Goal: Task Accomplishment & Management: Complete application form

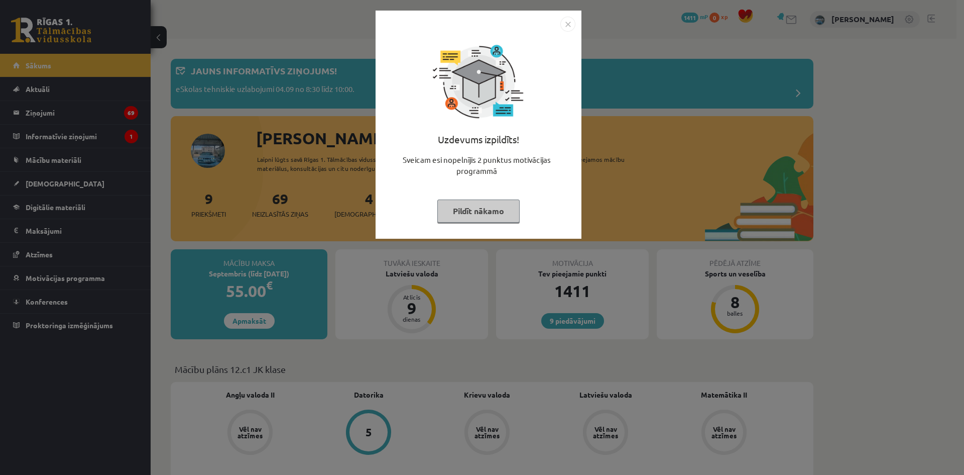
click at [470, 212] on button "Pildīt nākamo" at bounding box center [479, 210] width 82 height 23
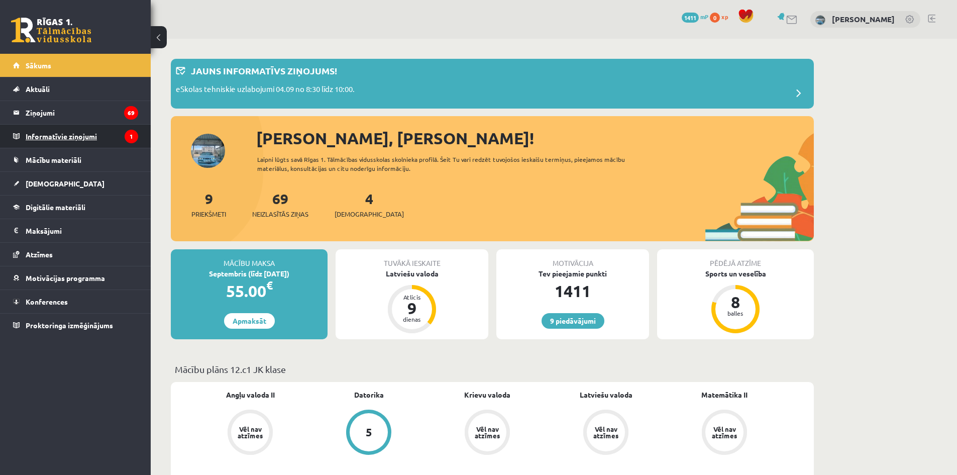
click at [60, 145] on legend "Informatīvie ziņojumi 1" at bounding box center [82, 136] width 113 height 23
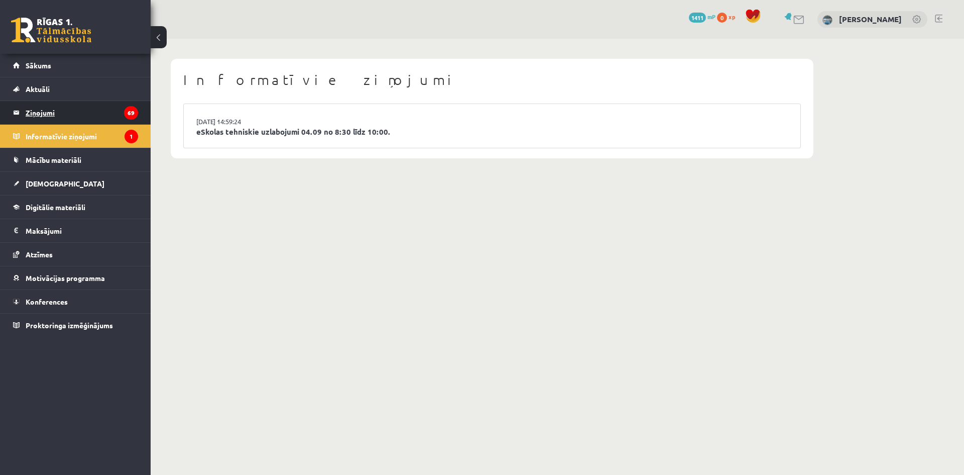
click at [28, 110] on legend "Ziņojumi 69" at bounding box center [82, 112] width 113 height 23
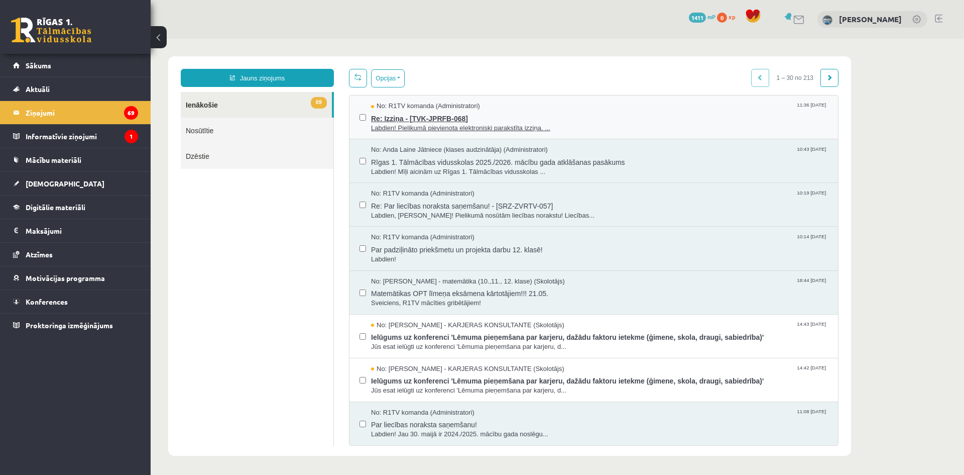
click at [470, 129] on span "Labdien! Pielikumā pievienota elektroniski parakstīta izziņa. ..." at bounding box center [599, 129] width 457 height 10
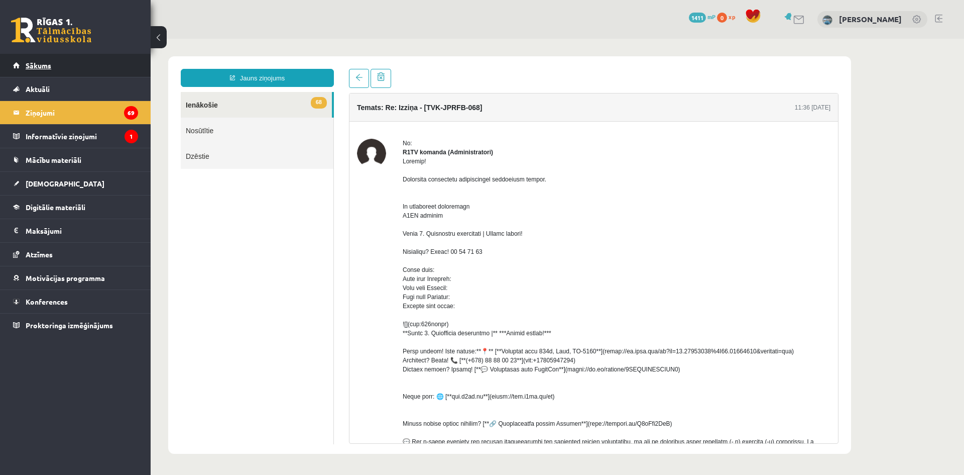
click at [45, 66] on span "Sākums" at bounding box center [39, 65] width 26 height 9
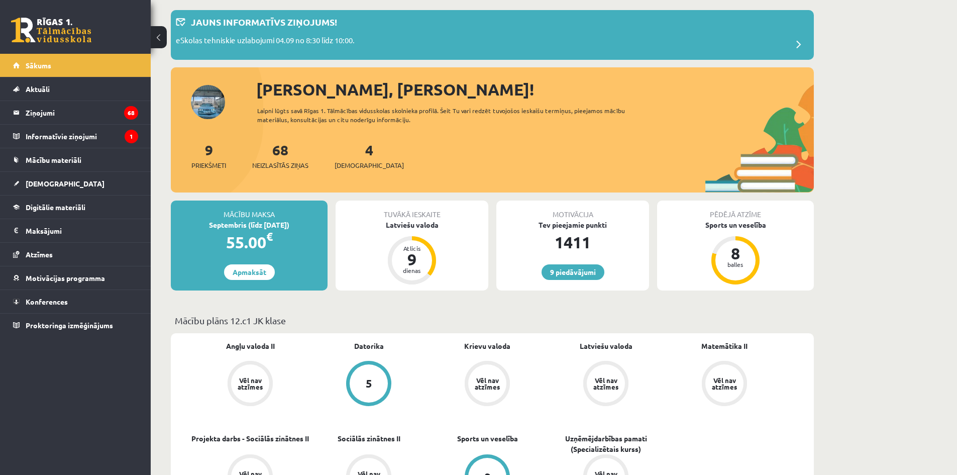
scroll to position [50, 0]
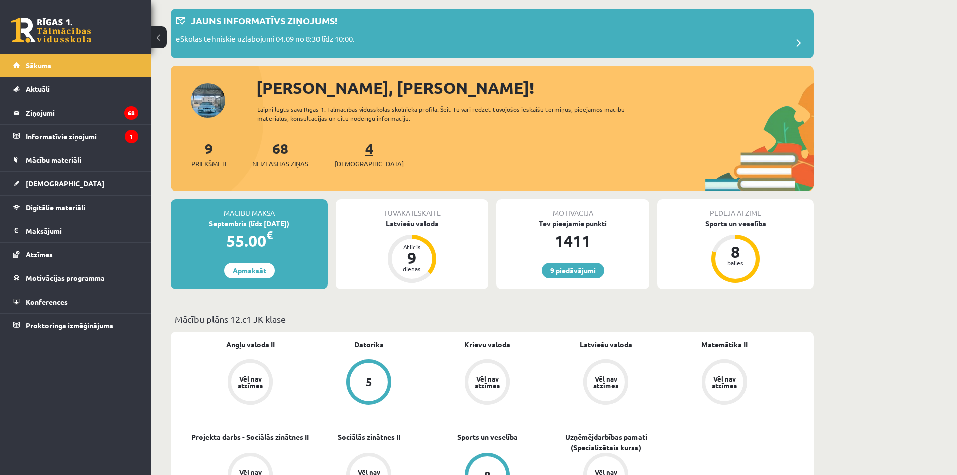
click at [359, 166] on span "[DEMOGRAPHIC_DATA]" at bounding box center [369, 164] width 69 height 10
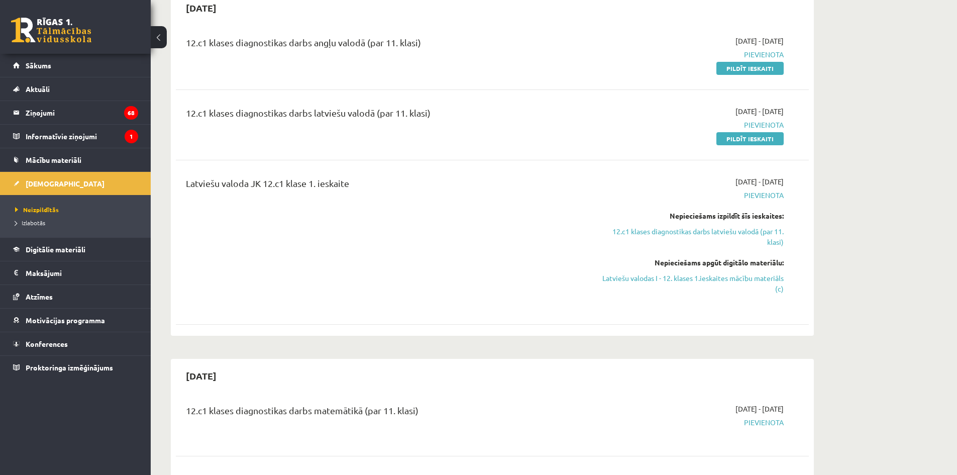
scroll to position [100, 0]
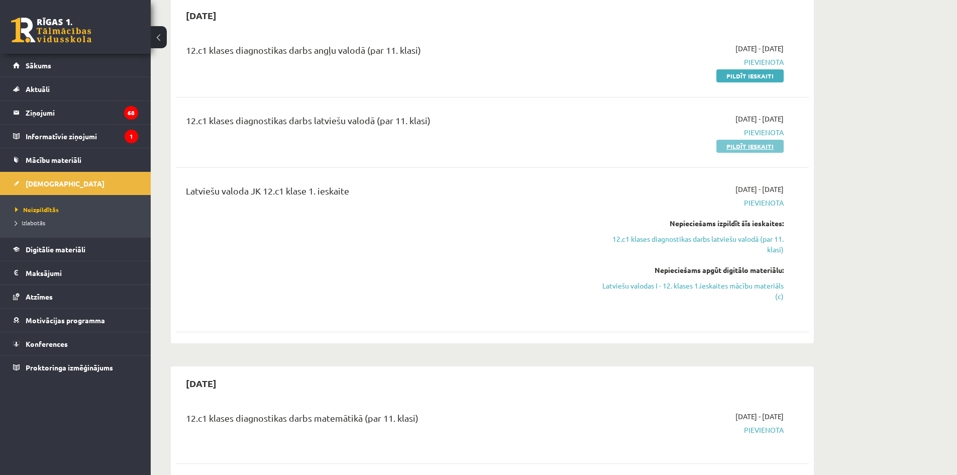
click at [759, 148] on link "Pildīt ieskaiti" at bounding box center [749, 146] width 67 height 13
click at [739, 75] on link "Pildīt ieskaiti" at bounding box center [749, 75] width 67 height 13
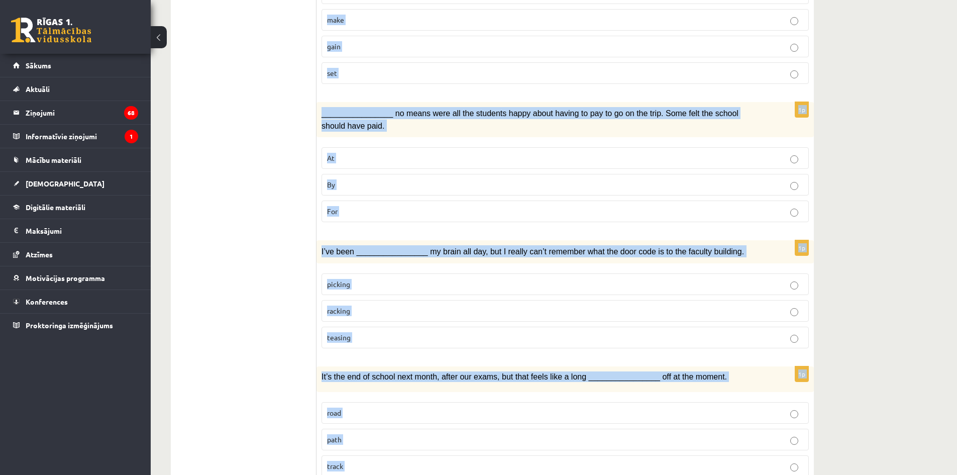
scroll to position [1361, 0]
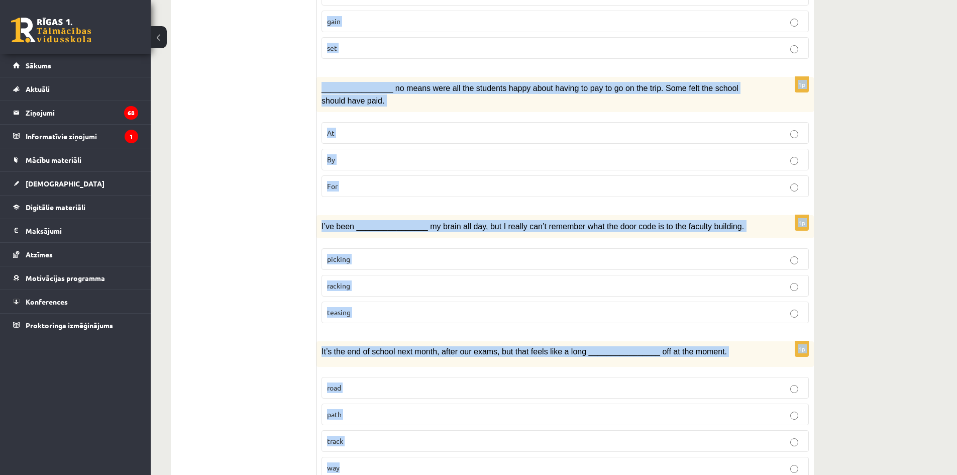
drag, startPoint x: 320, startPoint y: 162, endPoint x: 676, endPoint y: 488, distance: 482.8
copy form "Share prices are very ________________ at the moment. They keep fluctuating, an…"
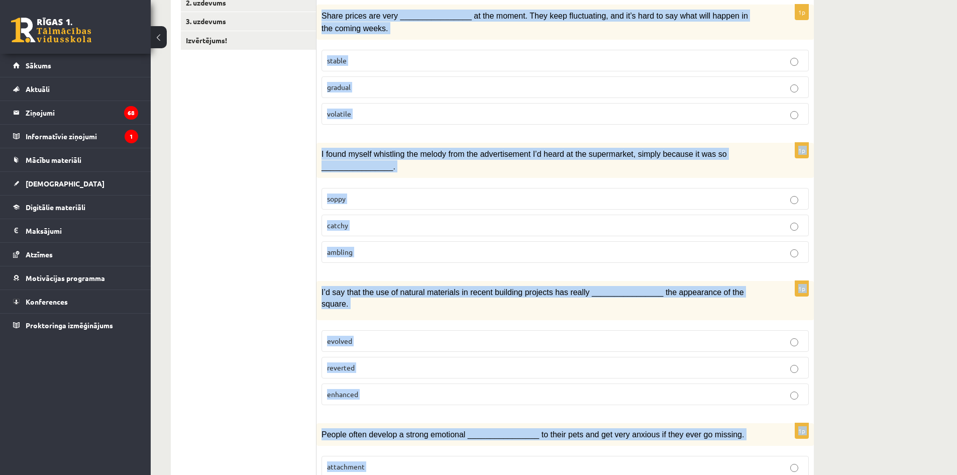
scroll to position [0, 0]
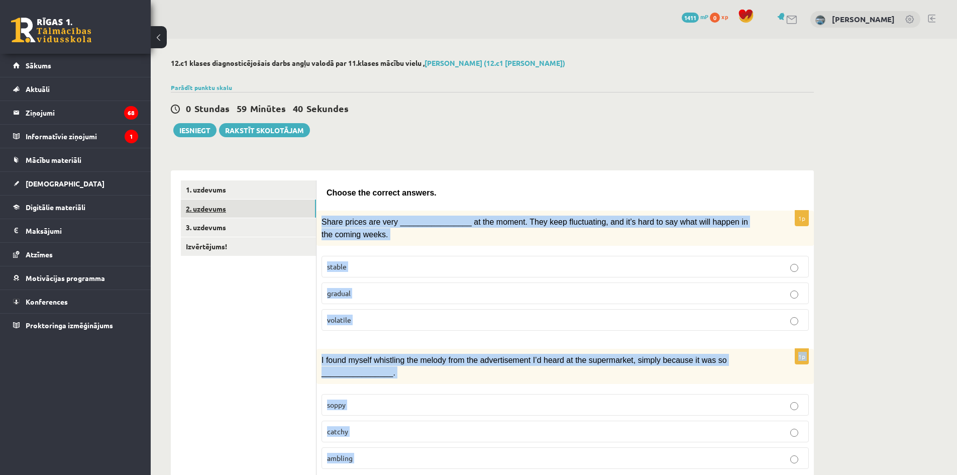
click at [289, 206] on link "2. uzdevums" at bounding box center [248, 208] width 135 height 19
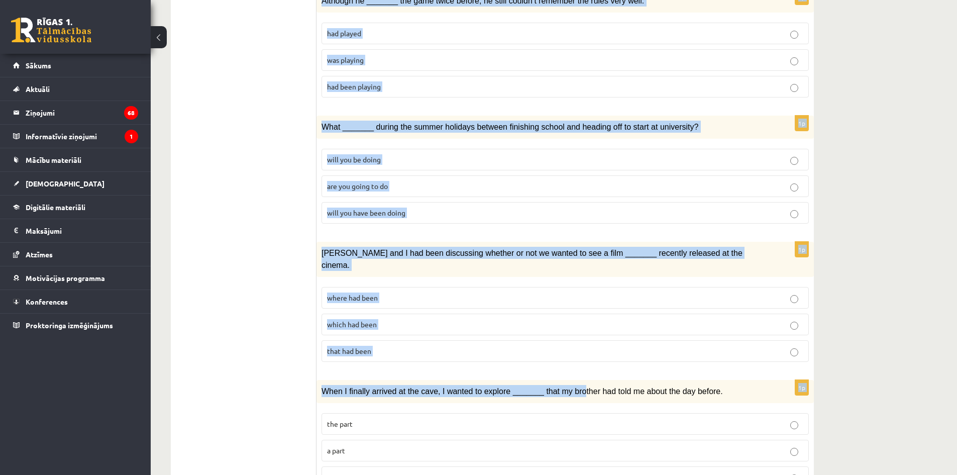
scroll to position [1010, 0]
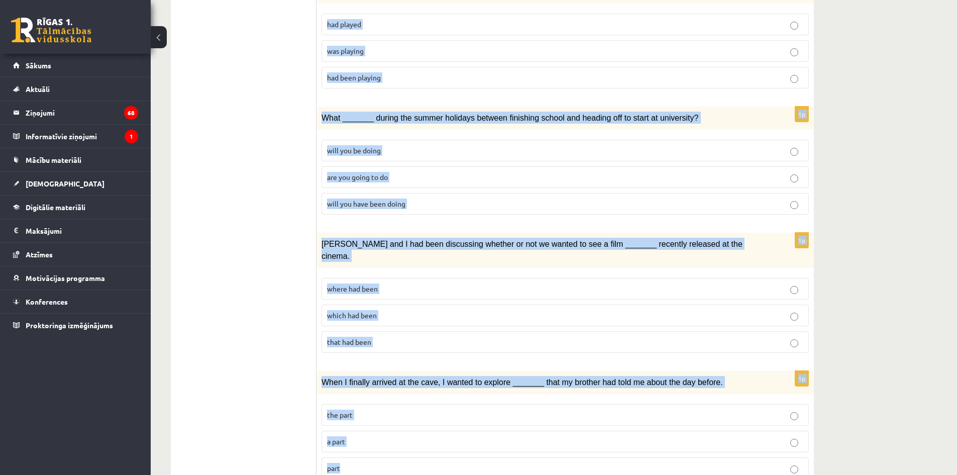
drag, startPoint x: 326, startPoint y: 190, endPoint x: 595, endPoint y: 438, distance: 366.2
copy form "Circle the form that cannot be used to complete the sentences. 1p We hope _____…"
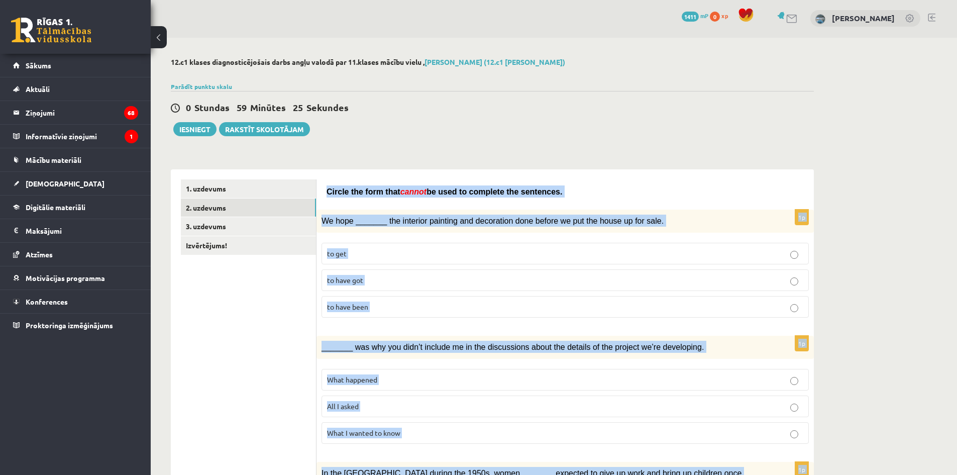
scroll to position [0, 0]
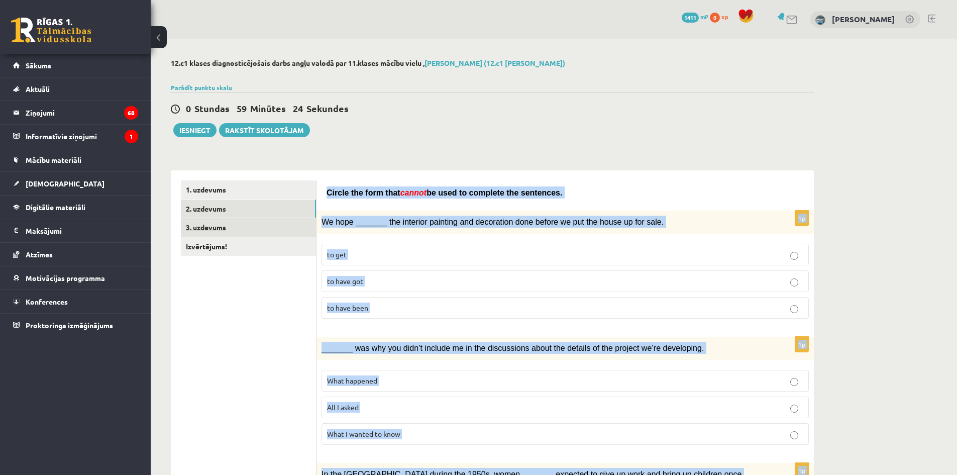
click at [254, 227] on link "3. uzdevums" at bounding box center [248, 227] width 135 height 19
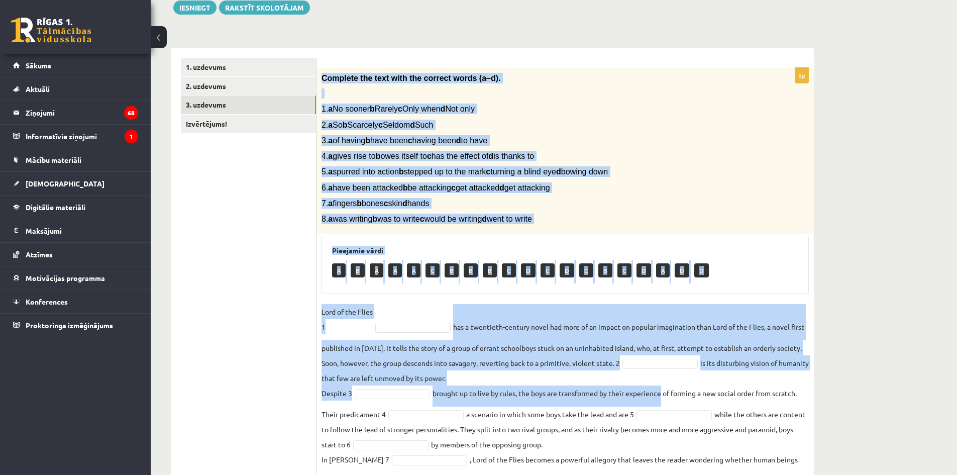
scroll to position [186, 0]
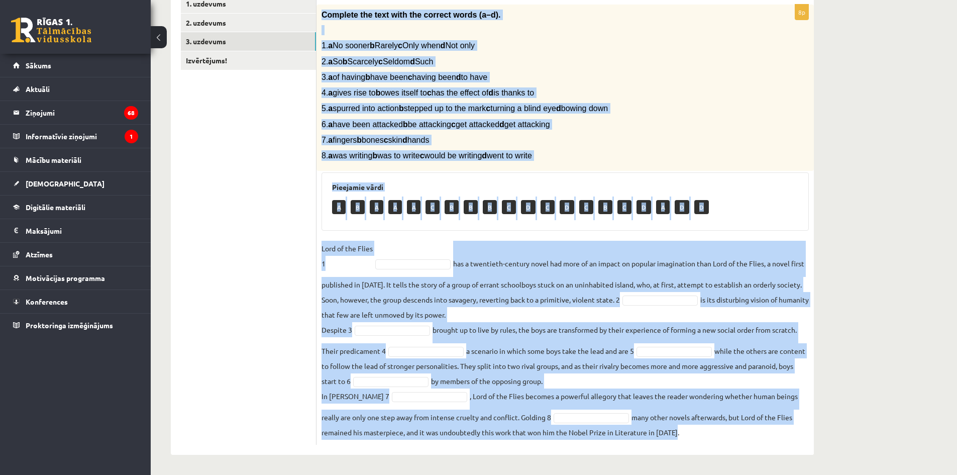
drag, startPoint x: 320, startPoint y: 195, endPoint x: 702, endPoint y: 422, distance: 444.6
click at [703, 428] on div "8p Complete the text with the correct words (a–d). 1. a No sooner b Rarely c On…" at bounding box center [564, 225] width 497 height 440
copy div "Complete the text with the correct words (a–d). 1. a No sooner b Rarely c Only …"
click at [226, 60] on link "Izvērtējums!" at bounding box center [248, 60] width 135 height 19
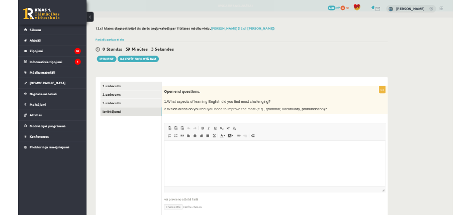
scroll to position [0, 0]
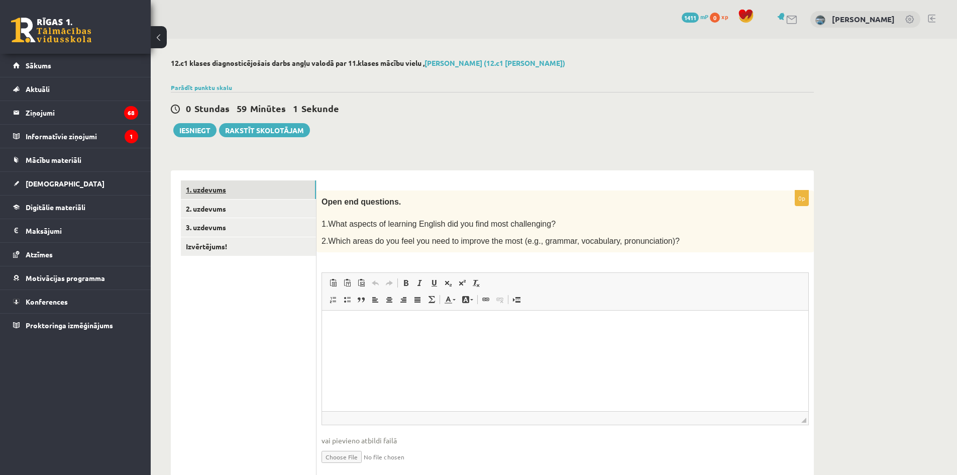
click at [241, 198] on link "1. uzdevums" at bounding box center [248, 189] width 135 height 19
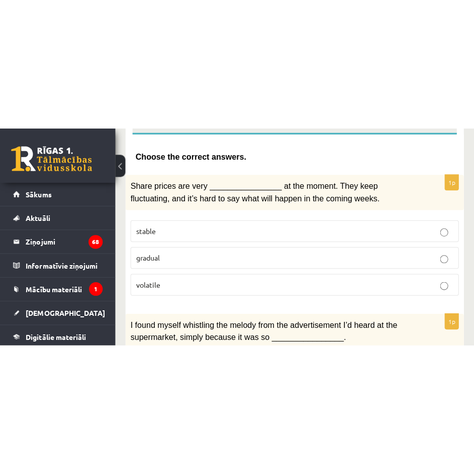
scroll to position [201, 0]
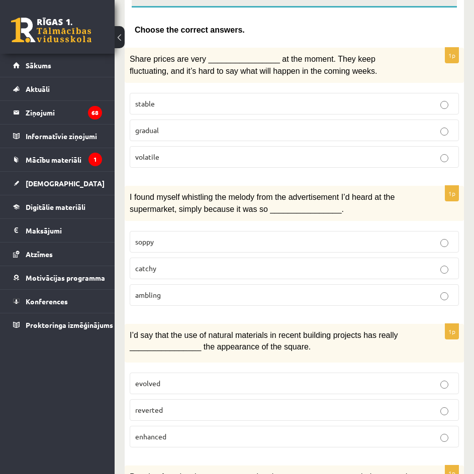
click at [198, 152] on p "volatile" at bounding box center [294, 157] width 318 height 11
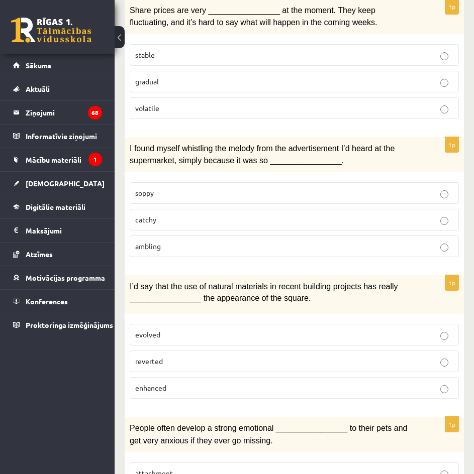
scroll to position [251, 0]
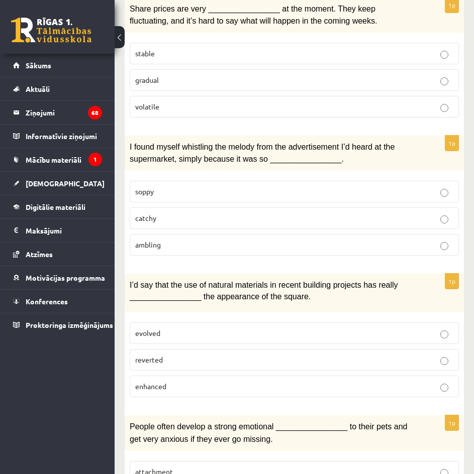
click at [205, 221] on p "catchy" at bounding box center [294, 218] width 318 height 11
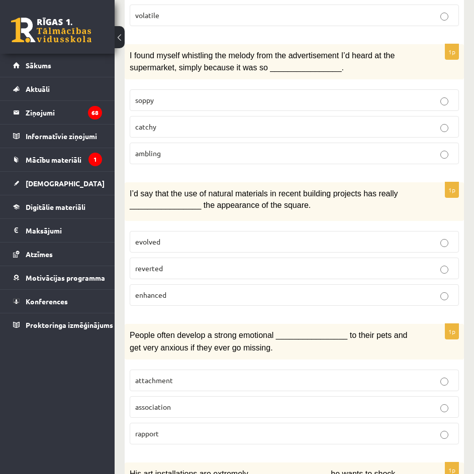
scroll to position [352, 0]
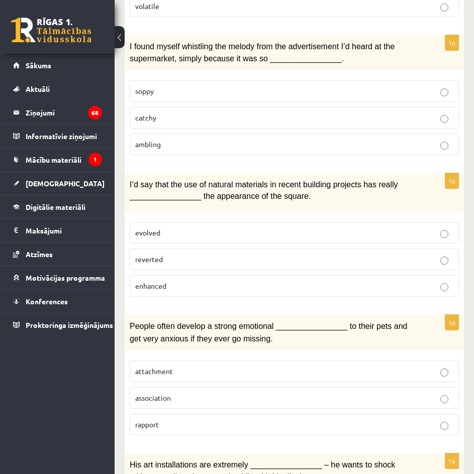
click at [204, 294] on label "enhanced" at bounding box center [294, 286] width 329 height 22
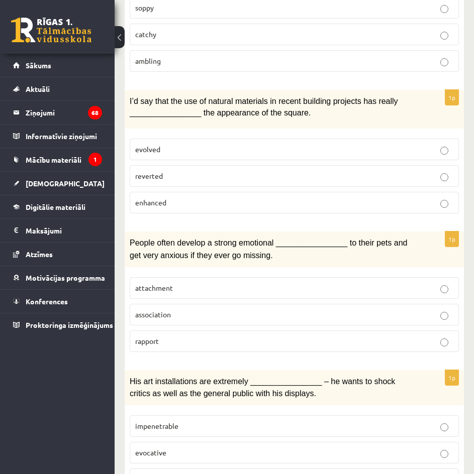
scroll to position [452, 0]
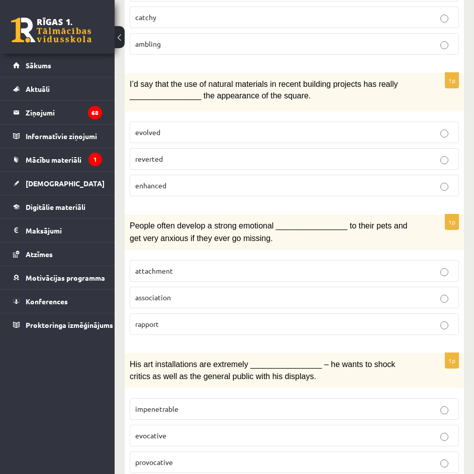
click at [166, 266] on p "attachment" at bounding box center [294, 271] width 318 height 11
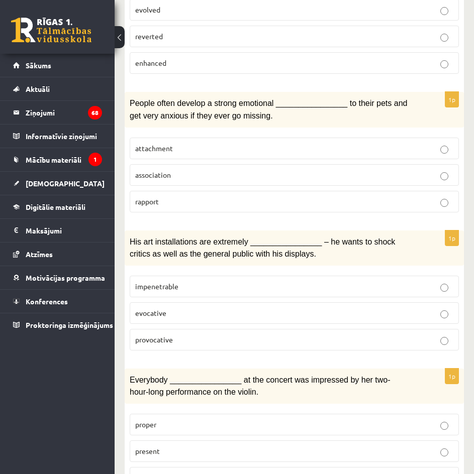
scroll to position [603, 0]
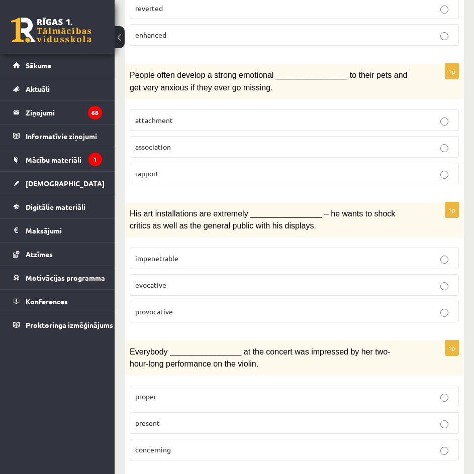
drag, startPoint x: 203, startPoint y: 299, endPoint x: 187, endPoint y: 308, distance: 18.2
click at [187, 308] on p "provocative" at bounding box center [294, 311] width 318 height 11
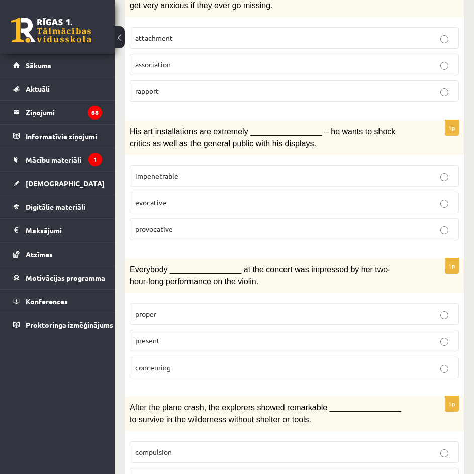
scroll to position [703, 0]
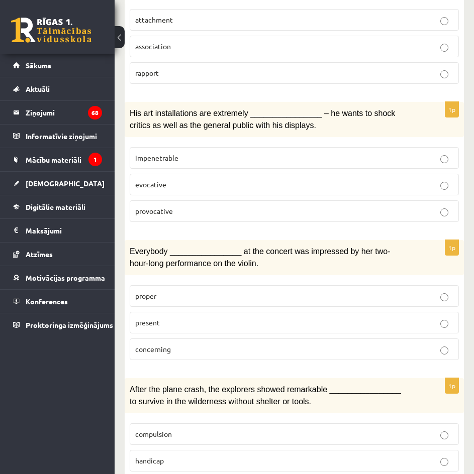
click at [187, 317] on p "present" at bounding box center [294, 322] width 318 height 11
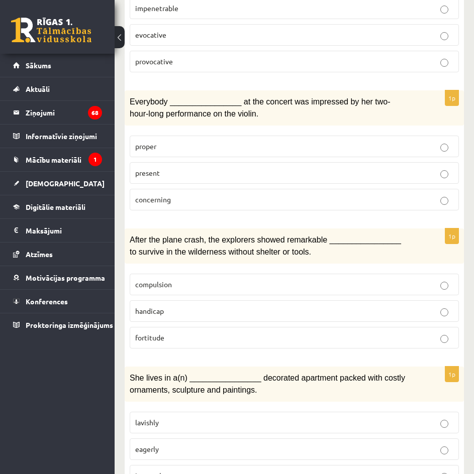
scroll to position [854, 0]
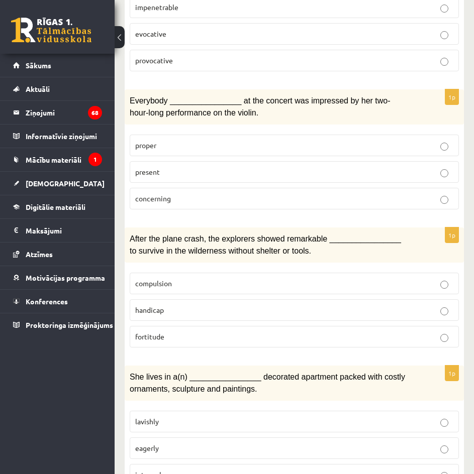
click at [256, 326] on label "fortitude" at bounding box center [294, 337] width 329 height 22
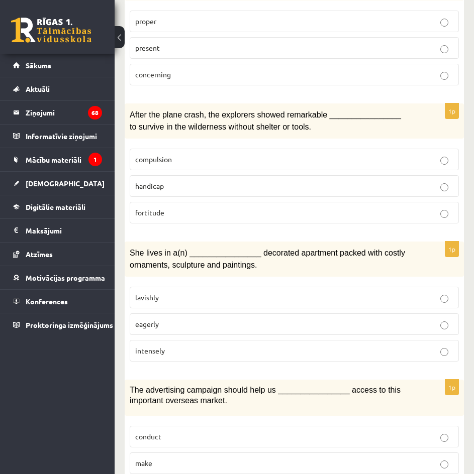
scroll to position [1005, 0]
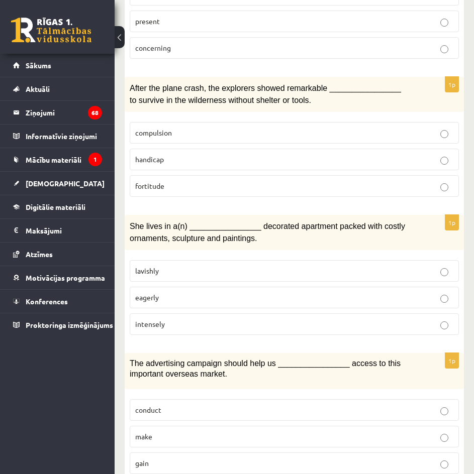
click at [211, 271] on label "lavishly" at bounding box center [294, 271] width 329 height 22
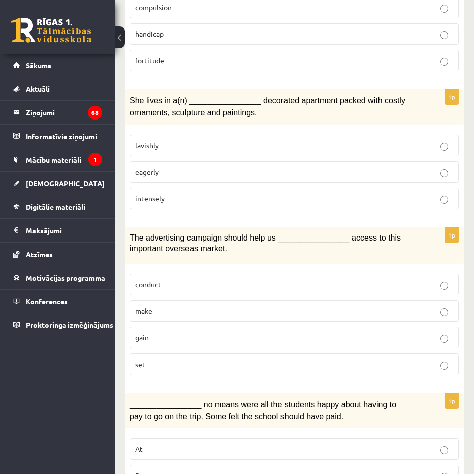
scroll to position [1155, 0]
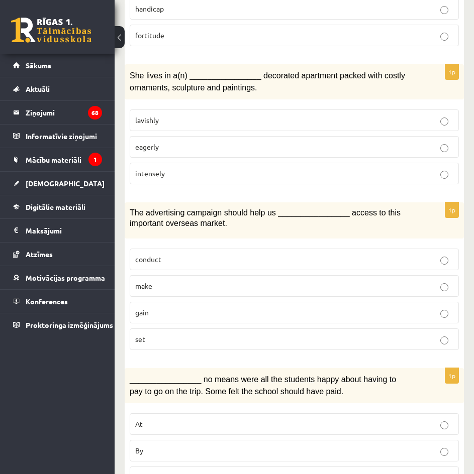
click at [240, 309] on p "gain" at bounding box center [294, 312] width 318 height 11
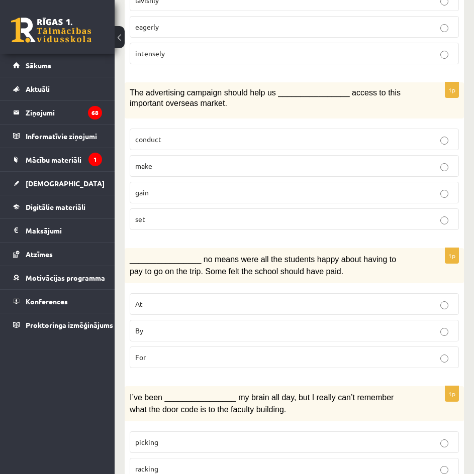
scroll to position [1306, 0]
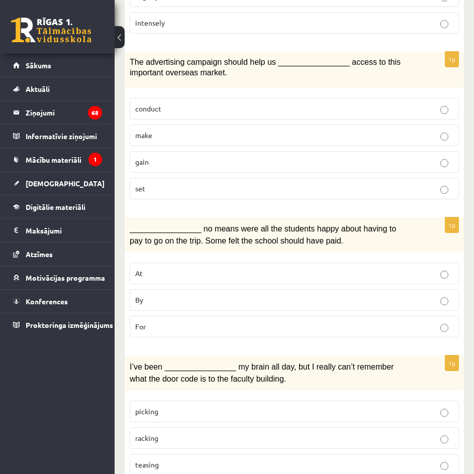
click at [208, 295] on p "By" at bounding box center [294, 300] width 318 height 11
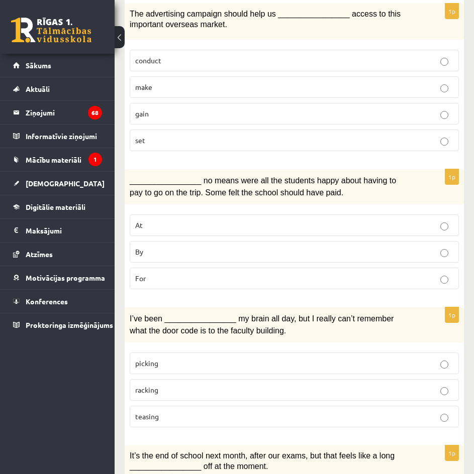
scroll to position [1356, 0]
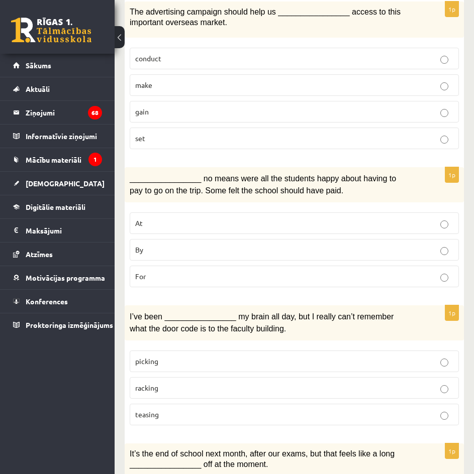
click at [193, 377] on label "racking" at bounding box center [294, 388] width 329 height 22
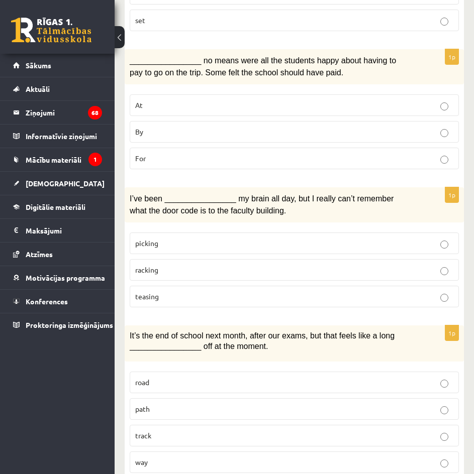
scroll to position [1498, 0]
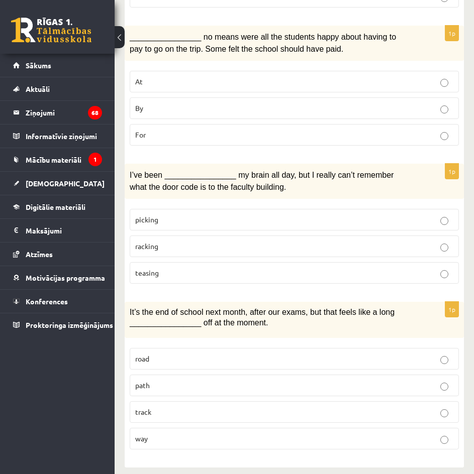
click at [137, 434] on span "way" at bounding box center [141, 438] width 13 height 9
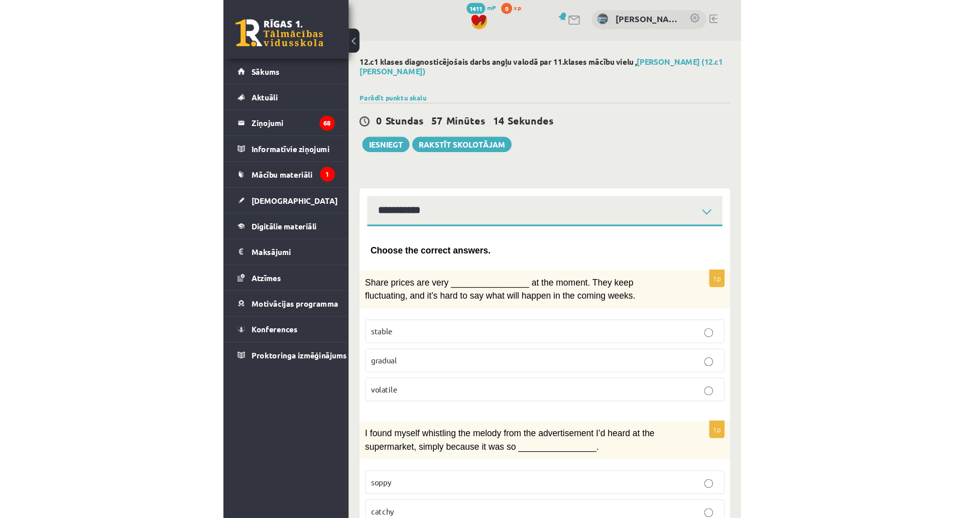
scroll to position [0, 0]
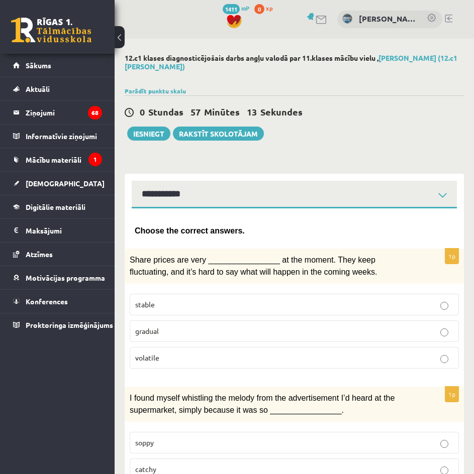
click at [122, 36] on button at bounding box center [120, 37] width 10 height 22
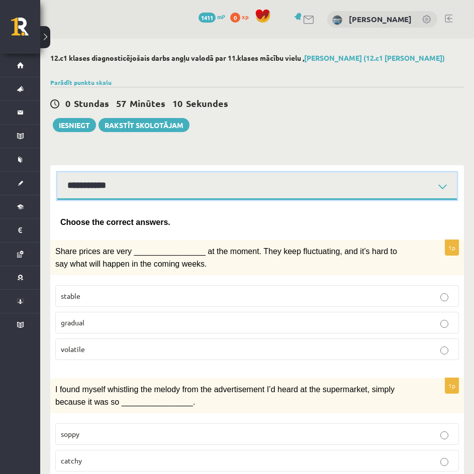
click at [181, 184] on select "**********" at bounding box center [256, 186] width 399 height 28
click at [57, 172] on select "**********" at bounding box center [256, 186] width 399 height 28
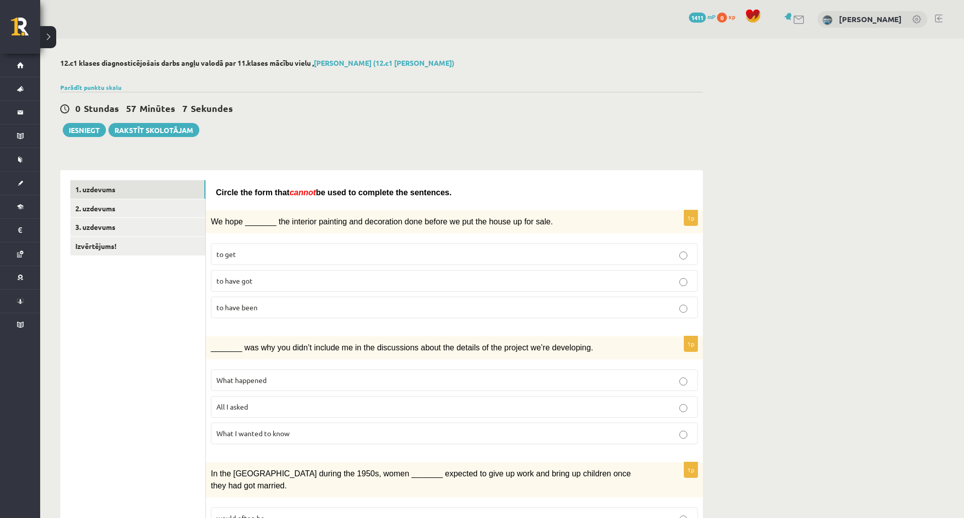
click at [0, 0] on select "**********" at bounding box center [0, 0] width 0 height 0
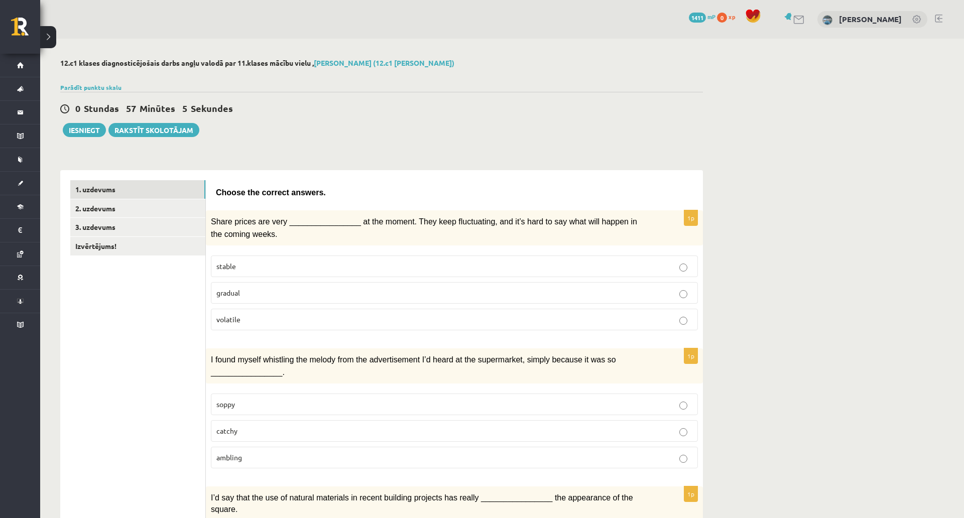
click at [0, 0] on select "**********" at bounding box center [0, 0] width 0 height 0
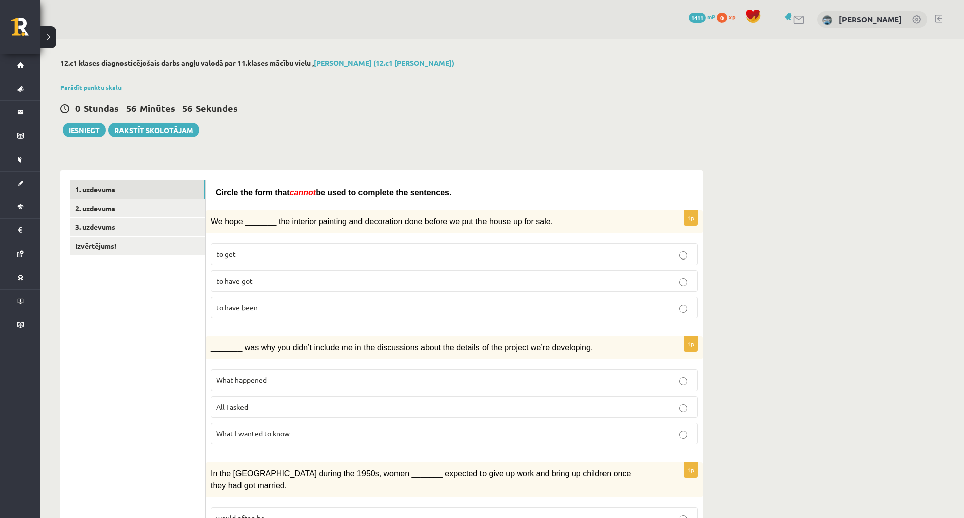
click at [217, 286] on p "to have got" at bounding box center [455, 281] width 476 height 11
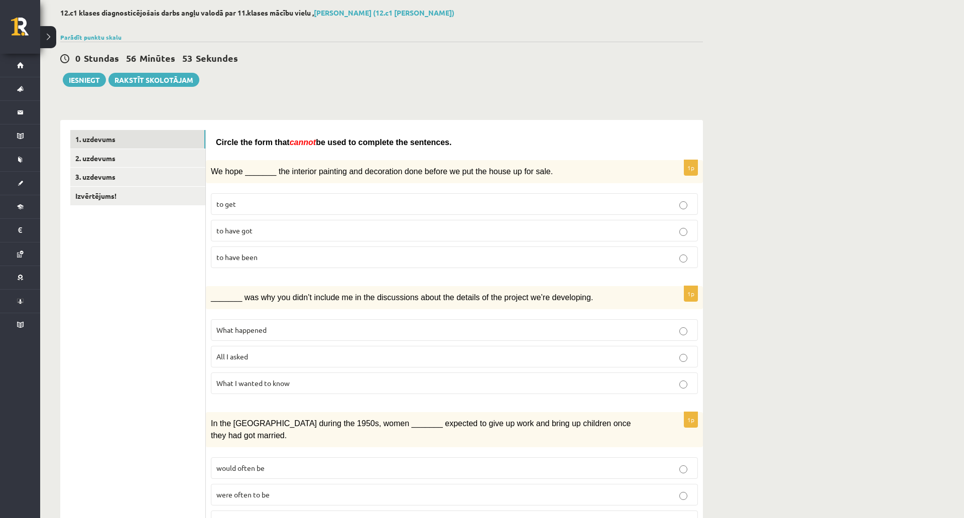
click at [211, 368] on label "All I asked" at bounding box center [454, 357] width 487 height 22
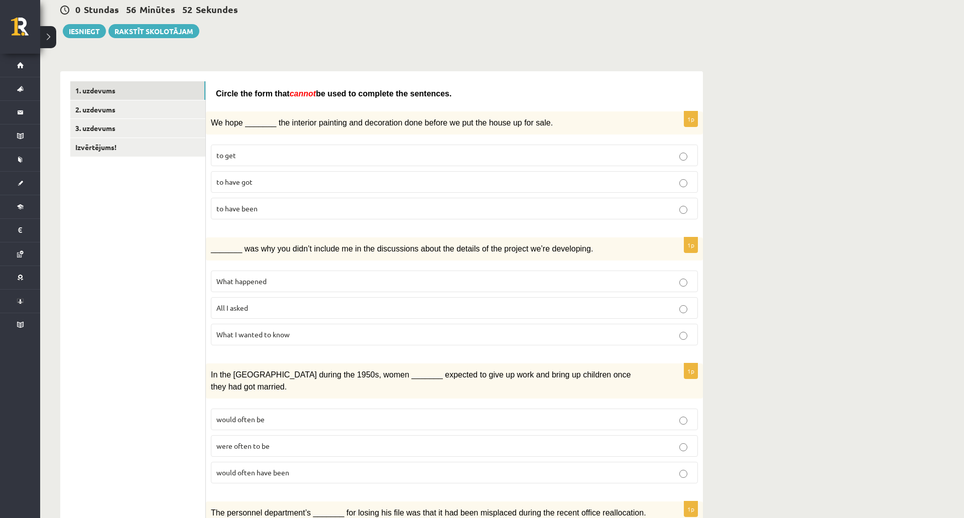
scroll to position [100, 0]
click at [217, 339] on p "What I wanted to know" at bounding box center [455, 333] width 476 height 11
click at [211, 317] on label "All I asked" at bounding box center [454, 307] width 487 height 22
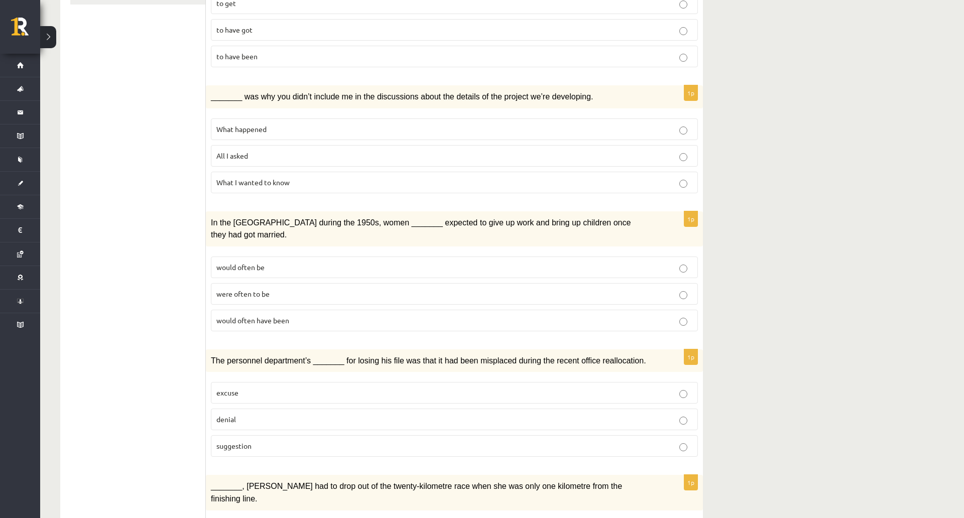
click at [217, 326] on p "would often have been" at bounding box center [455, 320] width 476 height 11
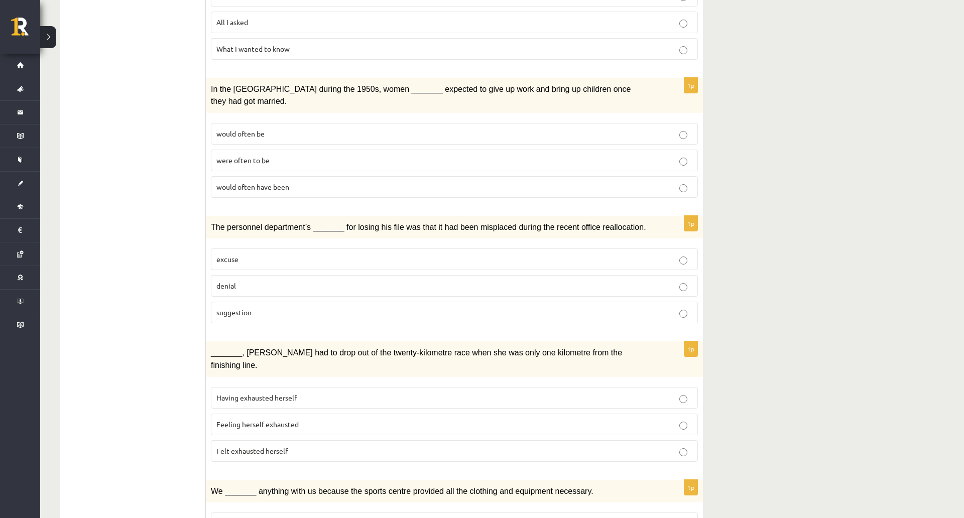
scroll to position [402, 0]
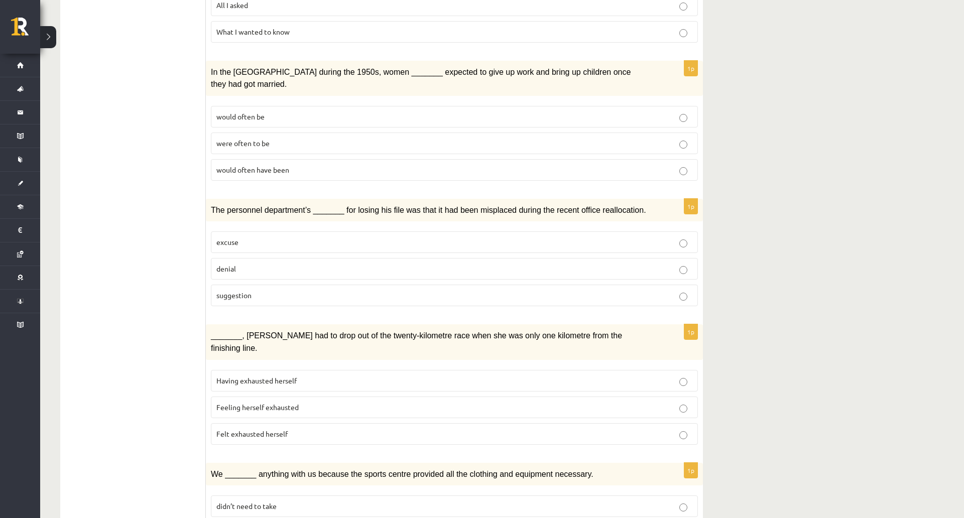
click at [217, 274] on p "denial" at bounding box center [455, 269] width 476 height 11
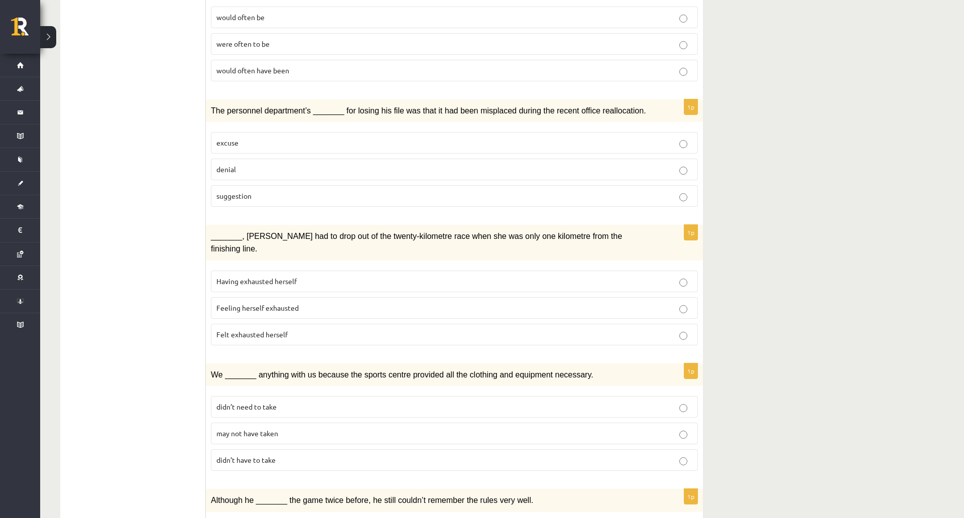
scroll to position [502, 0]
drag, startPoint x: 126, startPoint y: 365, endPoint x: 260, endPoint y: 361, distance: 134.7
click at [211, 345] on label "Felt exhausted herself" at bounding box center [454, 334] width 487 height 22
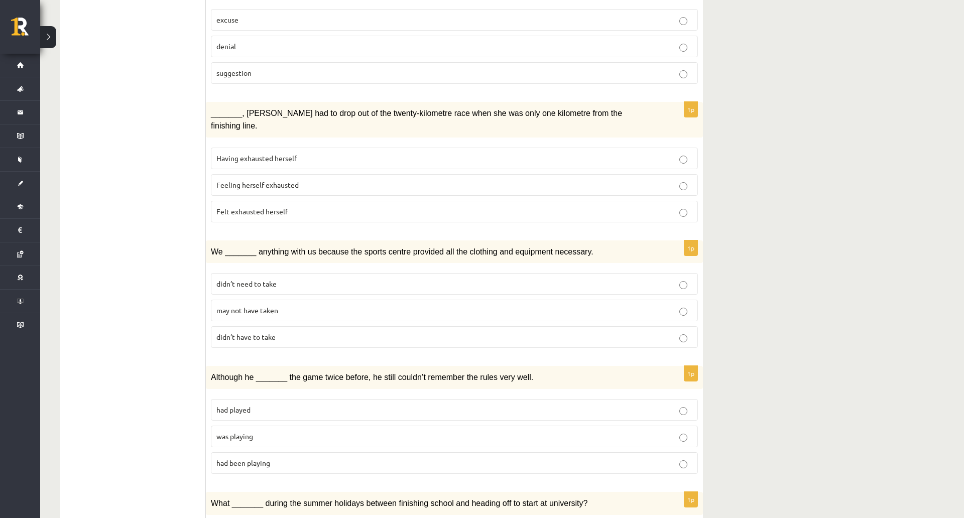
scroll to position [653, 0]
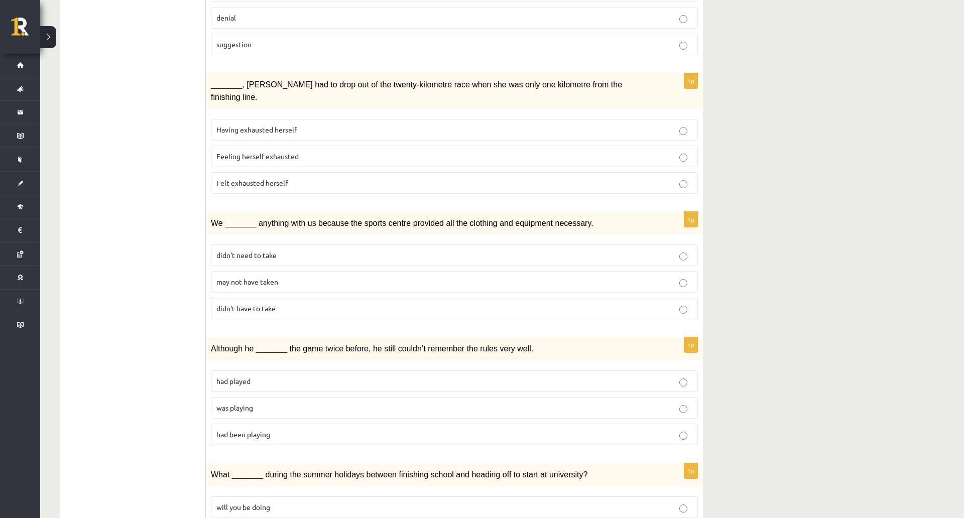
click at [217, 287] on p "may not have taken" at bounding box center [455, 282] width 476 height 11
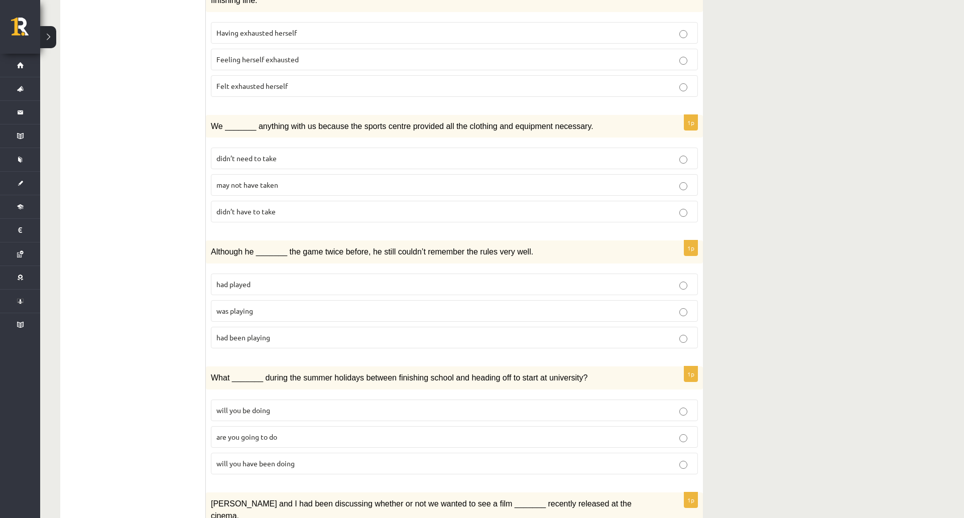
scroll to position [753, 0]
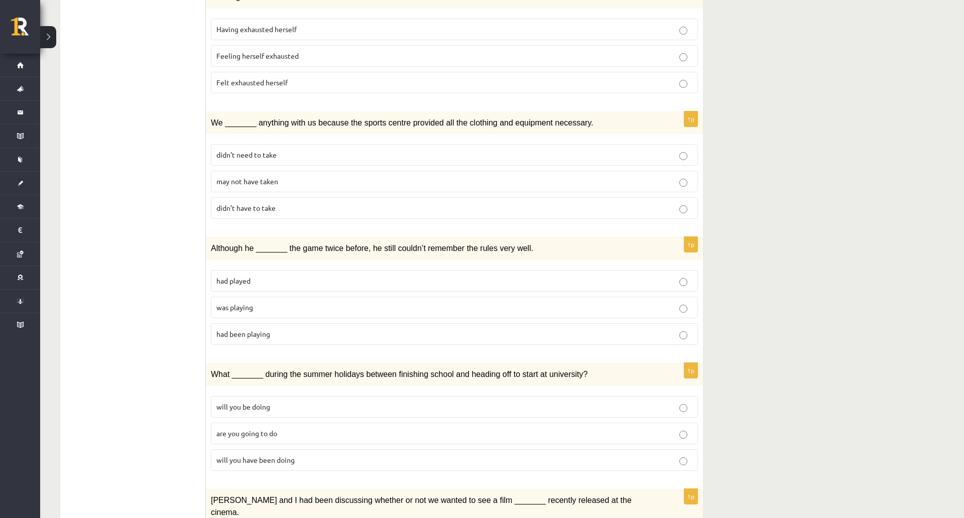
click at [217, 313] on p "was playing" at bounding box center [455, 307] width 476 height 11
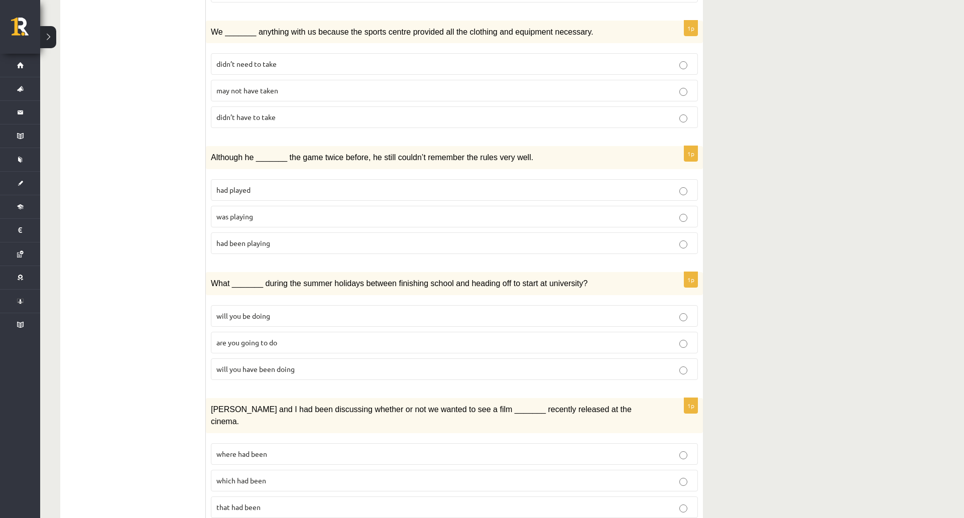
scroll to position [854, 0]
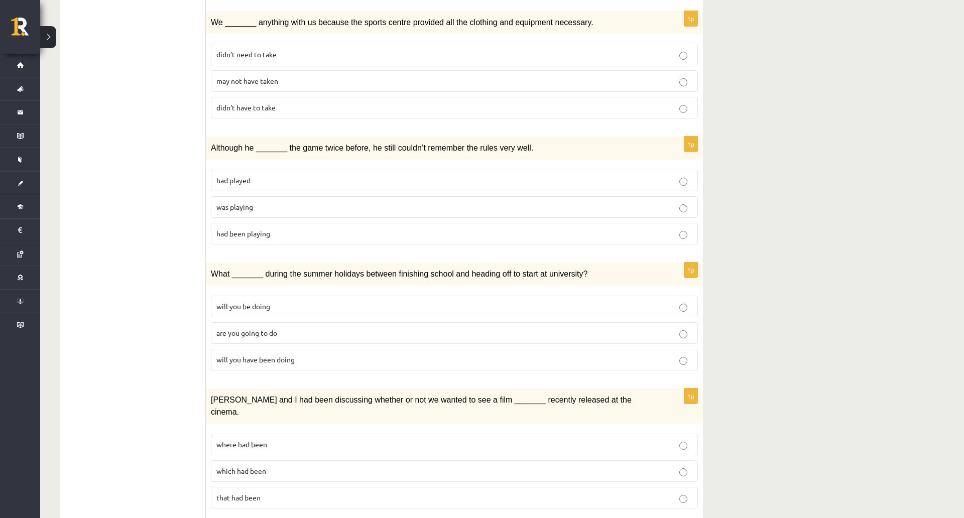
click at [217, 364] on span "will you have been doing" at bounding box center [256, 359] width 78 height 9
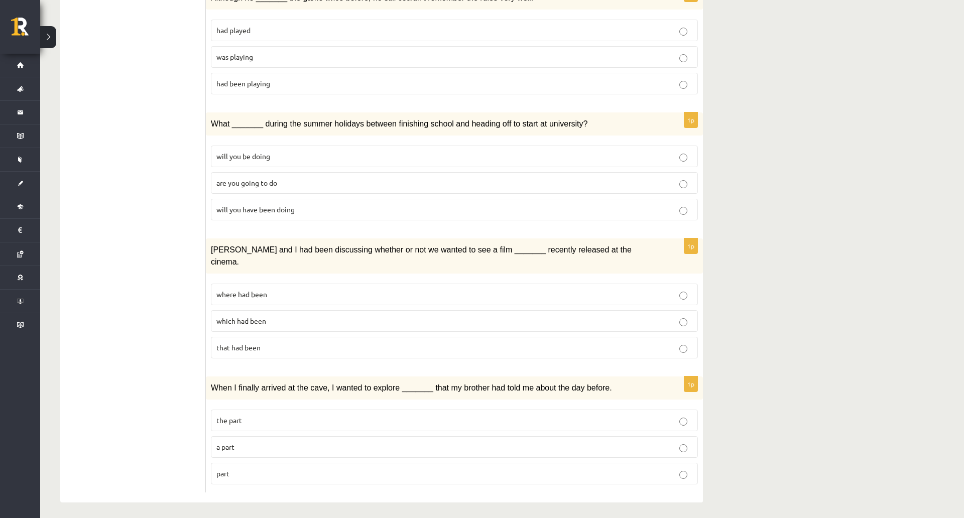
scroll to position [1005, 0]
click at [217, 326] on p "which had been" at bounding box center [455, 320] width 476 height 11
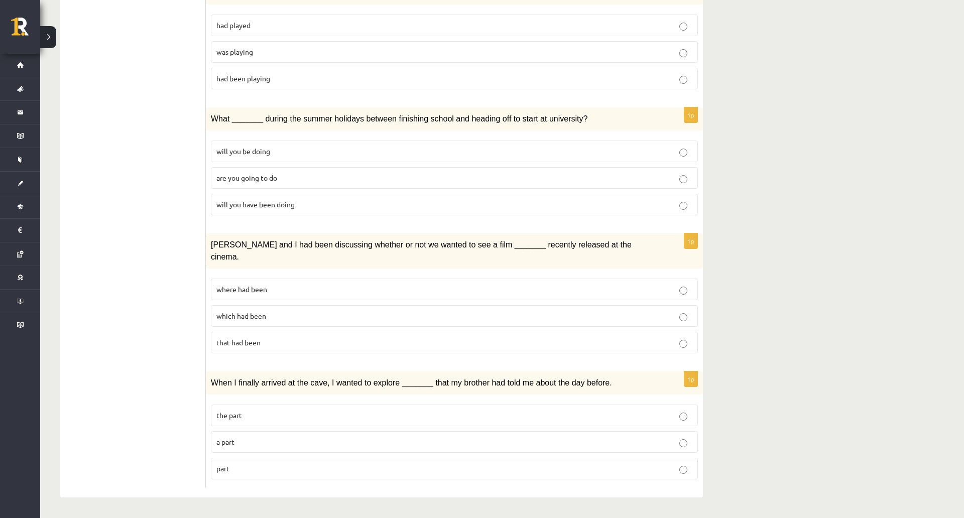
scroll to position [1095, 0]
click at [211, 279] on label "where had been" at bounding box center [454, 290] width 487 height 22
click at [217, 464] on p "part" at bounding box center [455, 469] width 476 height 11
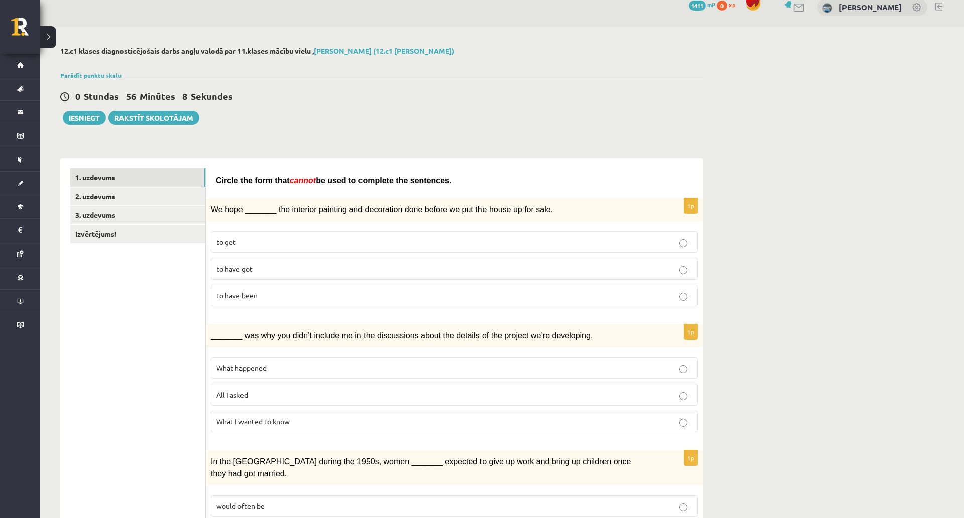
scroll to position [0, 0]
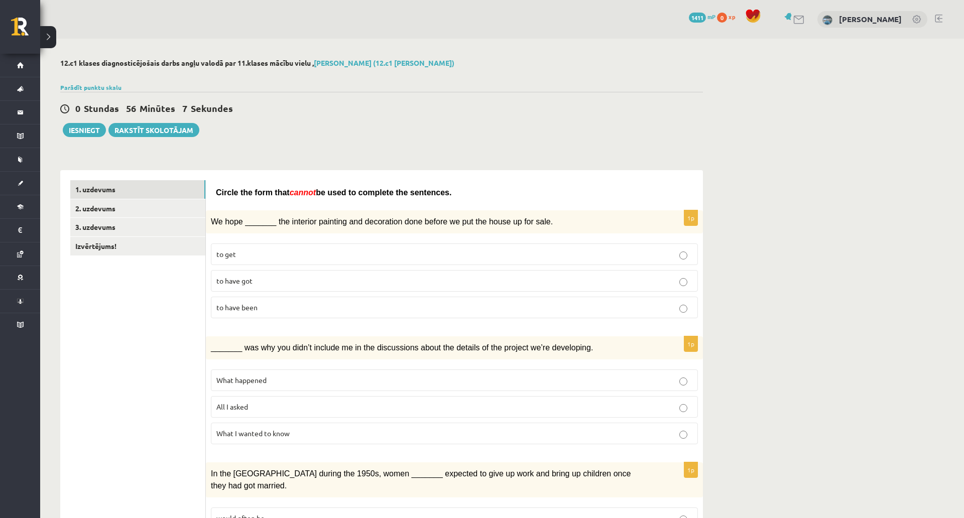
click at [0, 0] on select "**********" at bounding box center [0, 0] width 0 height 0
select select "**********"
click at [0, 0] on select "**********" at bounding box center [0, 0] width 0 height 0
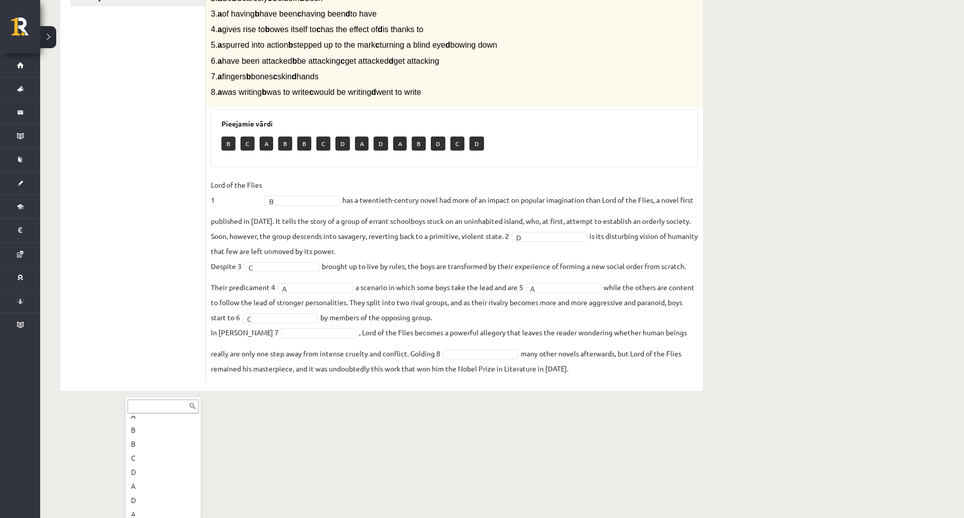
scroll to position [50, 0]
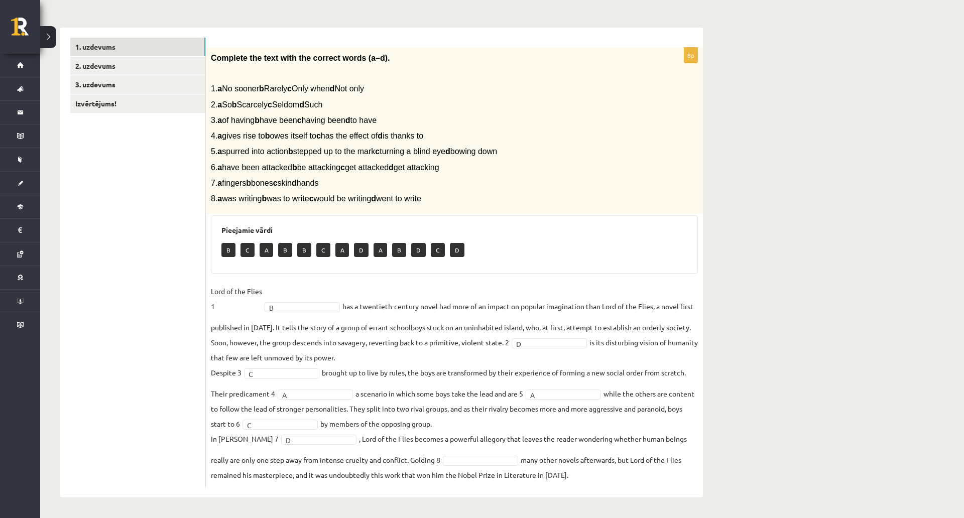
click at [211, 415] on fieldset "Lord of the Flies 1 B * has a twentieth-century novel had more of an impact on …" at bounding box center [454, 383] width 487 height 199
click at [211, 431] on fieldset "Lord of the Flies 1 B * has a twentieth-century novel had more of an impact on …" at bounding box center [454, 383] width 487 height 199
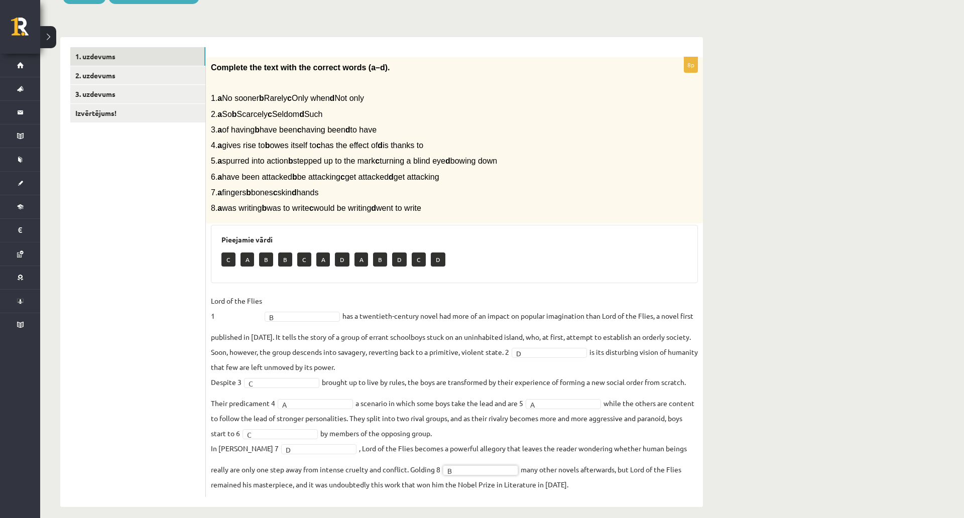
scroll to position [0, 0]
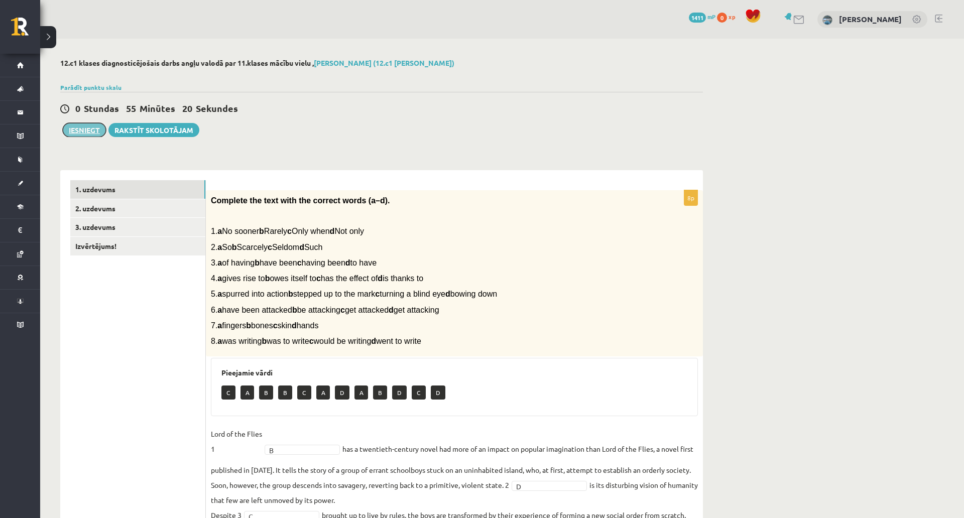
click at [68, 130] on button "Iesniegt" at bounding box center [84, 130] width 43 height 14
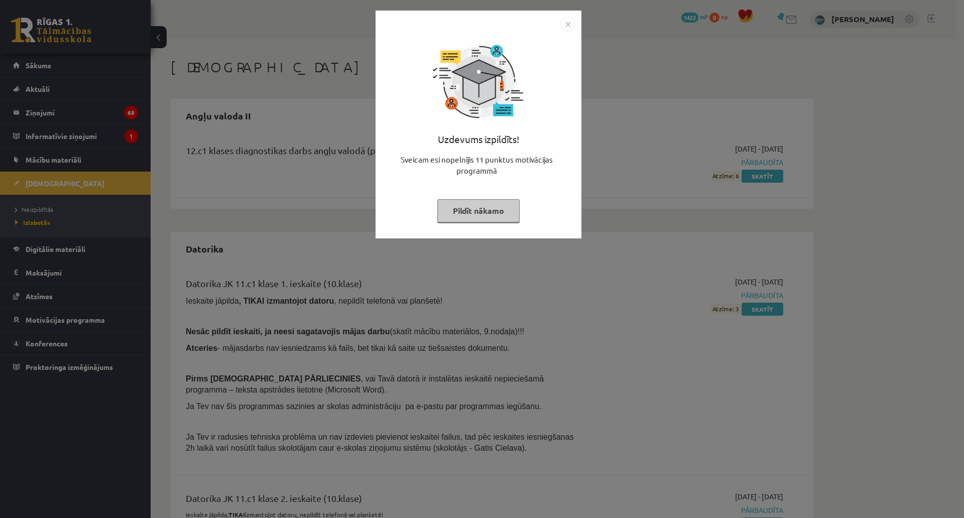
click at [481, 27] on img "Close" at bounding box center [568, 24] width 15 height 15
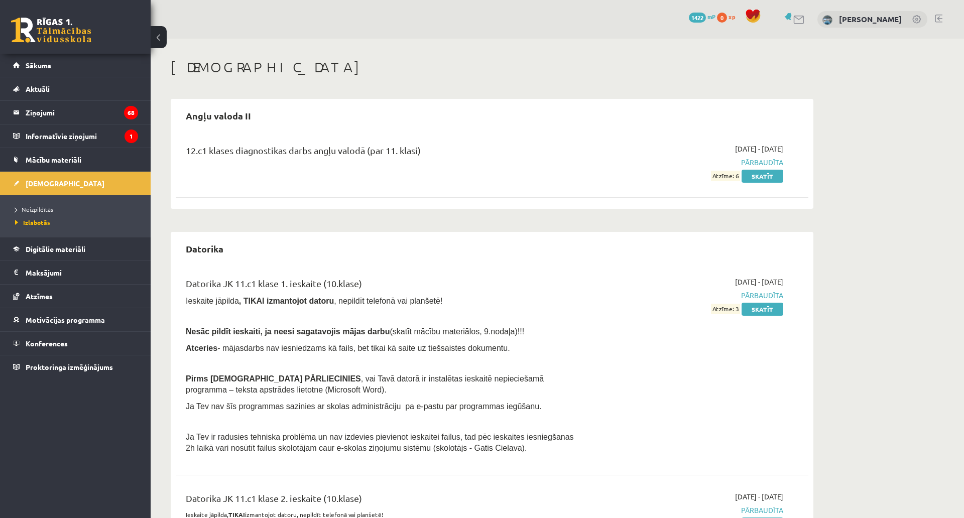
click at [48, 187] on span "[DEMOGRAPHIC_DATA]" at bounding box center [65, 183] width 79 height 9
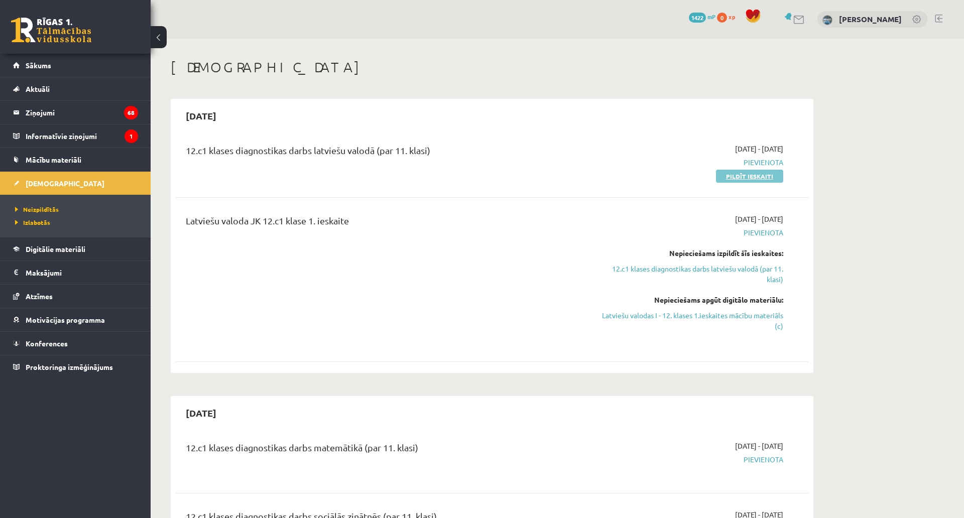
click at [481, 174] on link "Pildīt ieskaiti" at bounding box center [749, 176] width 67 height 13
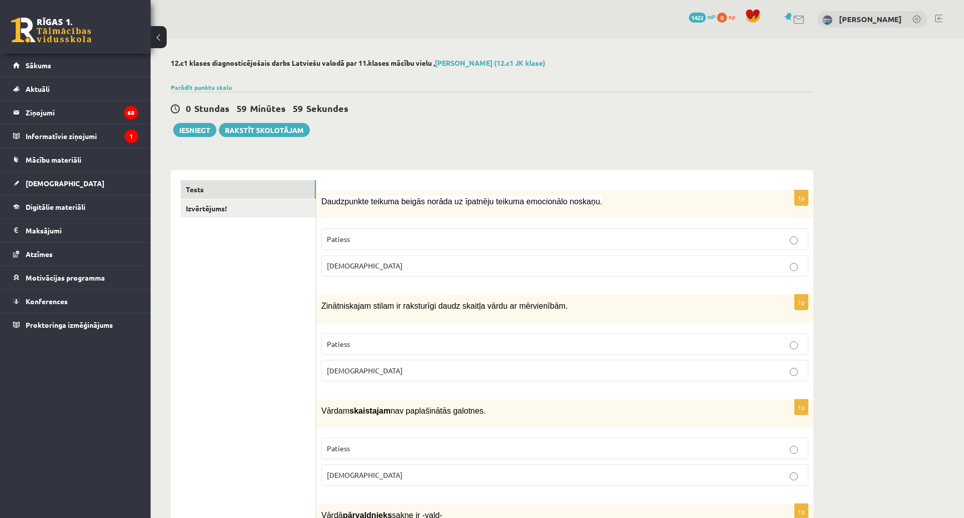
click at [0, 0] on select "**********" at bounding box center [0, 0] width 0 height 0
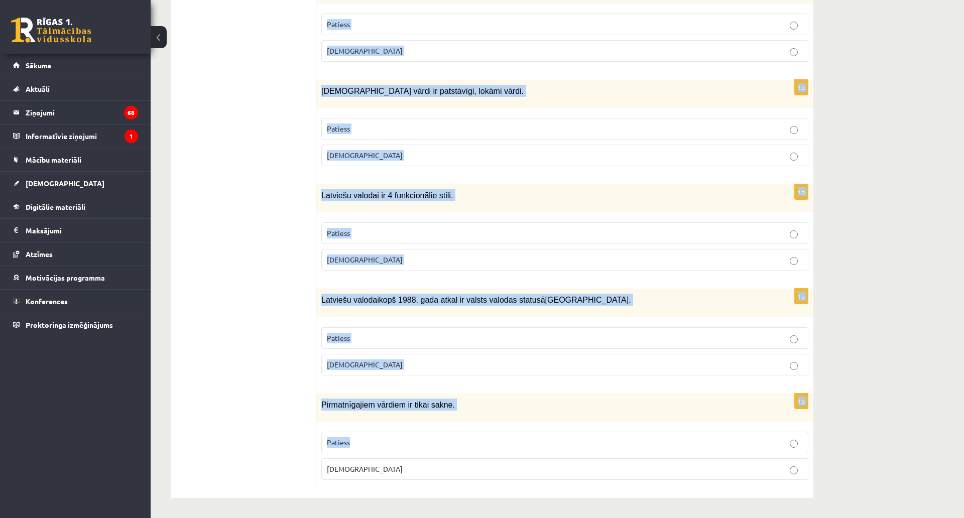
scroll to position [2954, 0]
drag, startPoint x: 127, startPoint y: 137, endPoint x: 458, endPoint y: 439, distance: 448.0
copy form "Loremipsumd sitamet consec adipis el seddoeiu tempori utlaboreet dolorem. Aliqu…"
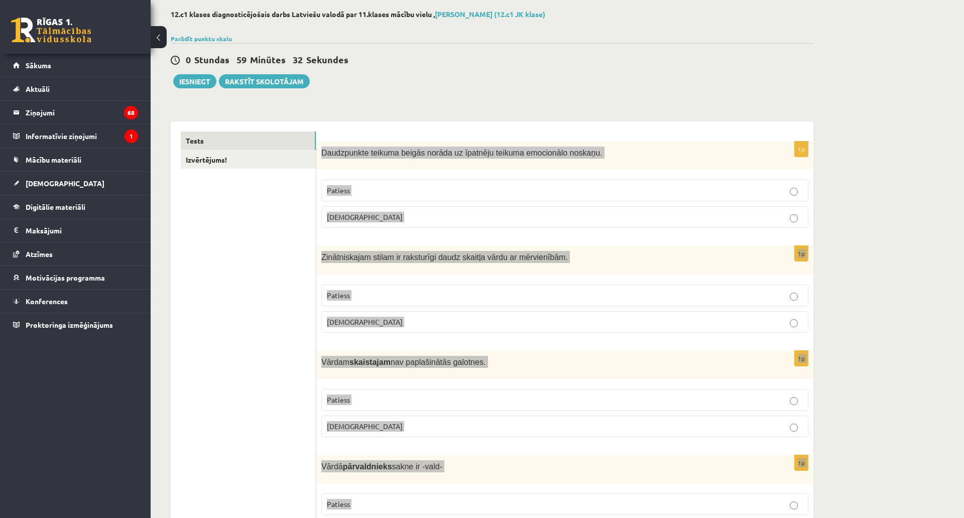
scroll to position [50, 0]
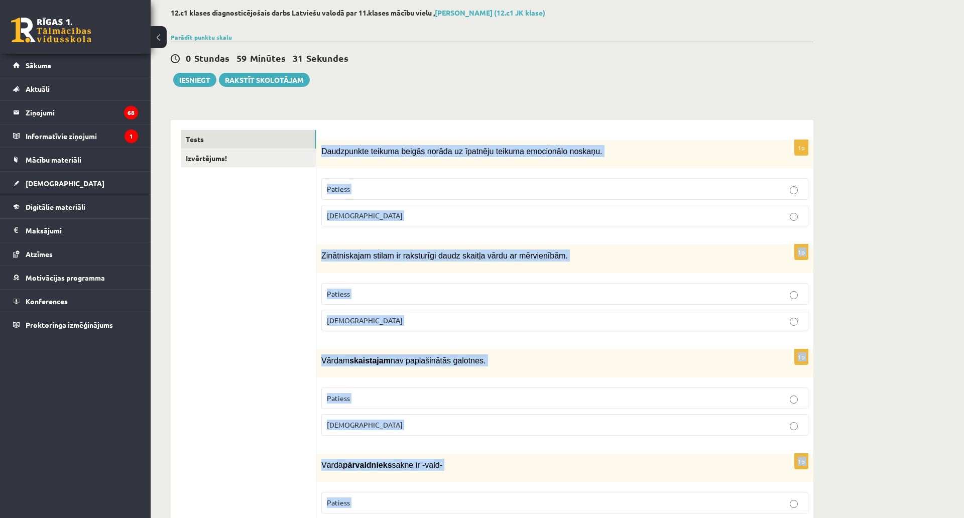
click at [327, 194] on p "Patiess" at bounding box center [565, 189] width 476 height 11
click at [321, 305] on label "Patiess" at bounding box center [564, 294] width 487 height 22
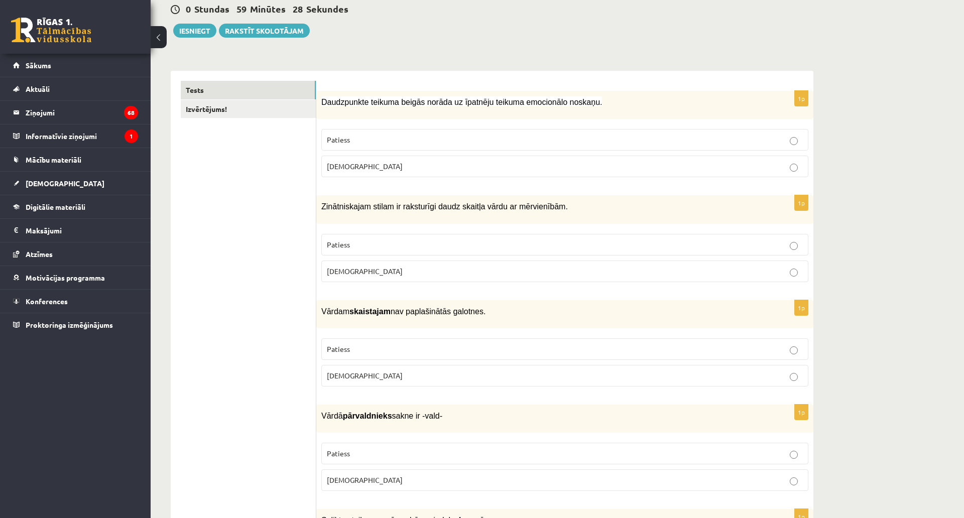
scroll to position [100, 0]
click at [321, 359] on label "Patiess" at bounding box center [564, 349] width 487 height 22
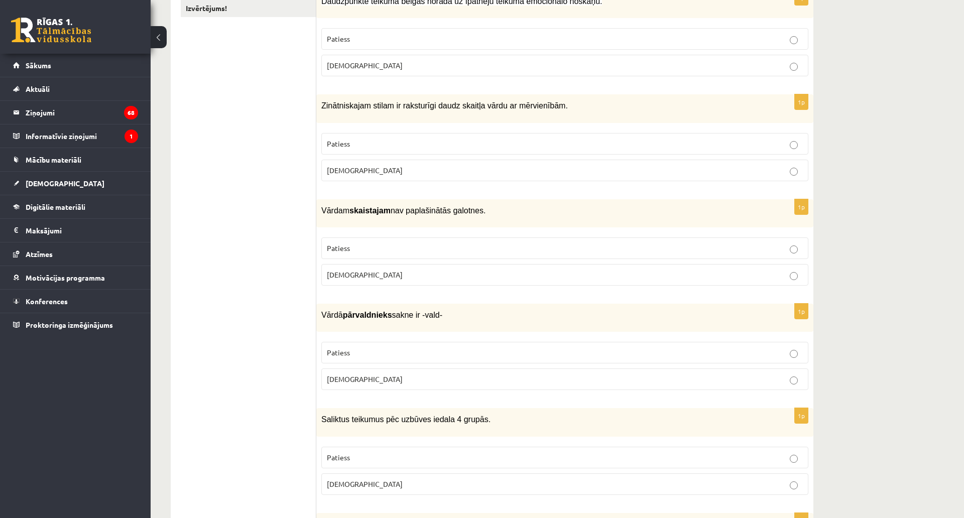
scroll to position [201, 0]
click at [327, 358] on p "Patiess" at bounding box center [565, 352] width 476 height 11
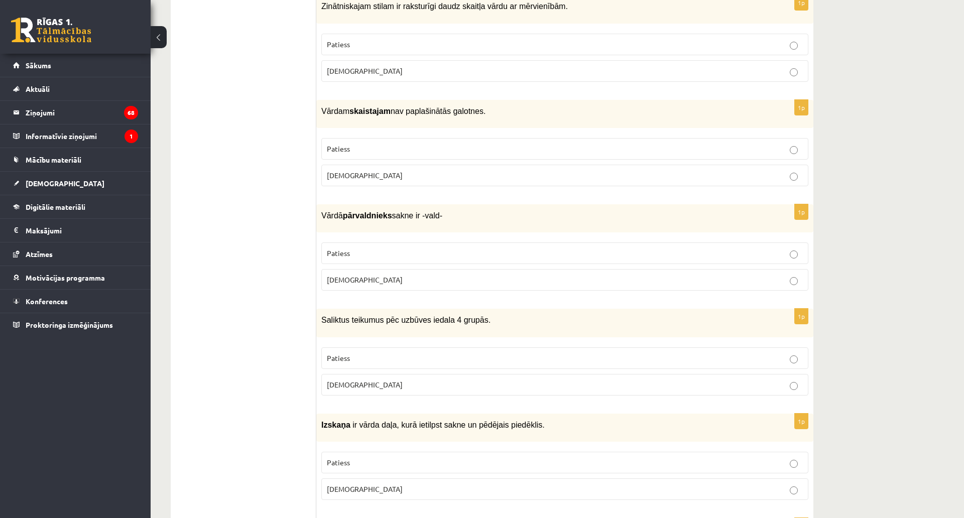
scroll to position [301, 0]
click at [327, 389] on p "Aplams" at bounding box center [565, 383] width 476 height 11
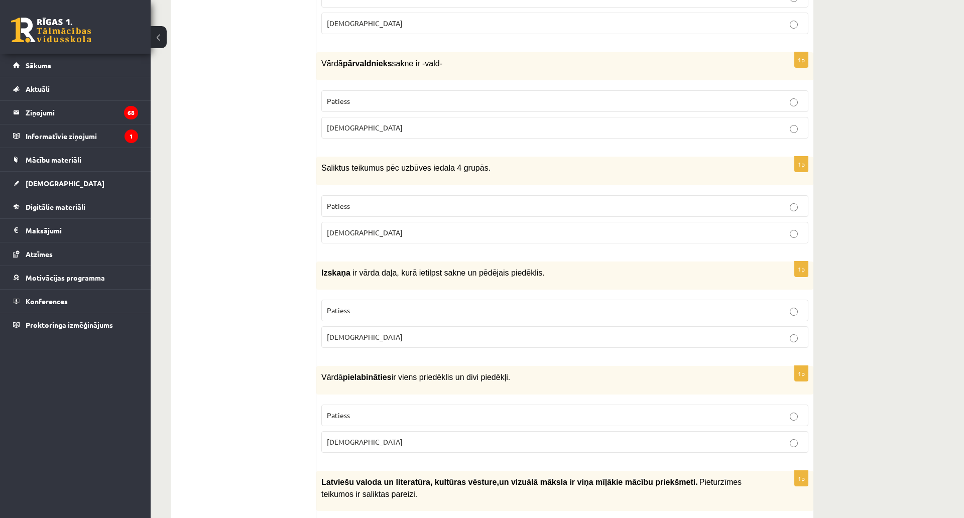
click at [327, 343] on p "Aplams" at bounding box center [565, 337] width 476 height 11
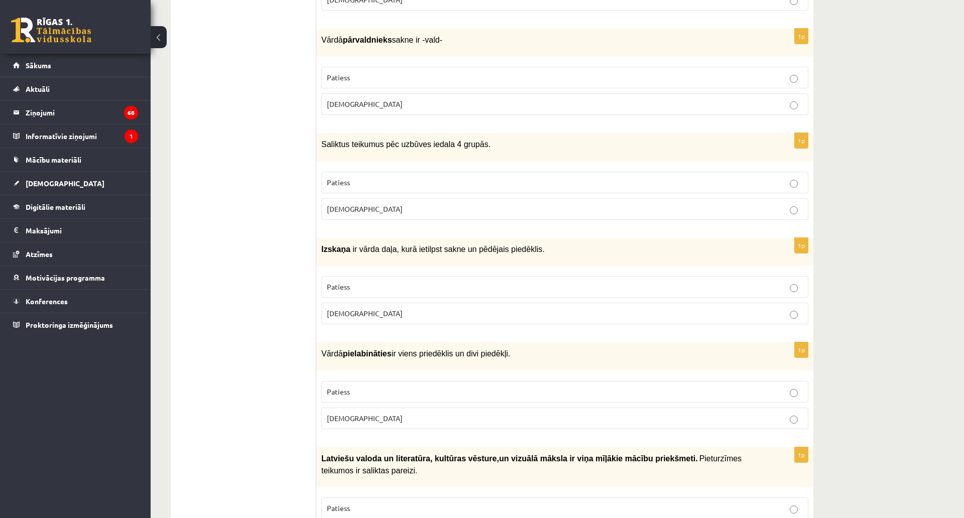
scroll to position [553, 0]
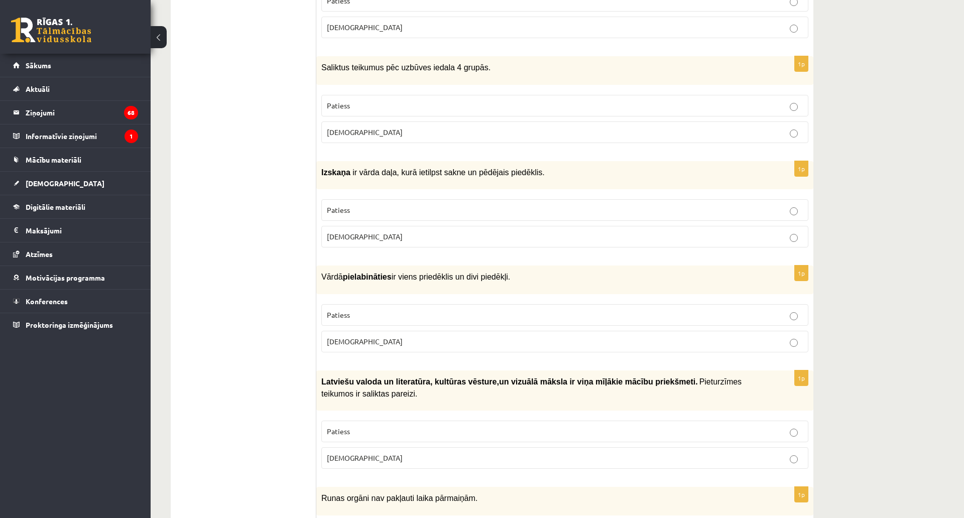
click at [327, 320] on p "Patiess" at bounding box center [565, 315] width 476 height 11
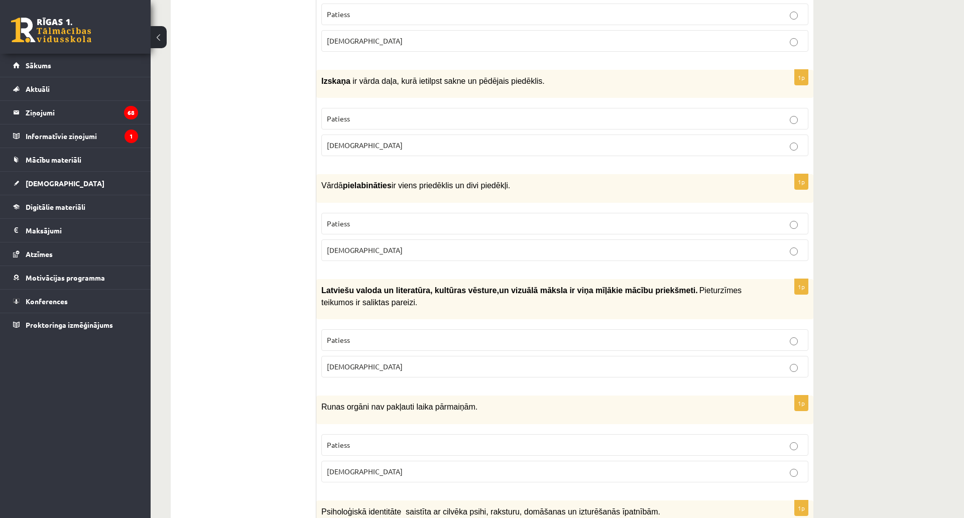
scroll to position [653, 0]
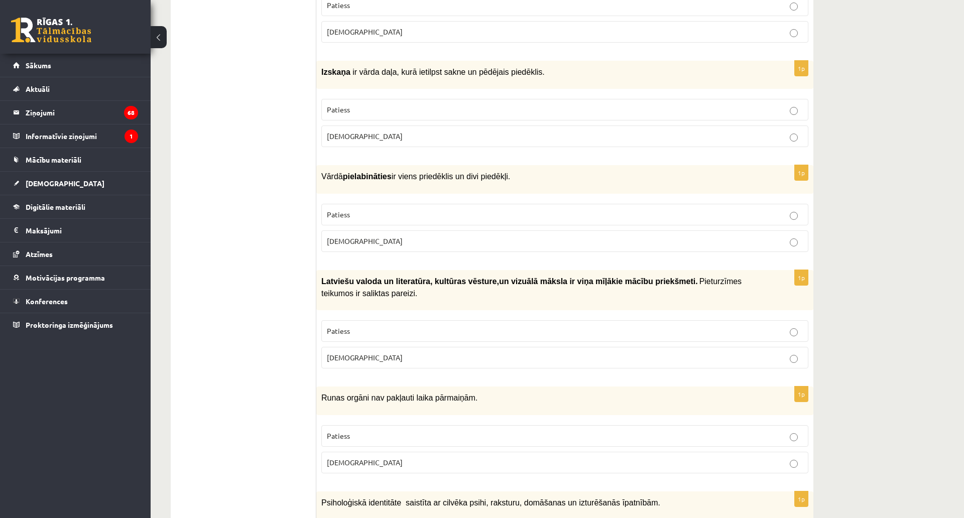
click at [327, 363] on p "Aplams" at bounding box center [565, 358] width 476 height 11
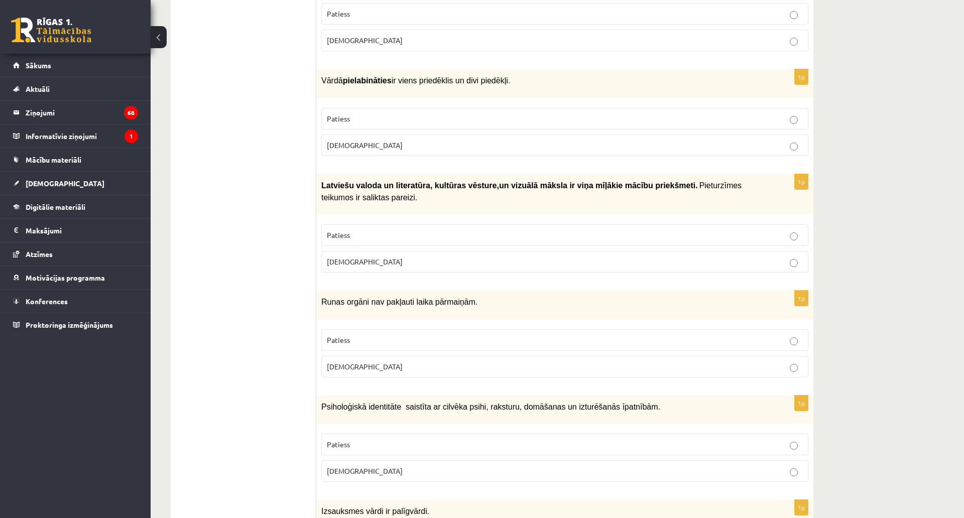
scroll to position [753, 0]
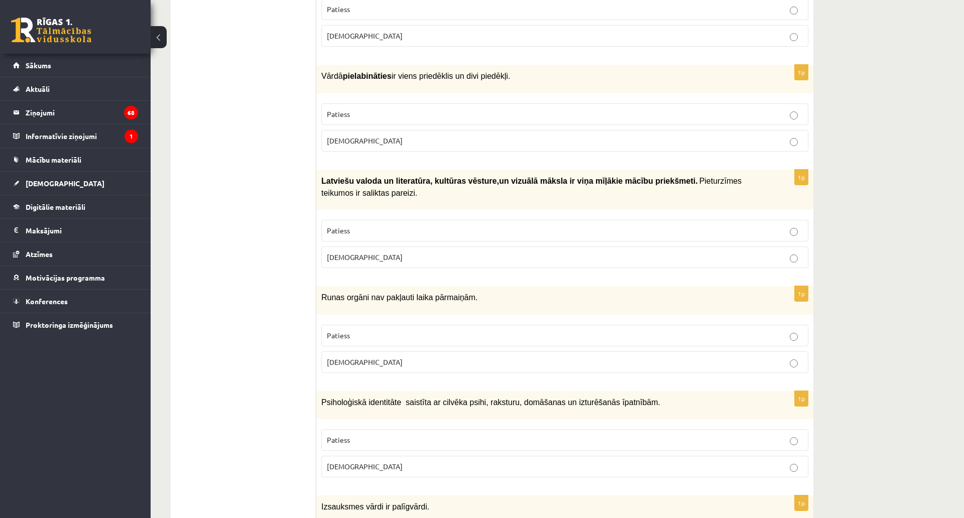
click at [327, 368] on p "Aplams" at bounding box center [565, 362] width 476 height 11
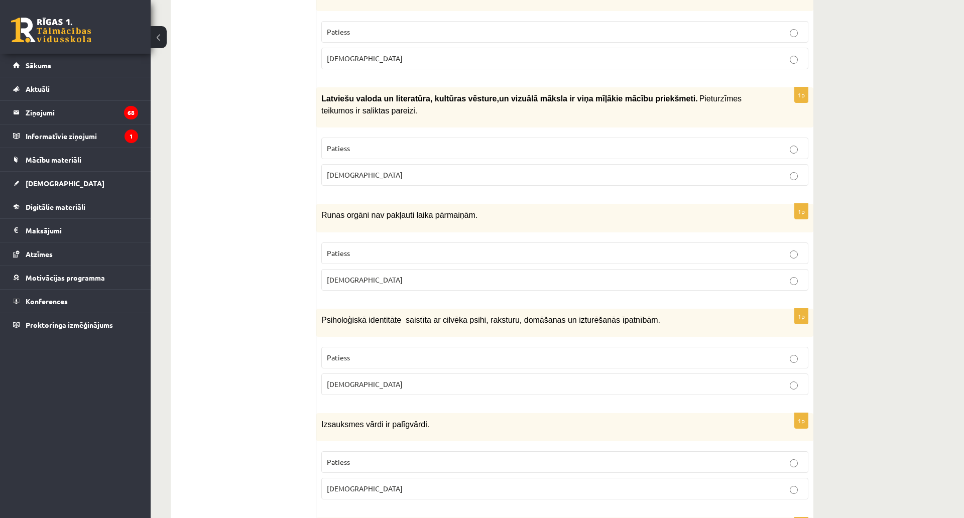
scroll to position [854, 0]
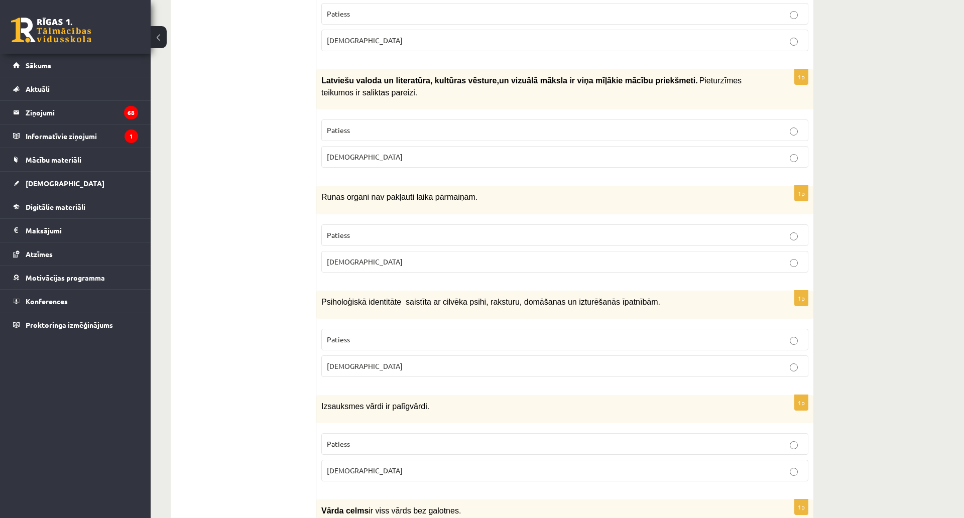
click at [327, 345] on p "Patiess" at bounding box center [565, 340] width 476 height 11
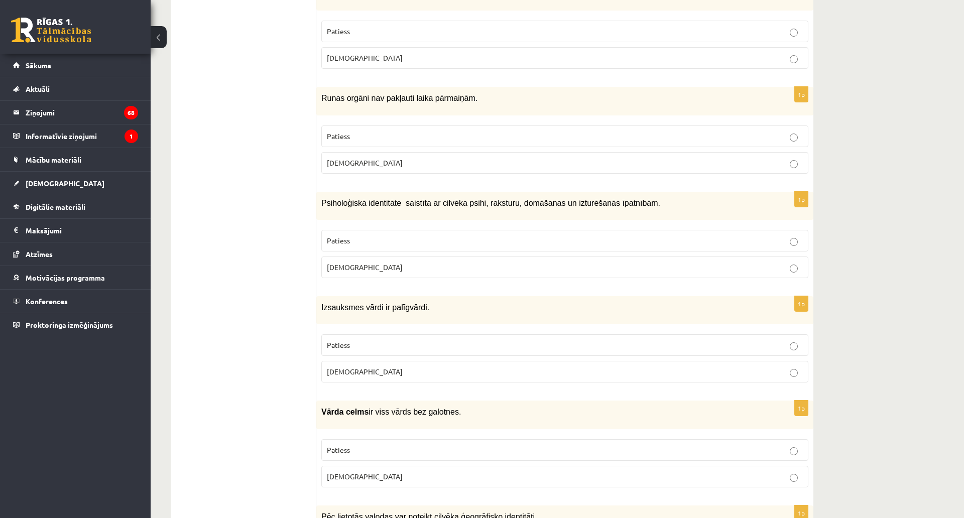
scroll to position [954, 0]
click at [327, 376] on p "Aplams" at bounding box center [565, 370] width 476 height 11
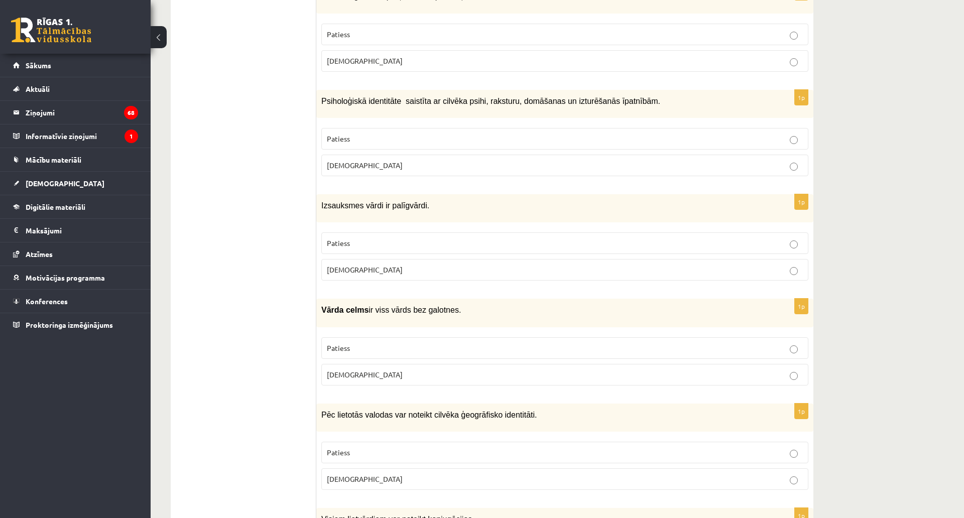
click at [327, 354] on p "Patiess" at bounding box center [565, 348] width 476 height 11
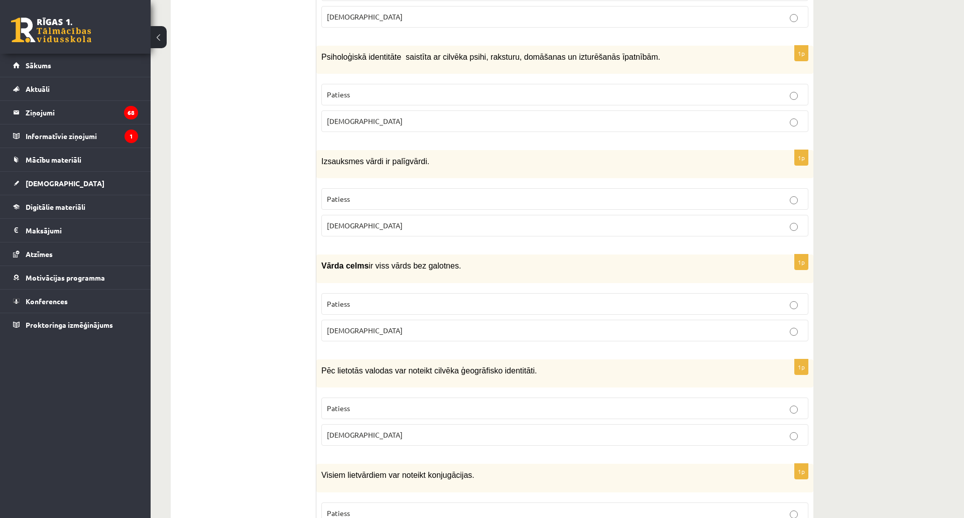
scroll to position [1206, 0]
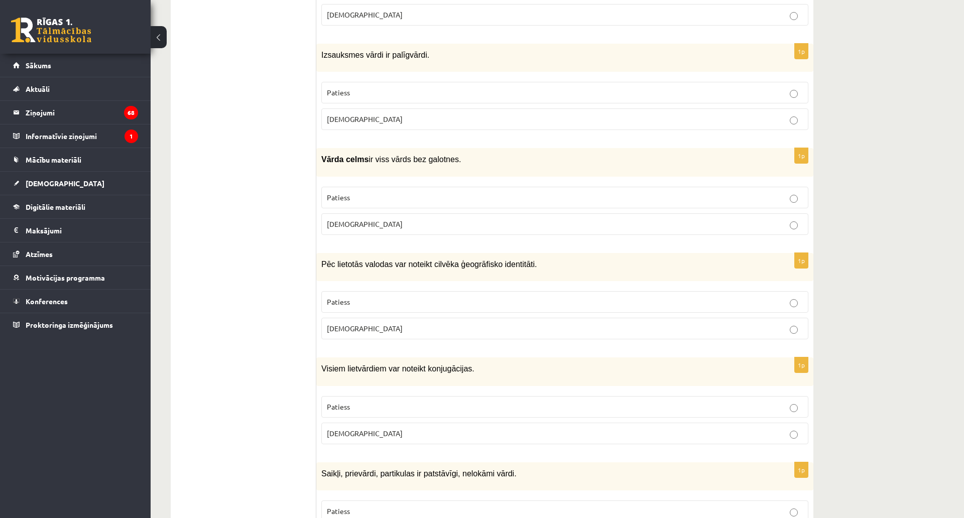
click at [327, 307] on p "Patiess" at bounding box center [565, 302] width 476 height 11
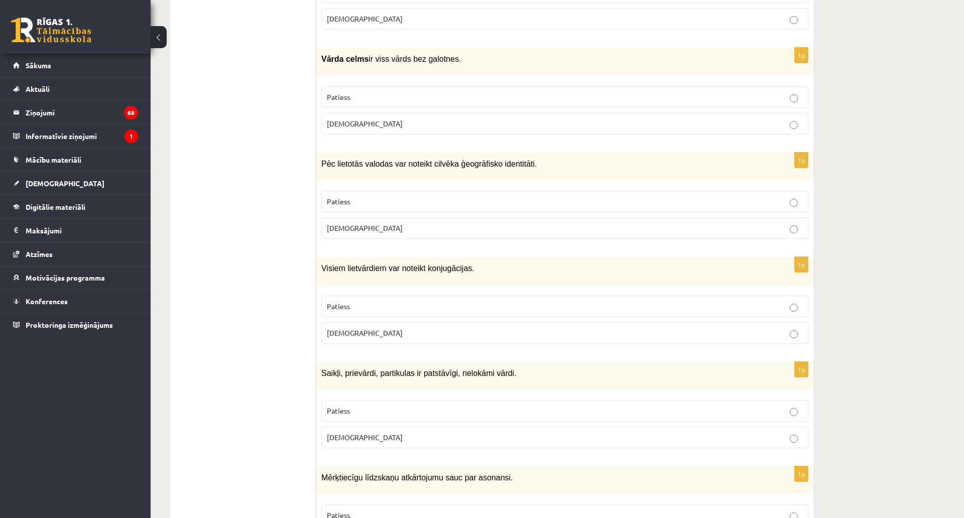
click at [327, 339] on p "Aplams" at bounding box center [565, 333] width 476 height 11
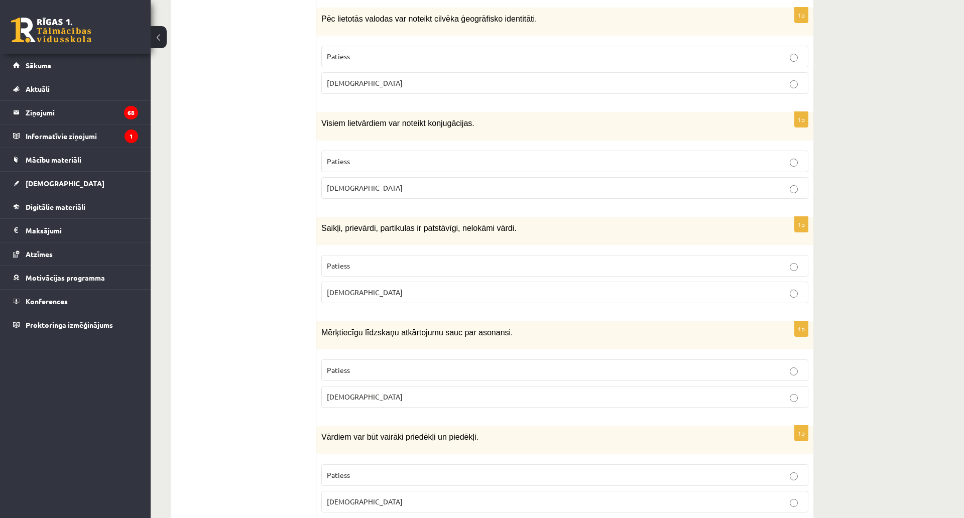
scroll to position [1457, 0]
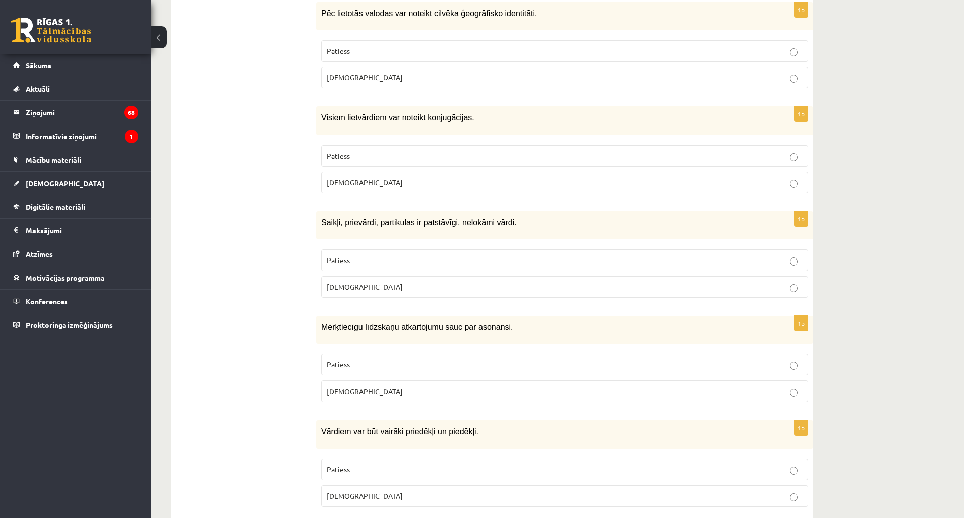
click at [321, 298] on label "Aplams" at bounding box center [564, 287] width 487 height 22
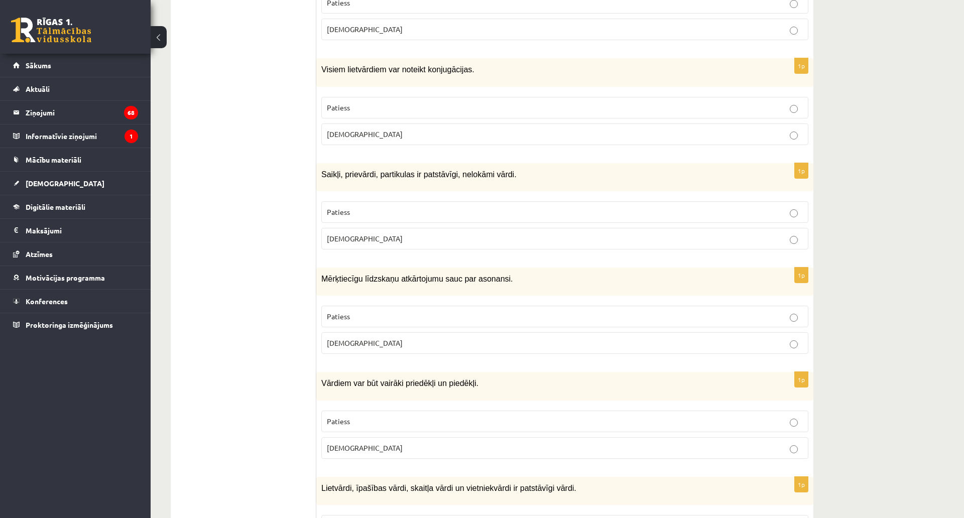
scroll to position [1507, 0]
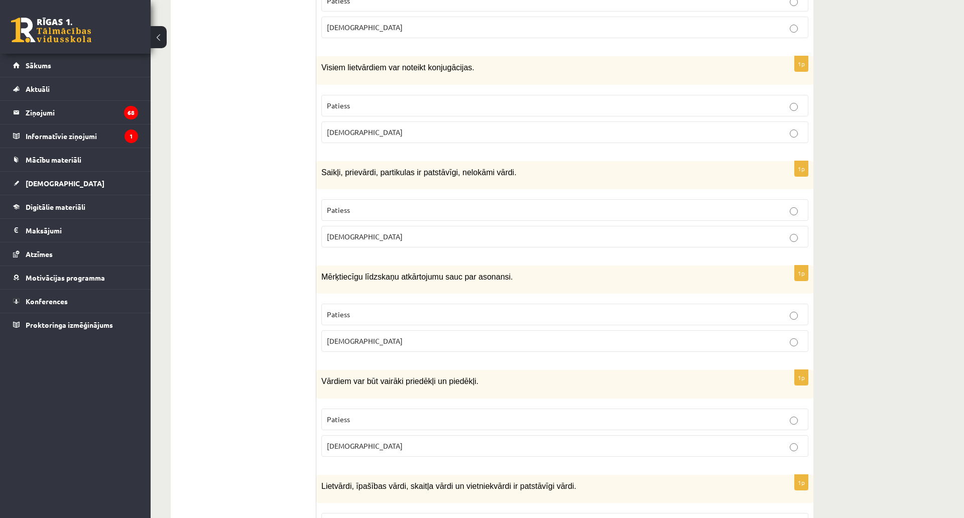
click at [327, 320] on p "Patiess" at bounding box center [565, 314] width 476 height 11
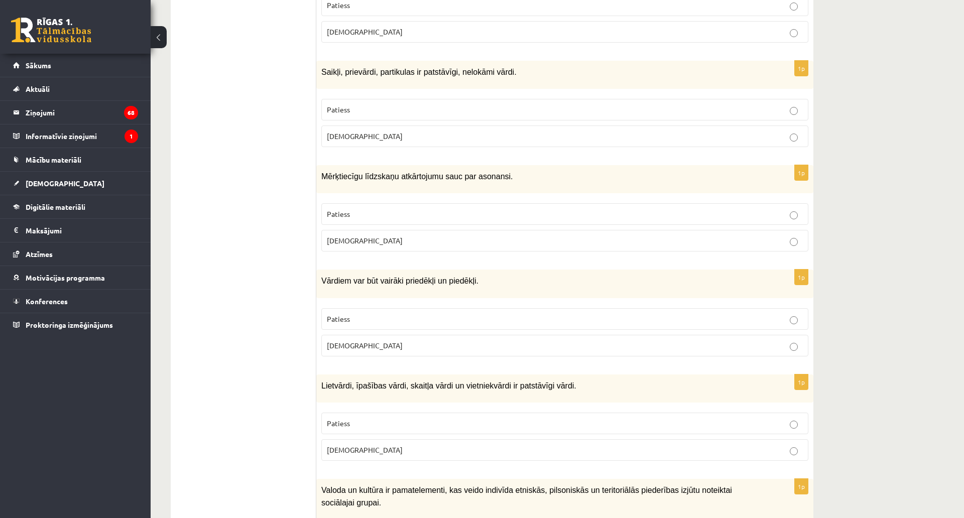
click at [327, 325] on p "Patiess" at bounding box center [565, 319] width 476 height 11
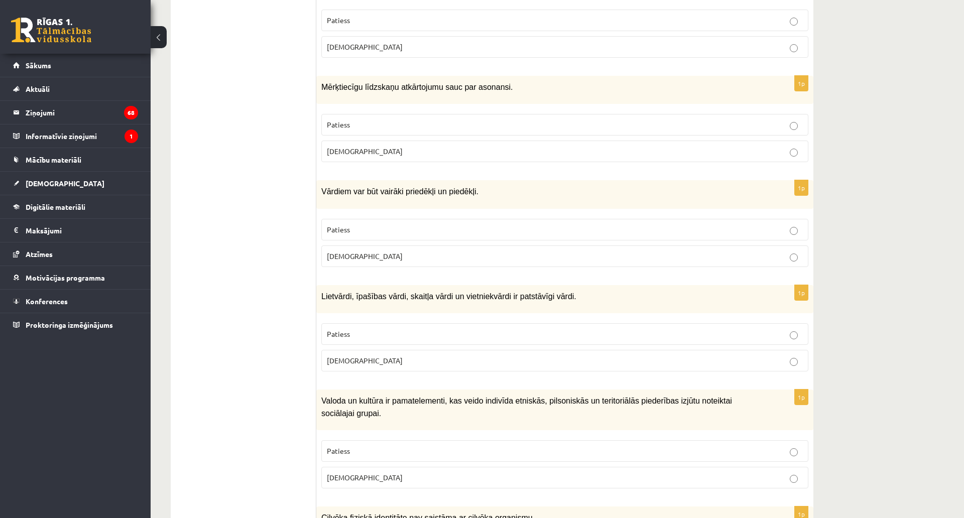
scroll to position [1708, 0]
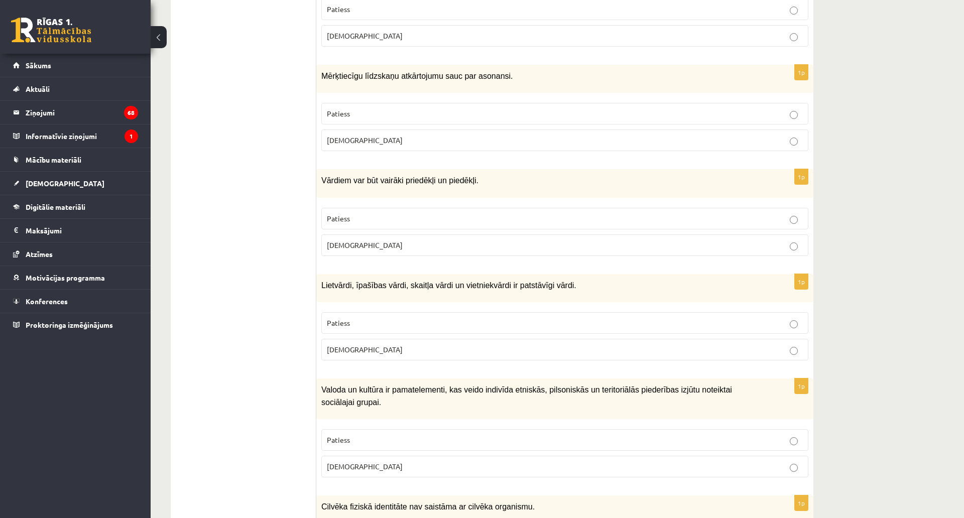
click at [327, 329] on p "Patiess" at bounding box center [565, 323] width 476 height 11
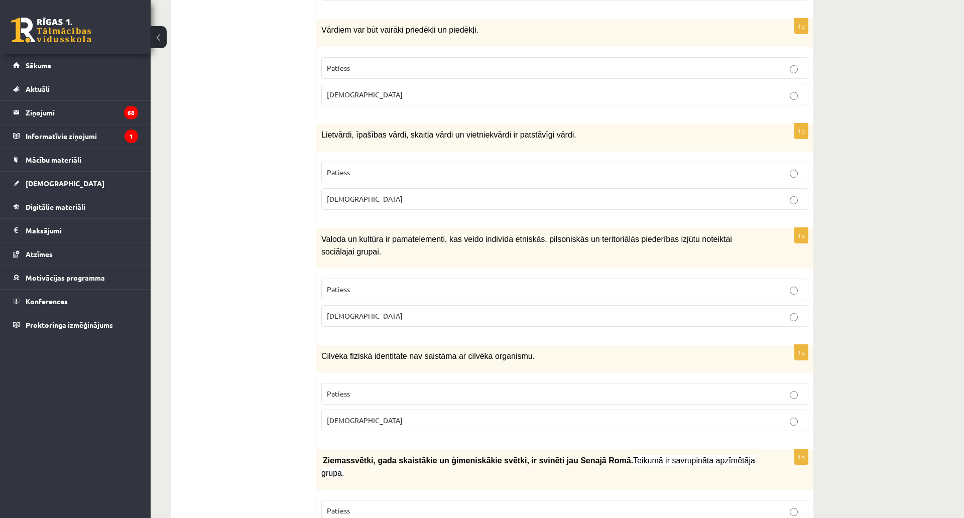
click at [327, 321] on p "Aplams" at bounding box center [565, 316] width 476 height 11
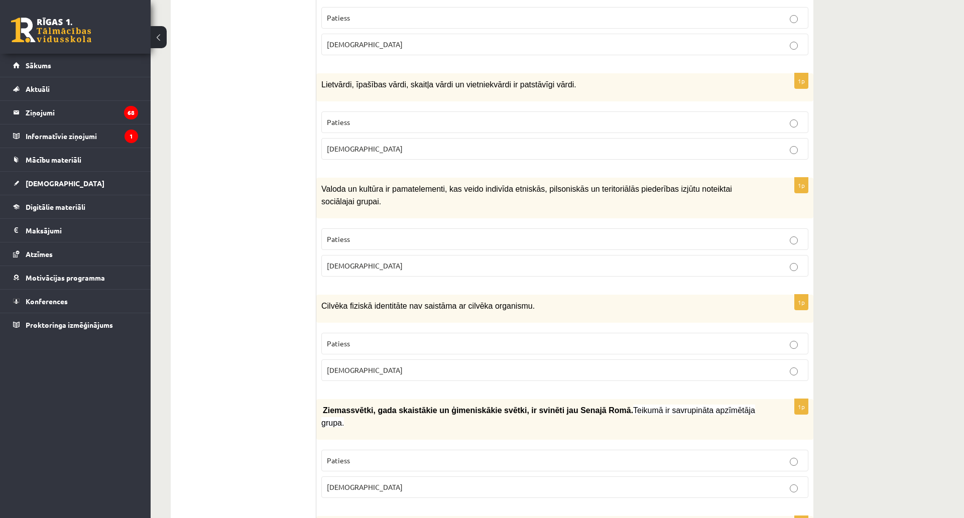
click at [327, 349] on p "Patiess" at bounding box center [565, 344] width 476 height 11
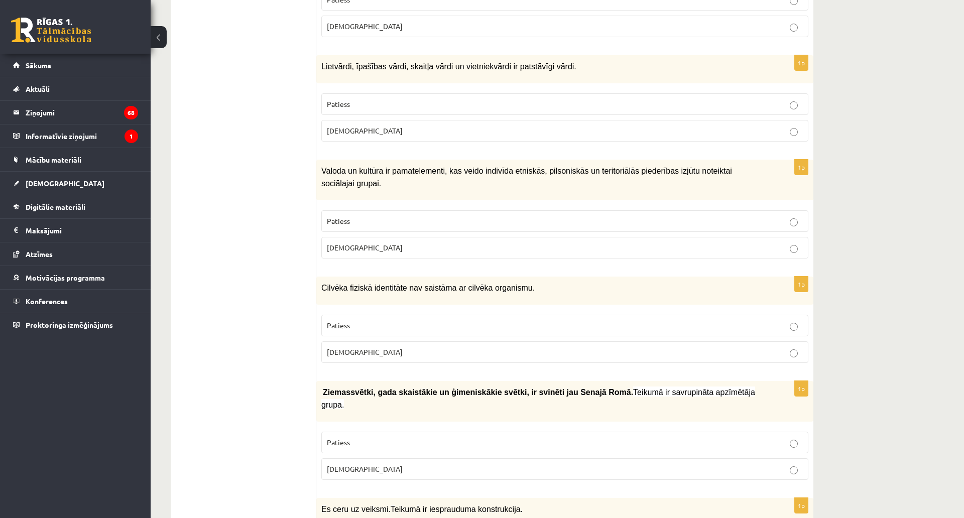
scroll to position [2060, 0]
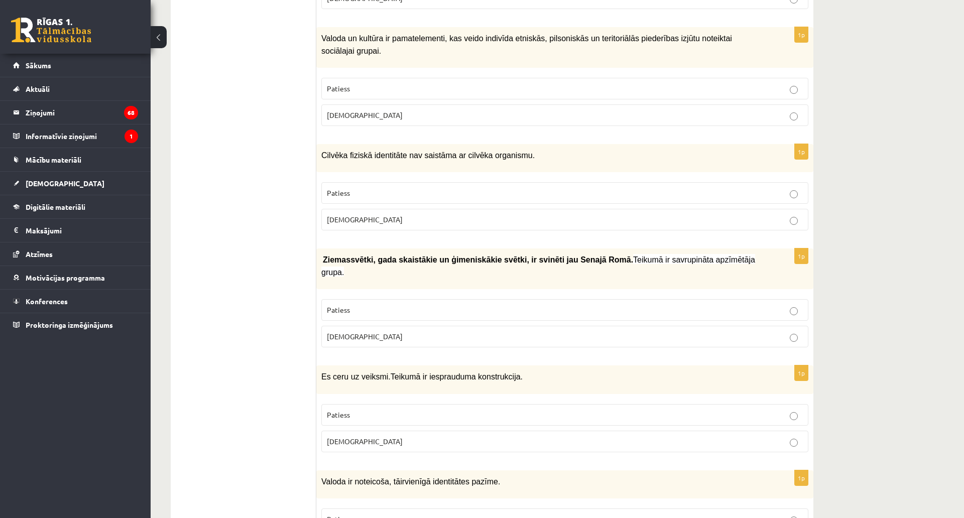
click at [327, 342] on p "Aplams" at bounding box center [565, 337] width 476 height 11
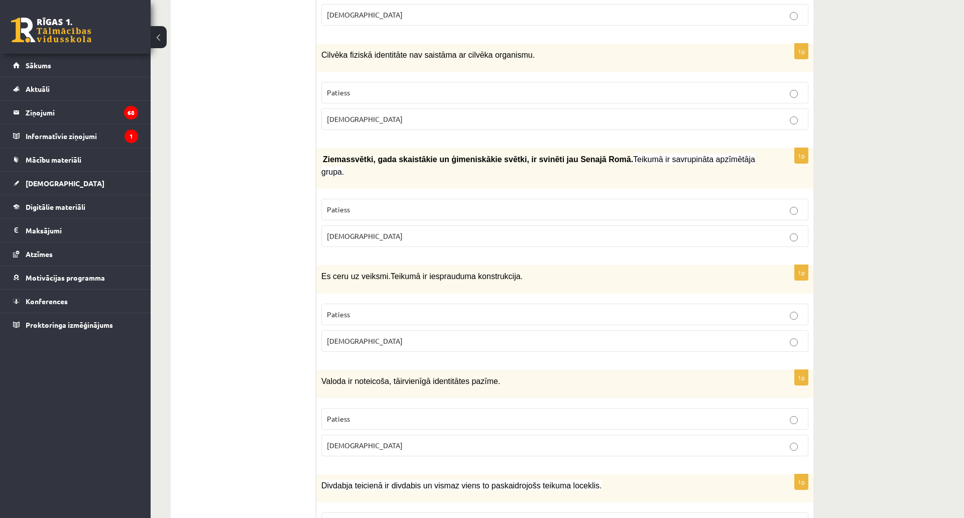
click at [321, 352] on label "Aplams" at bounding box center [564, 342] width 487 height 22
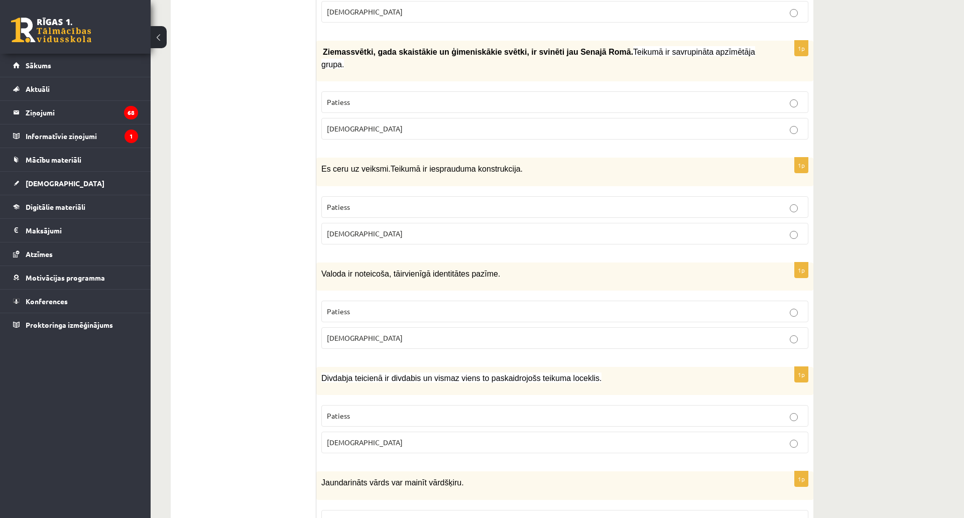
scroll to position [2311, 0]
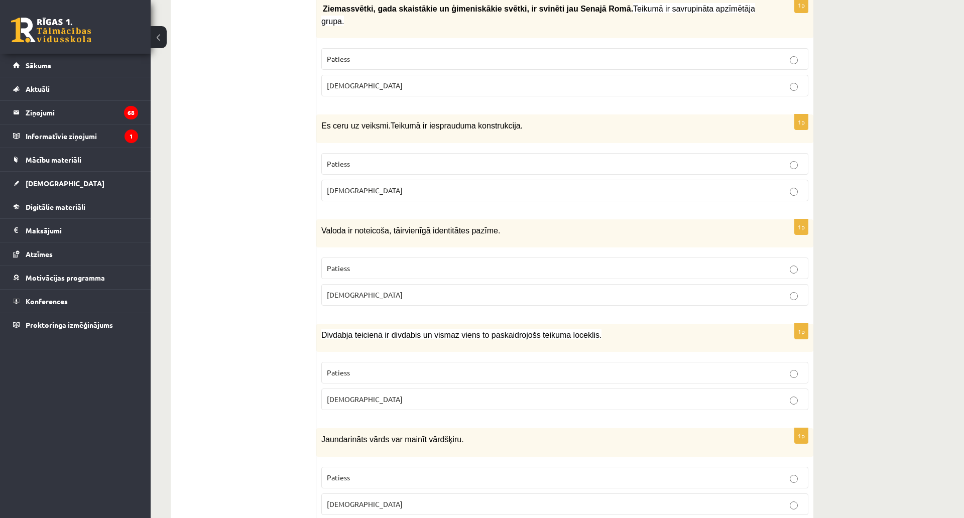
click at [327, 274] on p "Patiess" at bounding box center [565, 268] width 476 height 11
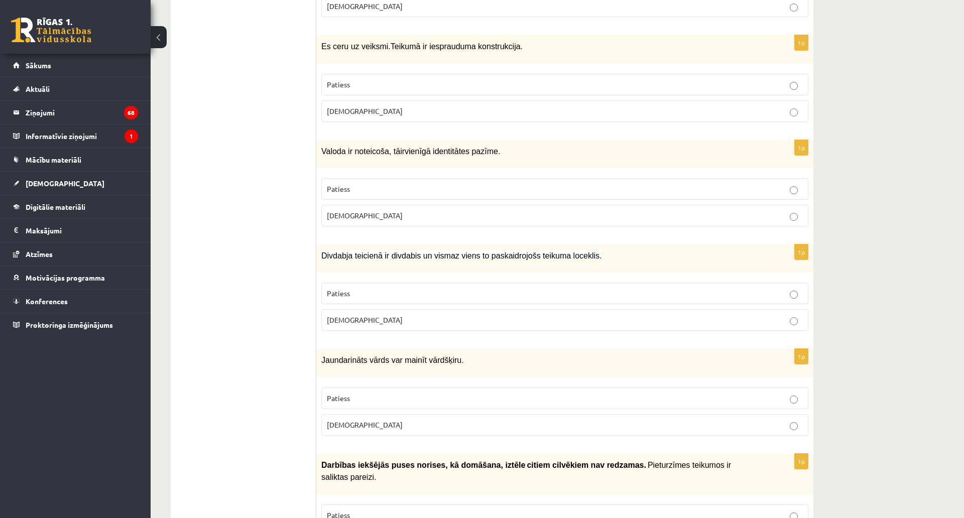
scroll to position [2411, 0]
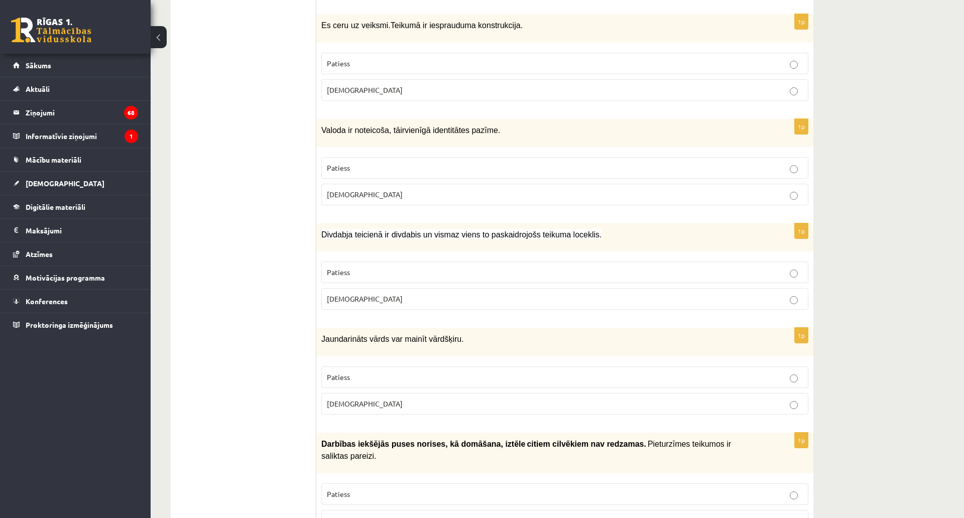
click at [327, 278] on p "Patiess" at bounding box center [565, 272] width 476 height 11
click at [327, 409] on p "Aplams" at bounding box center [565, 404] width 476 height 11
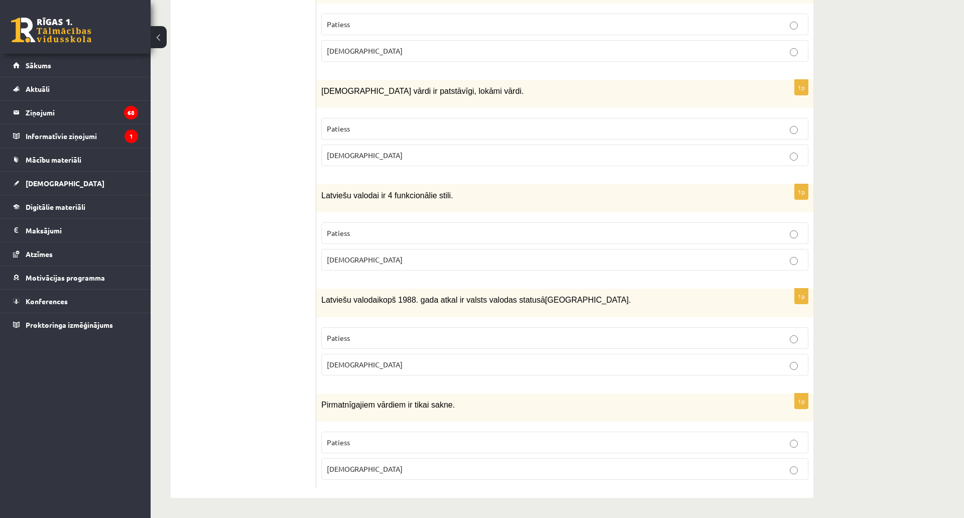
scroll to position [2954, 0]
click at [327, 438] on p "Patiess" at bounding box center [565, 443] width 476 height 11
click at [321, 328] on label "Patiess" at bounding box center [564, 339] width 487 height 22
click at [321, 244] on label "Patiess" at bounding box center [564, 234] width 487 height 22
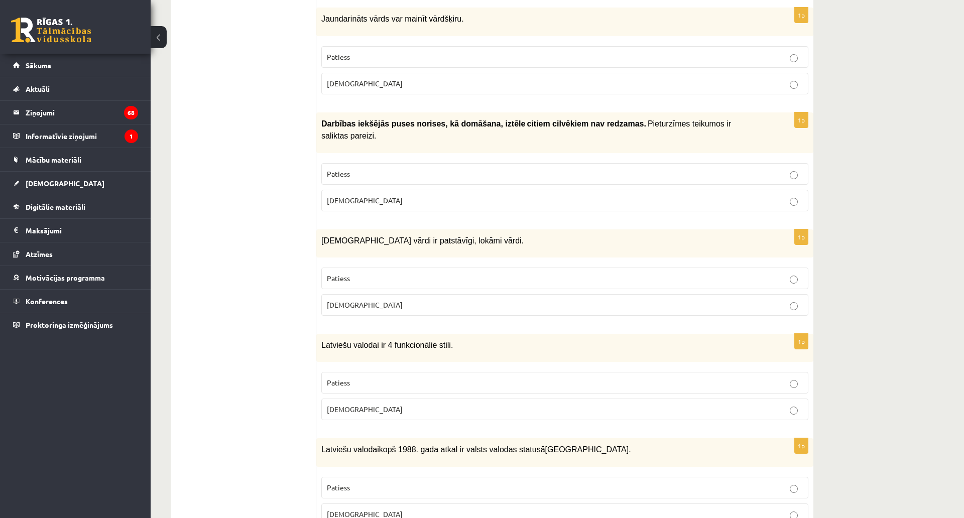
scroll to position [2702, 0]
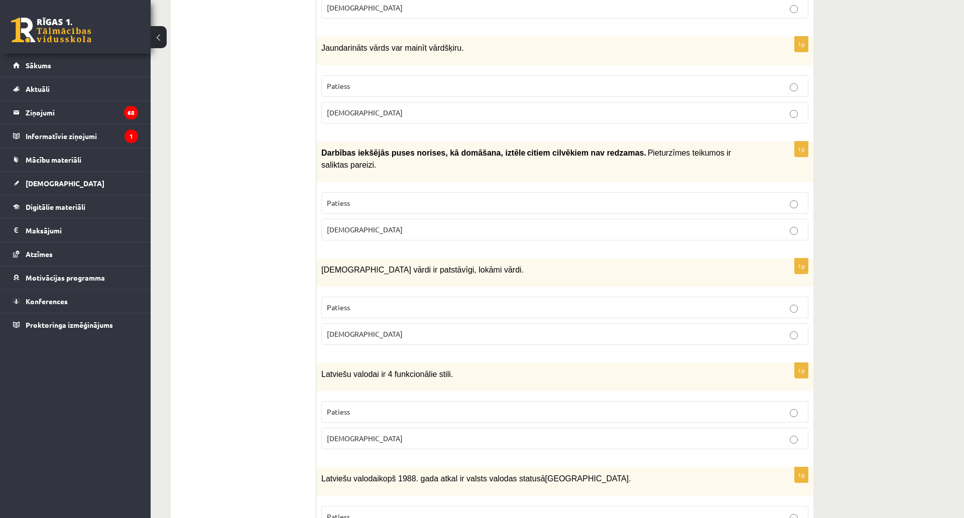
click at [321, 345] on label "Aplams" at bounding box center [564, 334] width 487 height 22
click at [321, 241] on label "Aplams" at bounding box center [564, 230] width 487 height 22
click at [386, 91] on p "Patiess" at bounding box center [565, 86] width 476 height 11
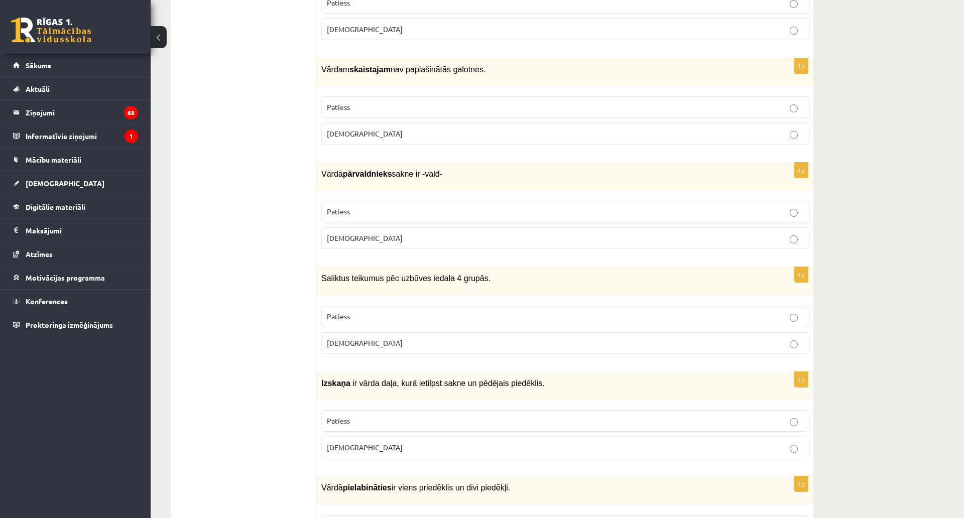
scroll to position [0, 0]
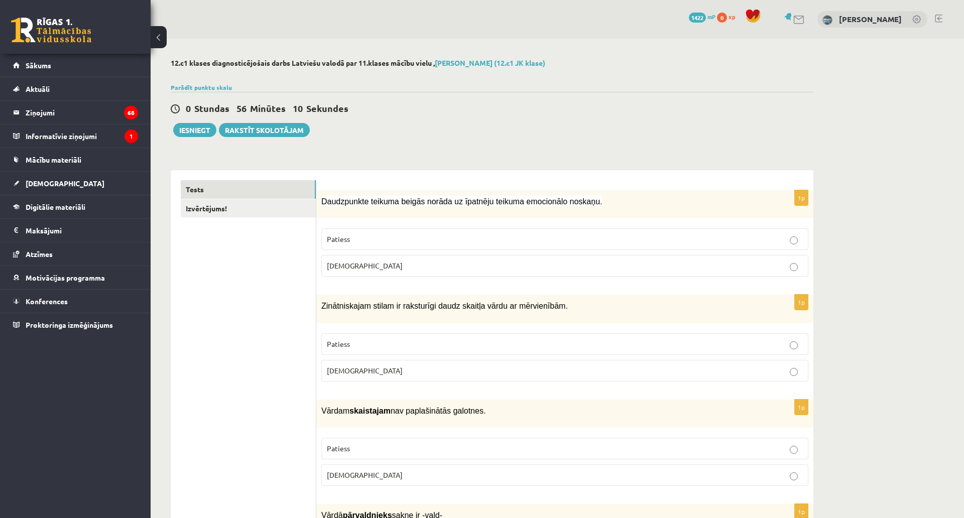
click at [0, 0] on select "**********" at bounding box center [0, 0] width 0 height 0
select select "**********"
click at [0, 0] on select "**********" at bounding box center [0, 0] width 0 height 0
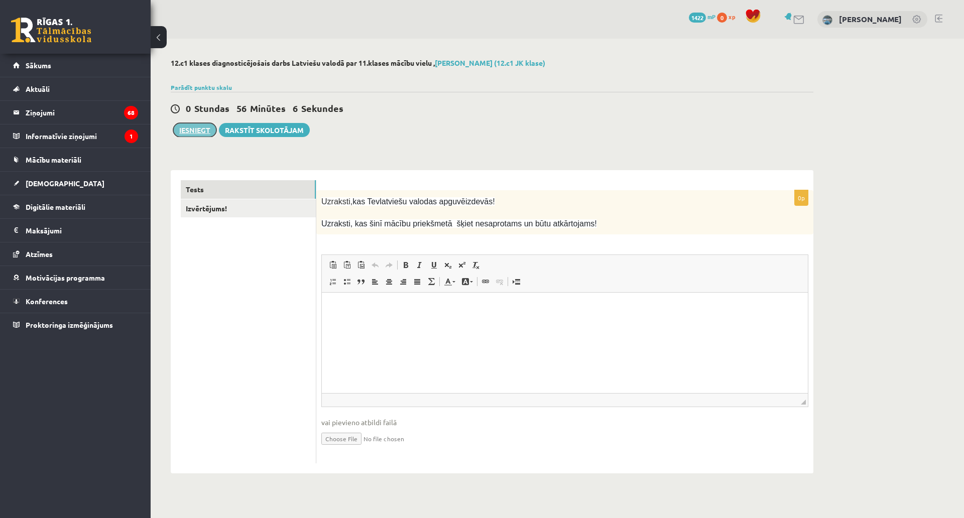
click at [173, 137] on button "Iesniegt" at bounding box center [194, 130] width 43 height 14
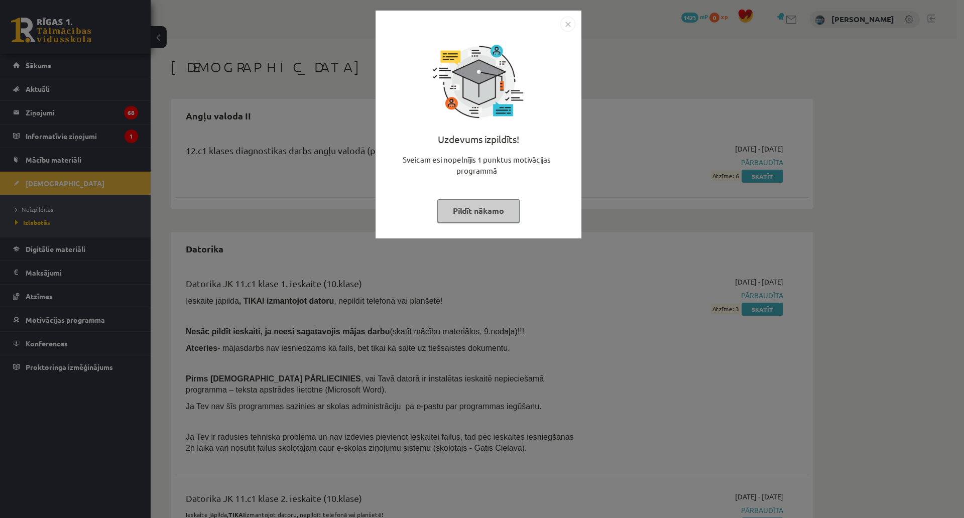
click at [438, 217] on button "Pildīt nākamo" at bounding box center [479, 210] width 82 height 23
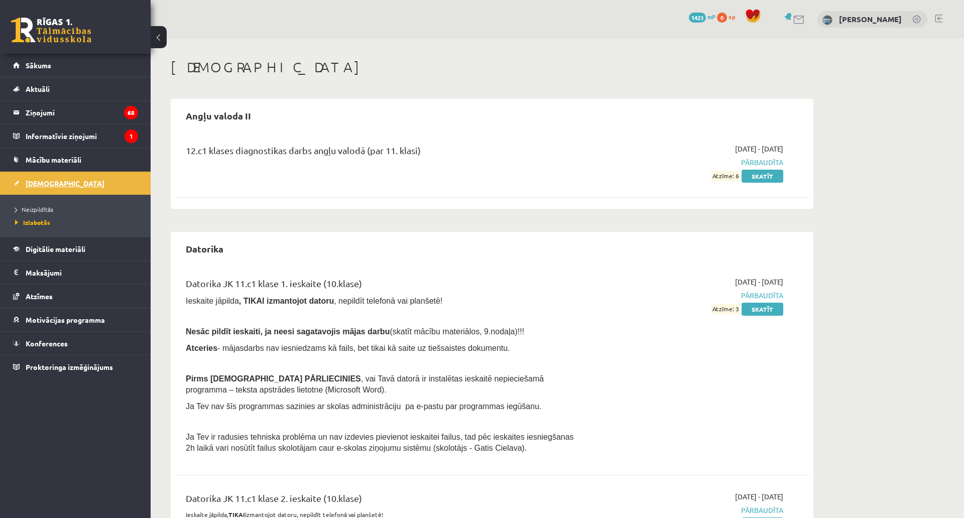
click at [43, 178] on link "[DEMOGRAPHIC_DATA]" at bounding box center [75, 183] width 125 height 23
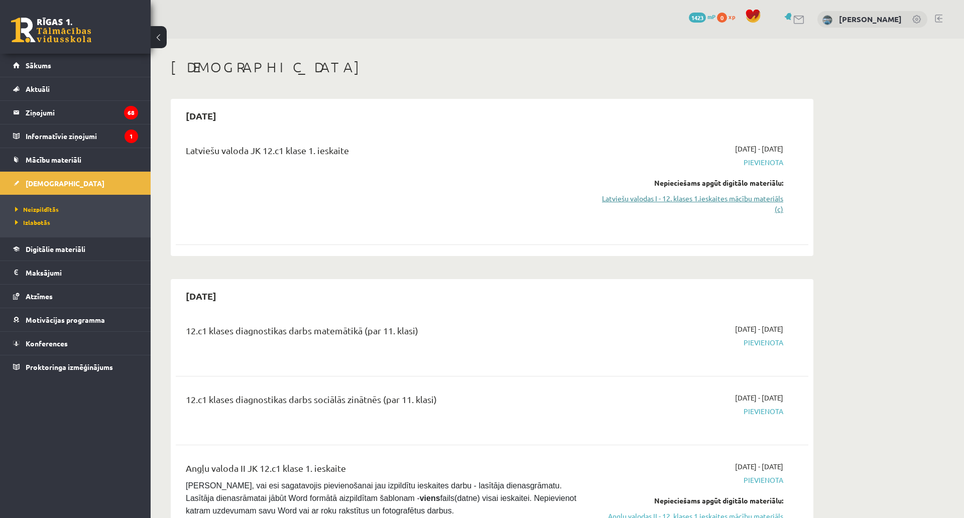
click at [481, 214] on link "Latviešu valodas I - 12. klases 1.ieskaites mācību materiāls (c)" at bounding box center [688, 203] width 189 height 21
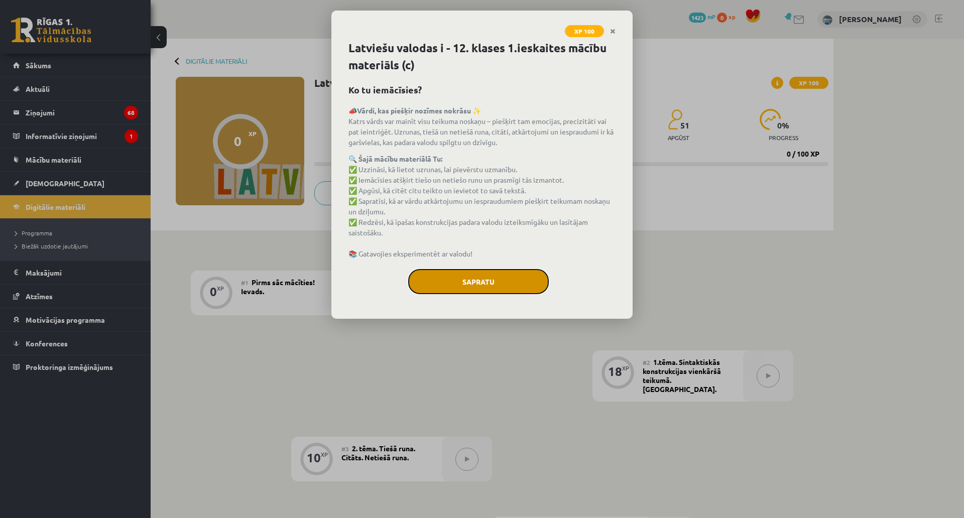
click at [408, 294] on button "Sapratu" at bounding box center [478, 281] width 141 height 25
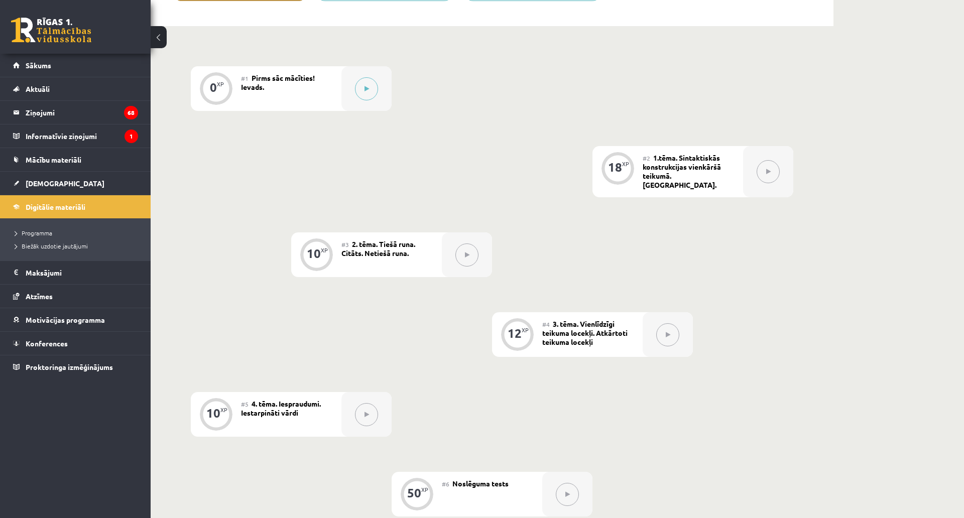
scroll to position [33, 0]
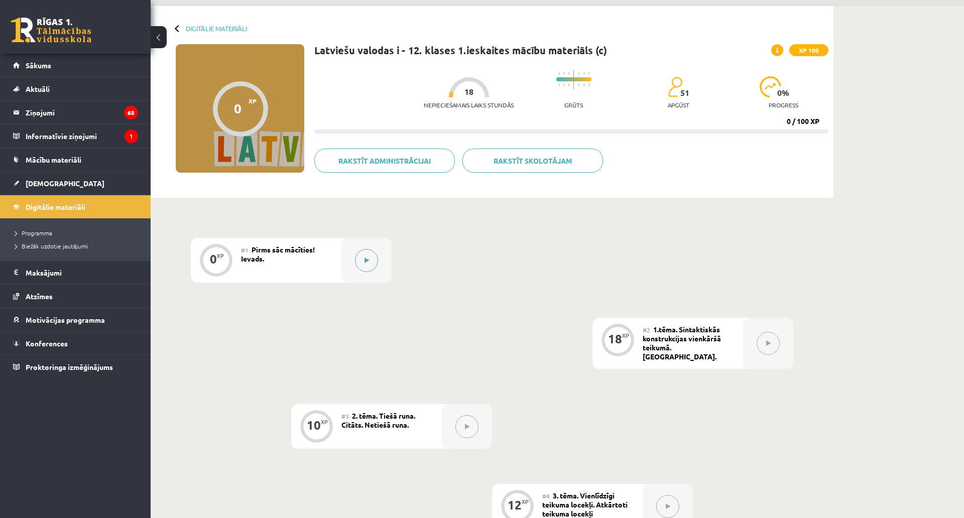
click at [355, 272] on button at bounding box center [366, 260] width 23 height 23
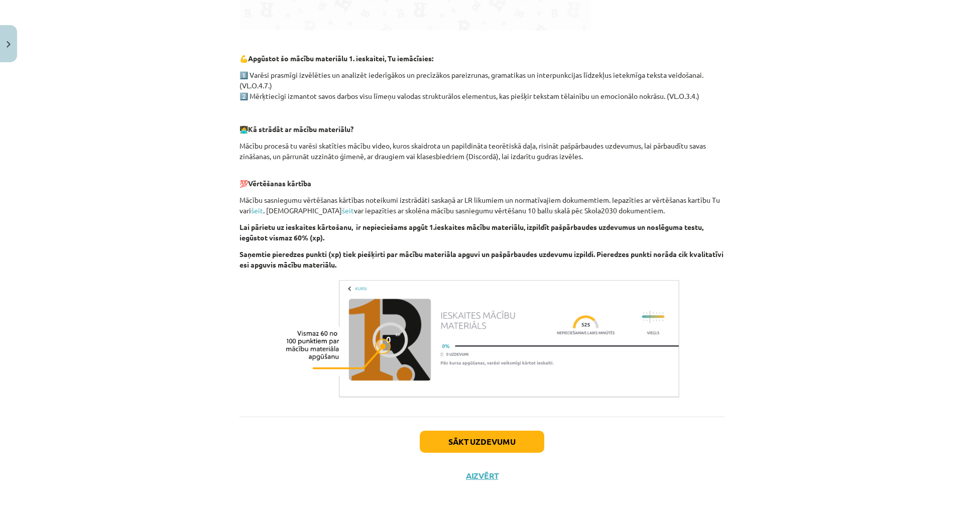
scroll to position [556, 0]
click at [420, 431] on button "Sākt uzdevumu" at bounding box center [482, 442] width 125 height 22
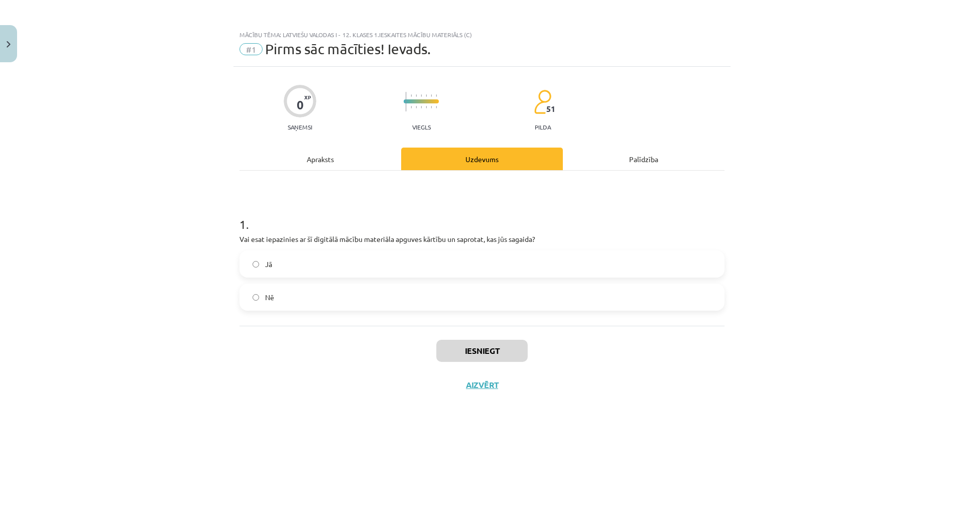
scroll to position [0, 0]
click at [241, 264] on label "Jā" at bounding box center [482, 264] width 483 height 25
click at [437, 349] on button "Iesniegt" at bounding box center [482, 351] width 91 height 22
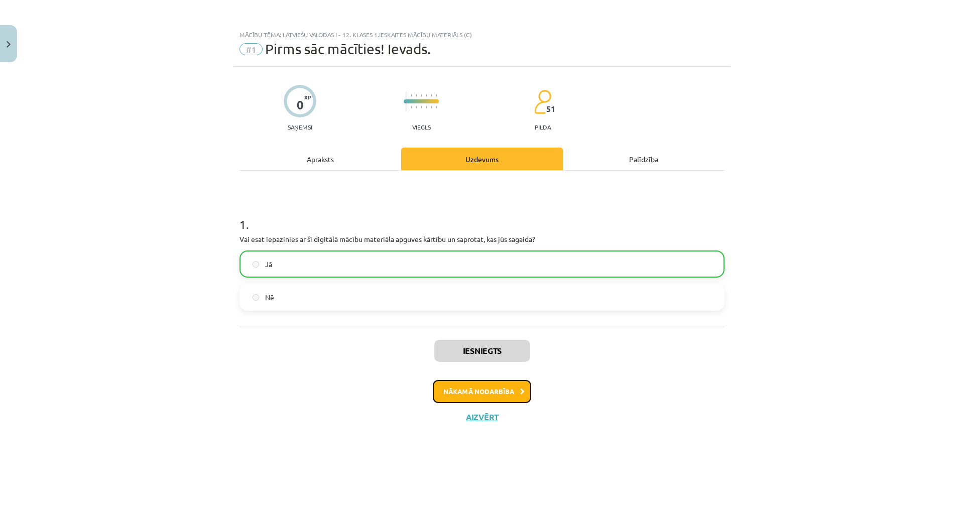
click at [433, 392] on button "Nākamā nodarbība" at bounding box center [482, 391] width 98 height 23
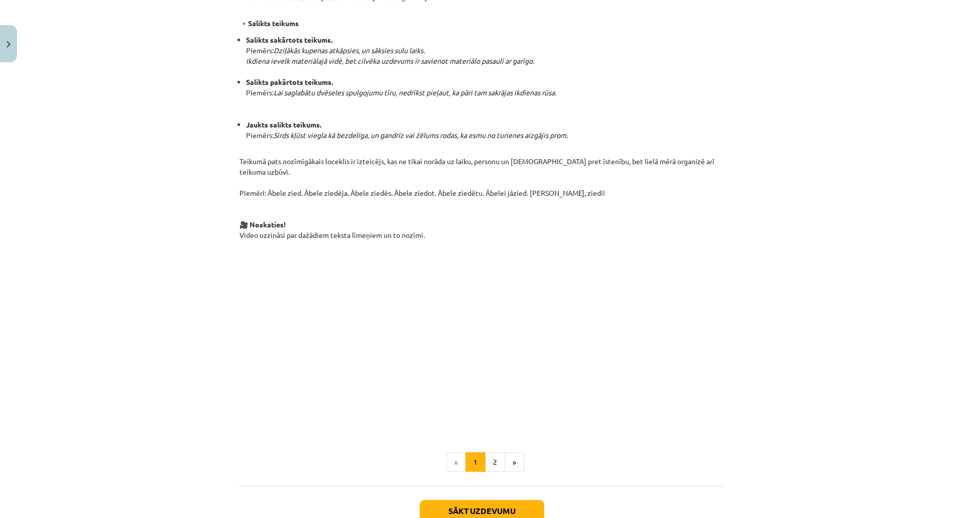
scroll to position [653, 0]
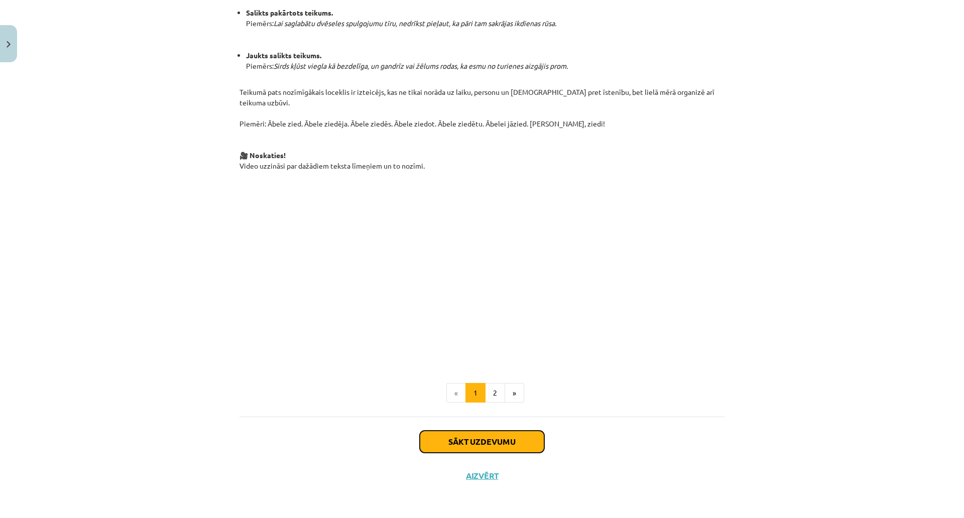
click at [420, 431] on button "Sākt uzdevumu" at bounding box center [482, 442] width 125 height 22
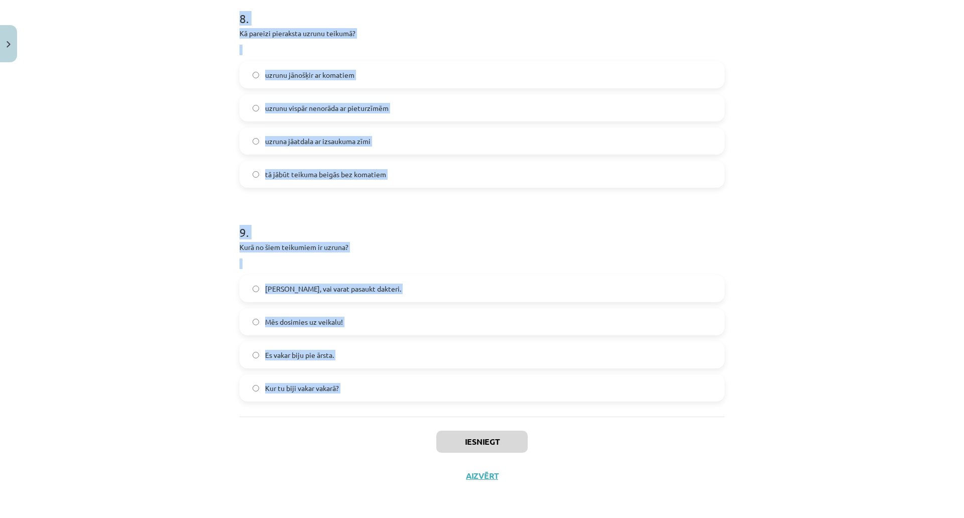
scroll to position [1764, 0]
drag, startPoint x: 58, startPoint y: 215, endPoint x: 175, endPoint y: 381, distance: 202.5
click at [175, 381] on div "Mācību tēma: Latviešu valodas i - 12. klases 1.ieskaites mācību materiāls (c) #…" at bounding box center [482, 259] width 964 height 518
copy form "1 . Kurš ir jaukts salikts teikums? Ābele zied. Pavasaros Latvijas dārzi zied k…"
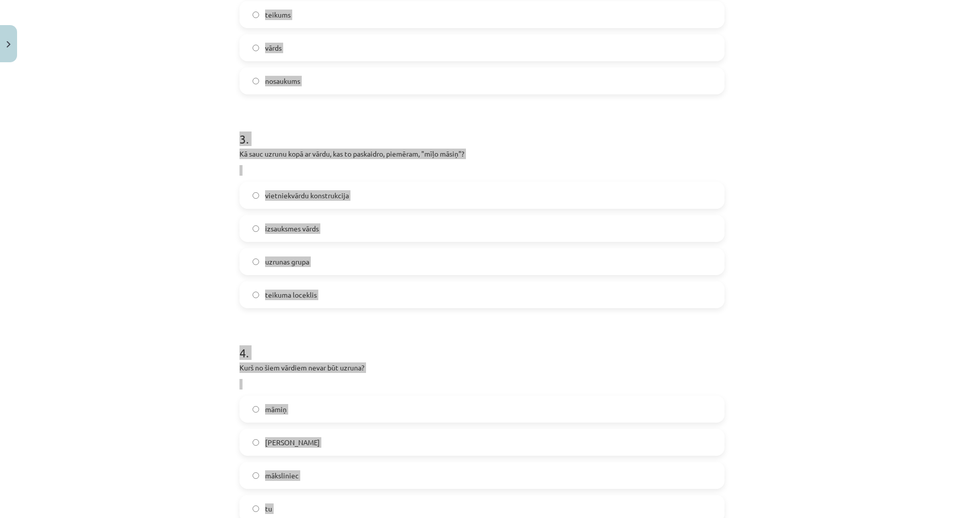
scroll to position [508, 0]
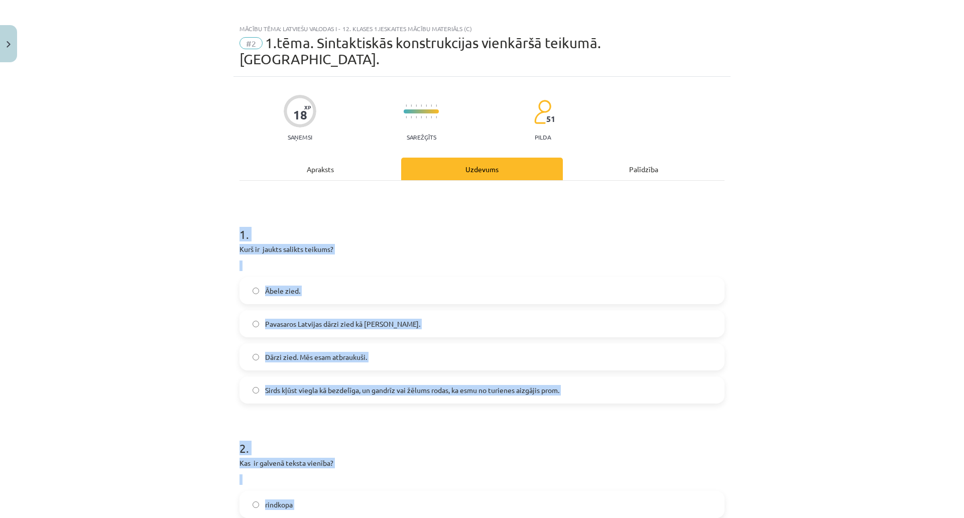
click at [265, 393] on span "Sirds kļūst viegla kā bezdelīga, un gandrīz vai žēlums rodas, ka esmu no turien…" at bounding box center [412, 390] width 294 height 11
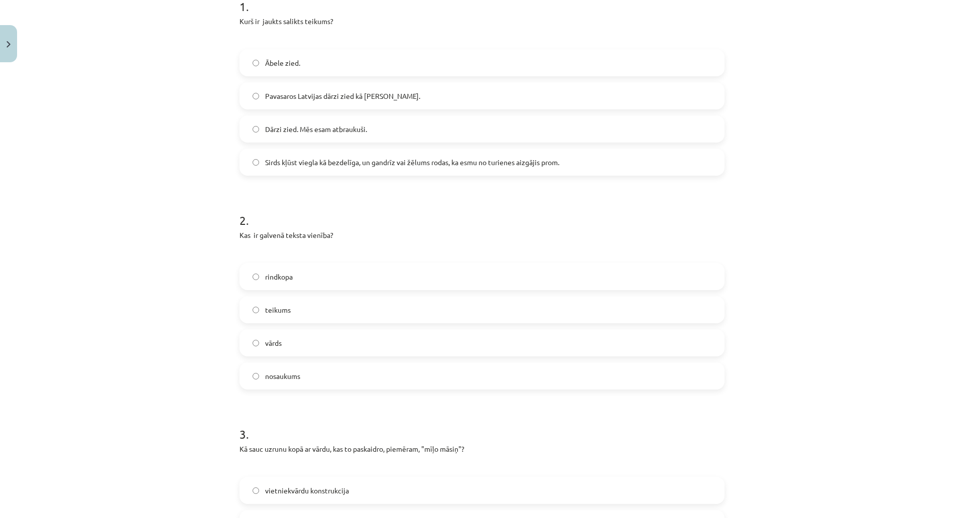
scroll to position [257, 0]
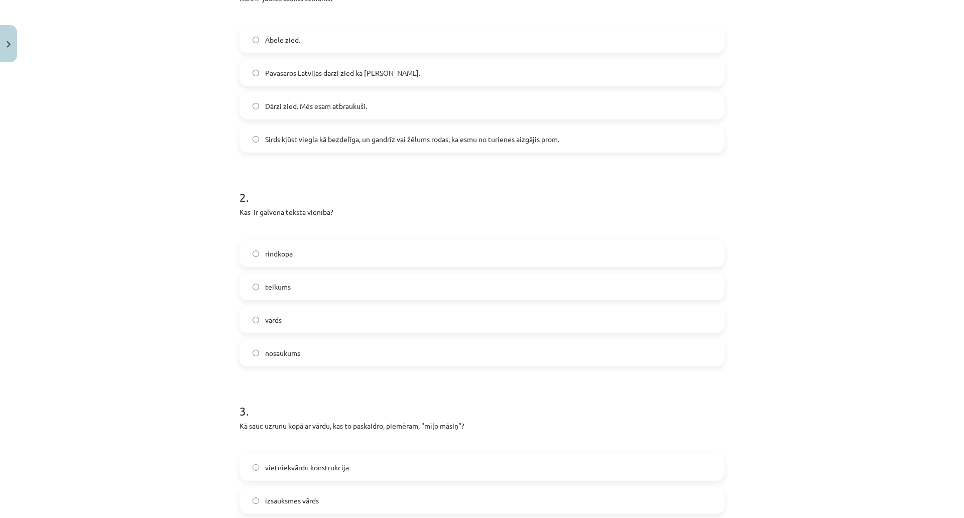
click at [241, 250] on label "rindkopa" at bounding box center [482, 253] width 483 height 25
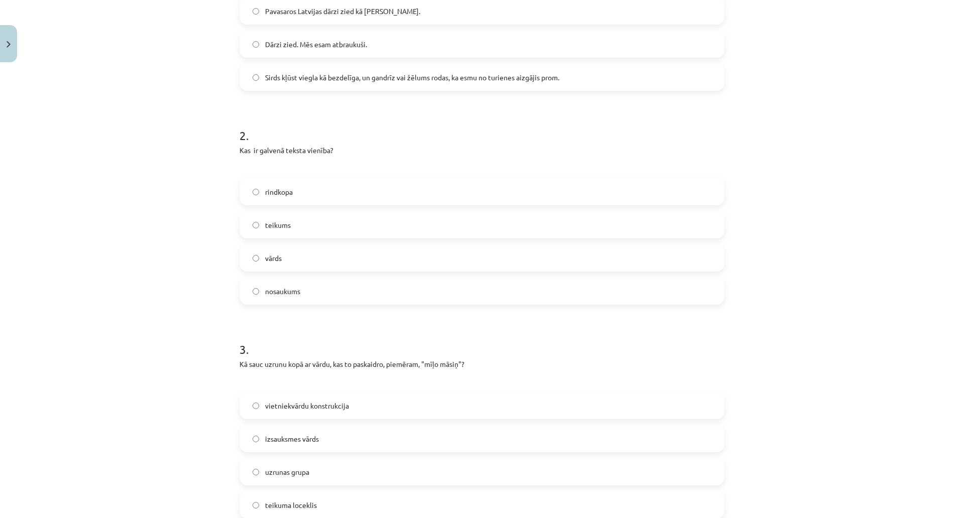
scroll to position [458, 0]
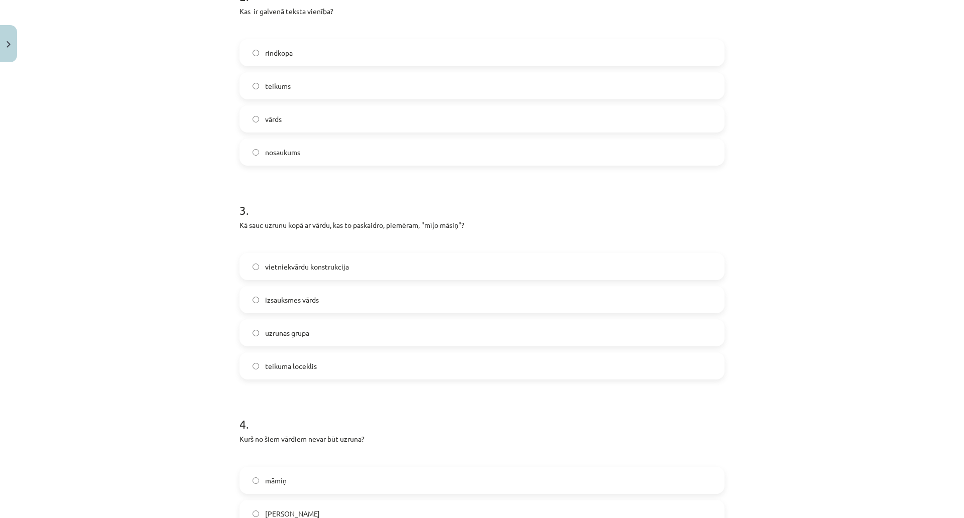
click at [241, 338] on label "uzrunas grupa" at bounding box center [482, 332] width 483 height 25
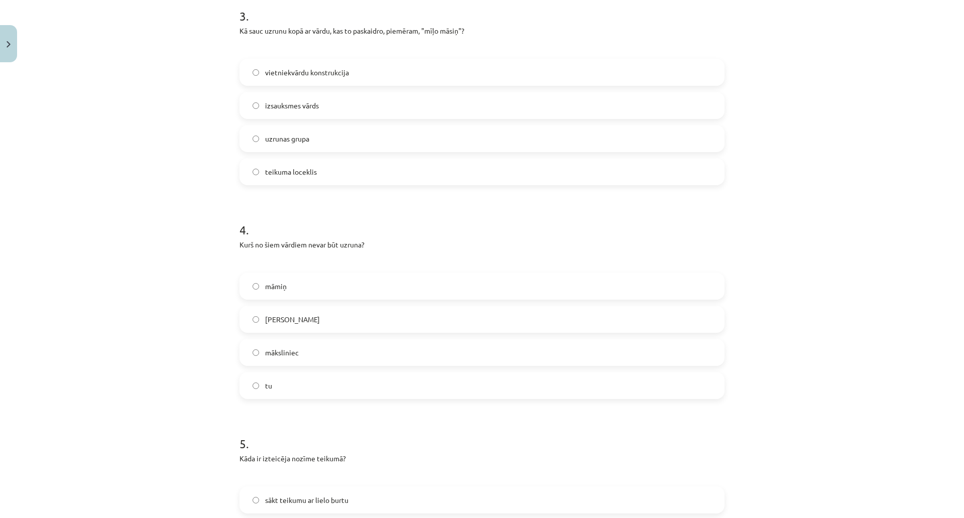
scroll to position [659, 0]
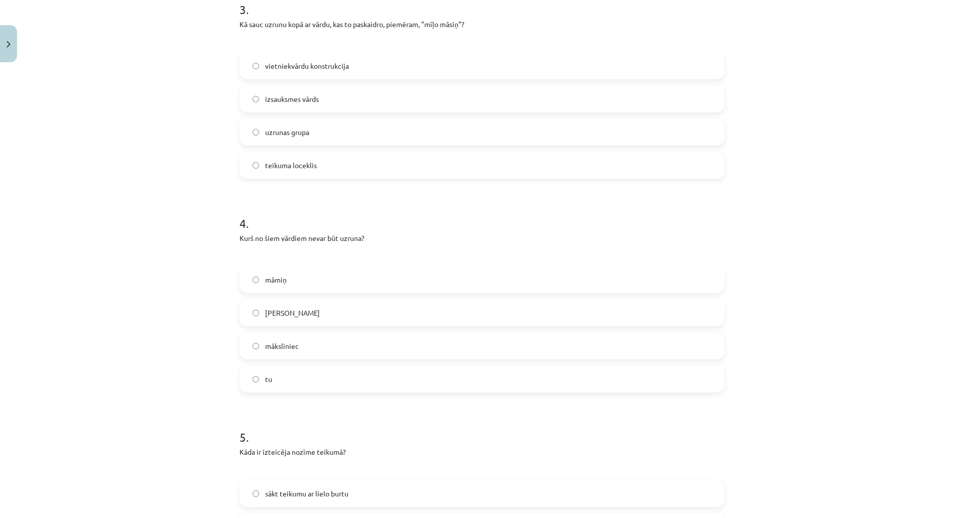
drag, startPoint x: 117, startPoint y: 384, endPoint x: 144, endPoint y: 355, distance: 39.8
click at [241, 384] on label "tu" at bounding box center [482, 379] width 483 height 25
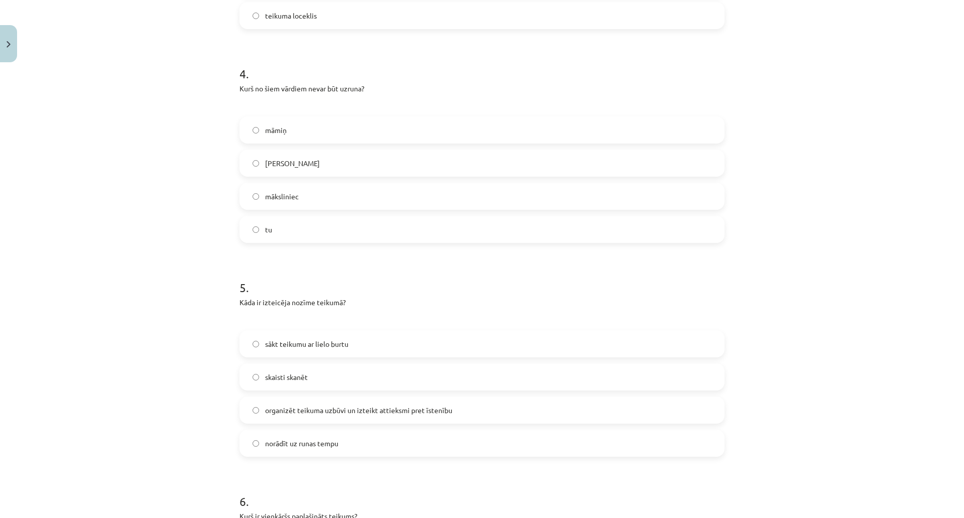
scroll to position [810, 0]
click at [265, 411] on span "organizēt teikuma uzbūvi un izteikt attieksmi pret īstenību" at bounding box center [358, 409] width 187 height 11
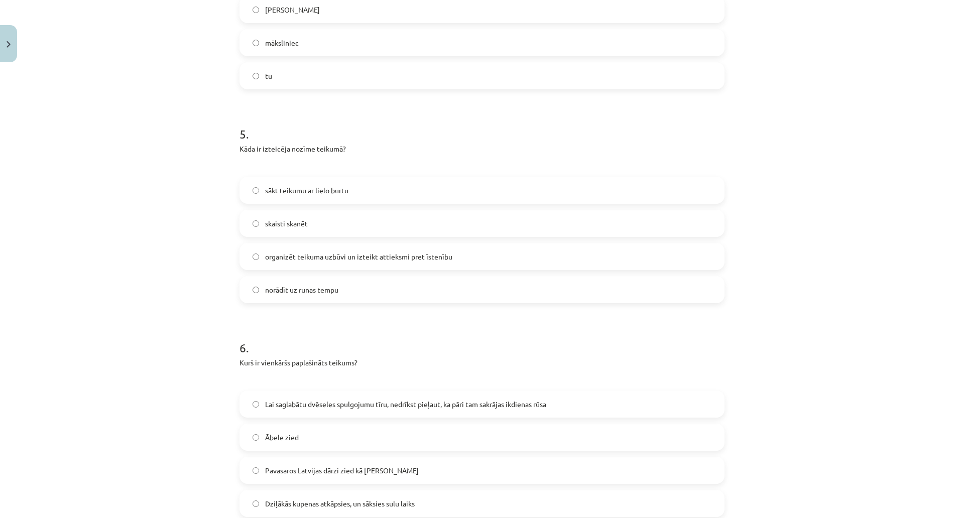
scroll to position [1011, 0]
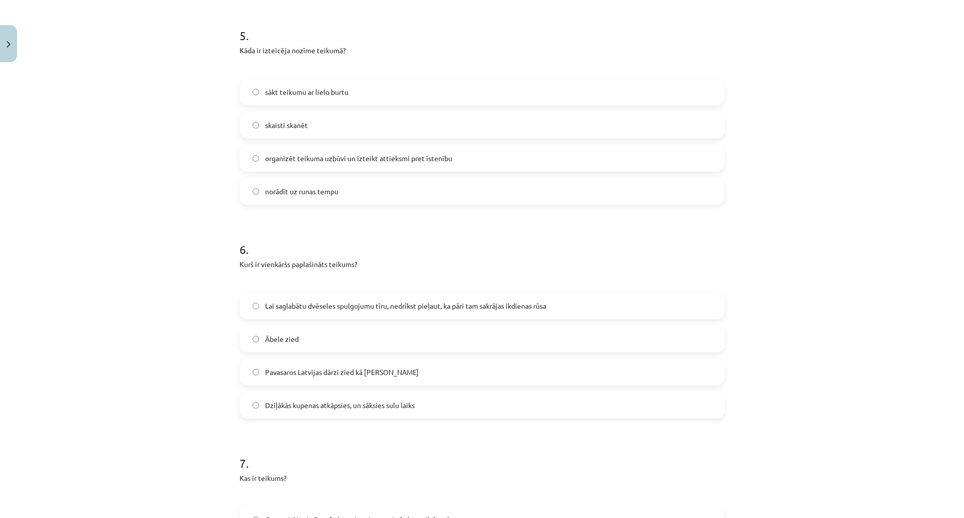
click at [241, 379] on label "Pavasaros Latvijas dārzi zied kā baltas kupenas" at bounding box center [482, 372] width 483 height 25
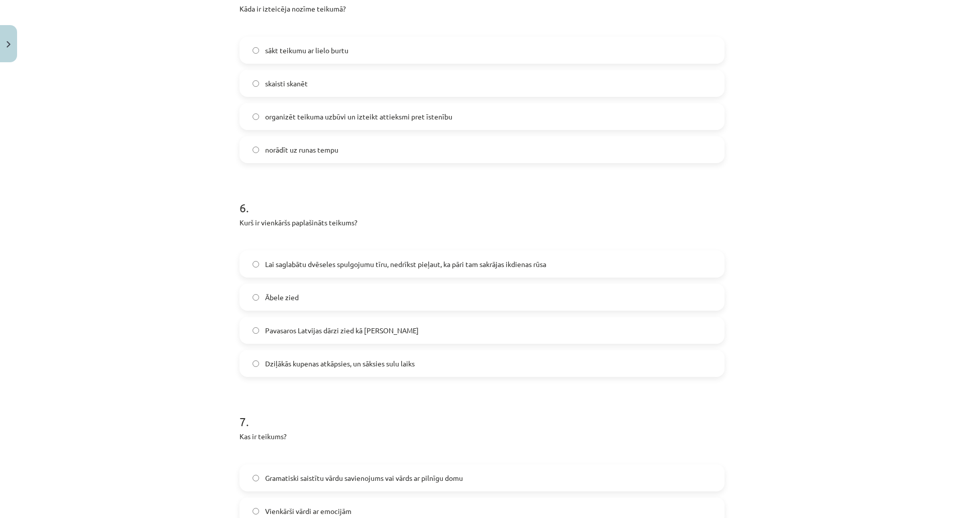
scroll to position [1212, 0]
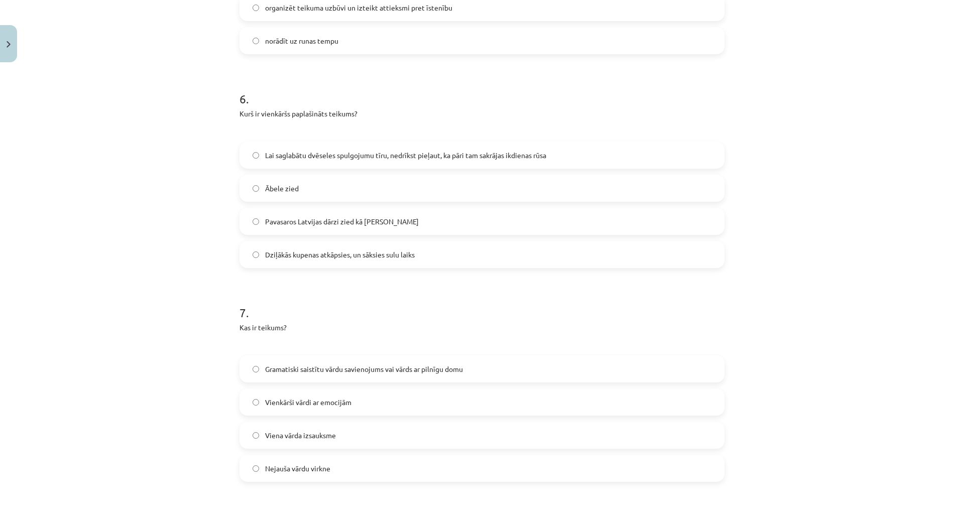
click at [265, 373] on span "Gramatiski saistītu vārdu savienojums vai vārds ar pilnīgu domu" at bounding box center [364, 369] width 198 height 11
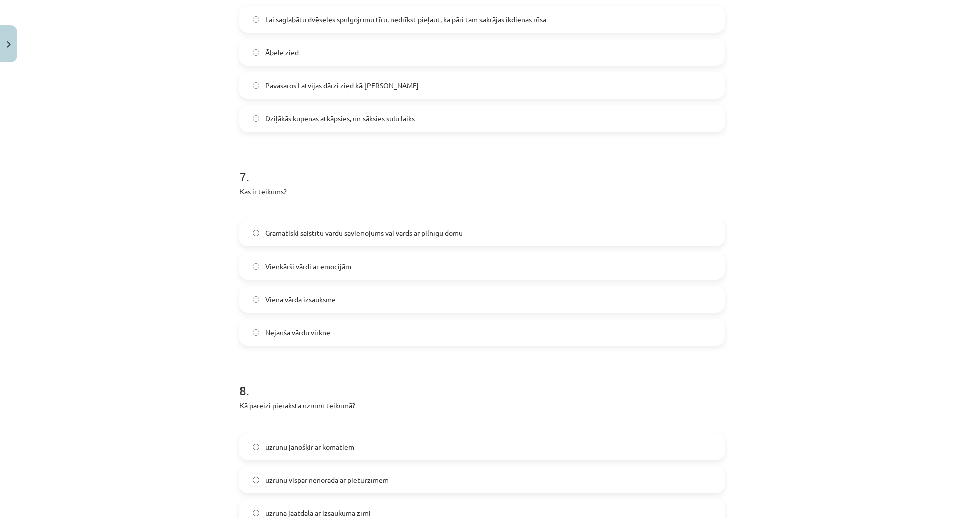
scroll to position [1463, 0]
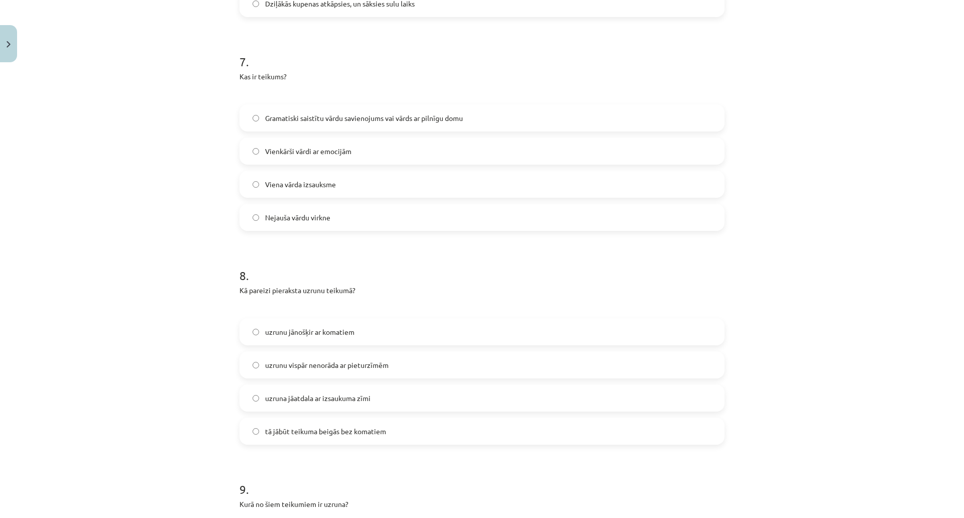
click at [241, 338] on label "uzrunu jānošķir ar komatiem" at bounding box center [482, 331] width 483 height 25
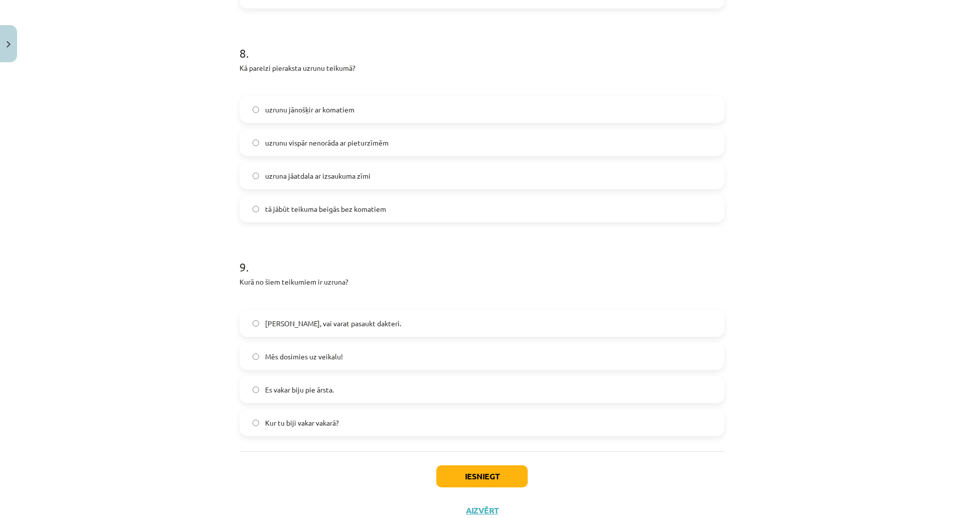
scroll to position [1714, 0]
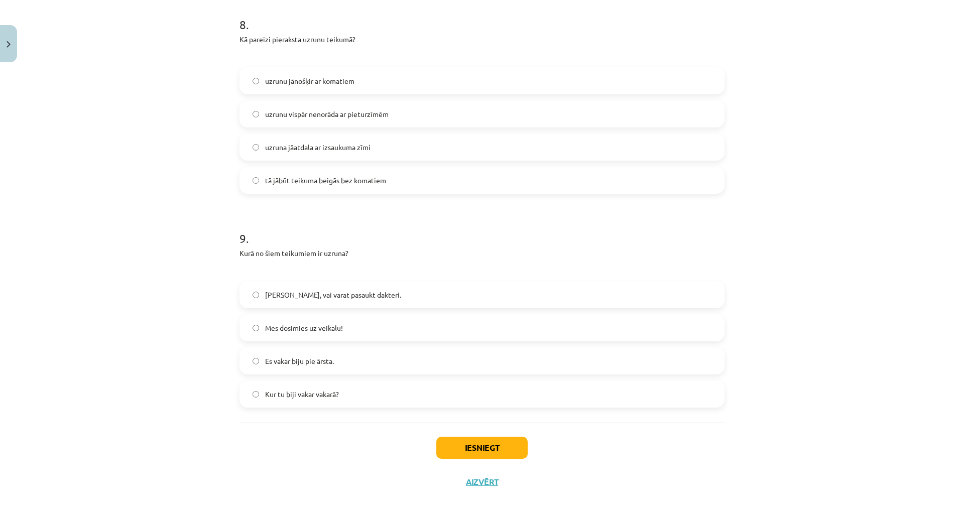
click at [241, 301] on label "Māsiņ, vai varat pasaukt dakteri." at bounding box center [482, 294] width 483 height 25
click at [437, 457] on button "Iesniegt" at bounding box center [482, 448] width 91 height 22
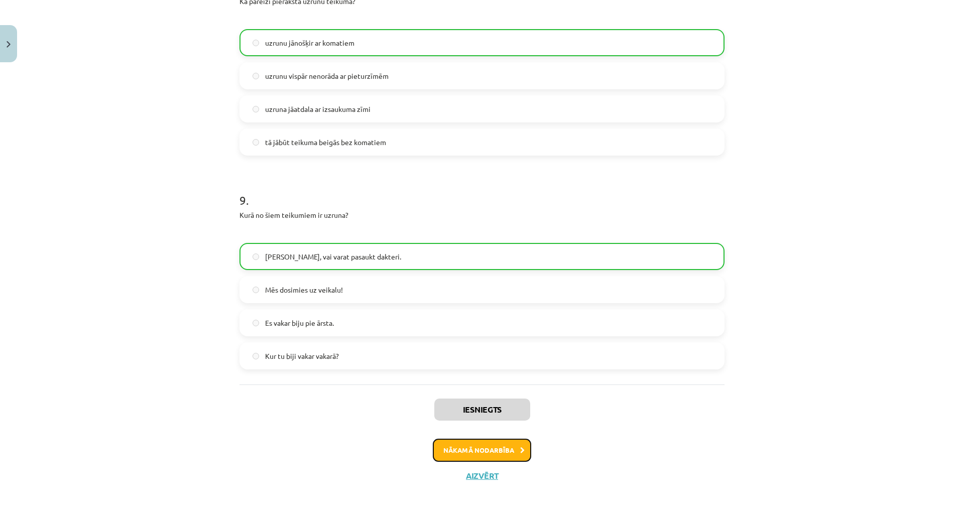
click at [433, 439] on button "Nākamā nodarbība" at bounding box center [482, 450] width 98 height 23
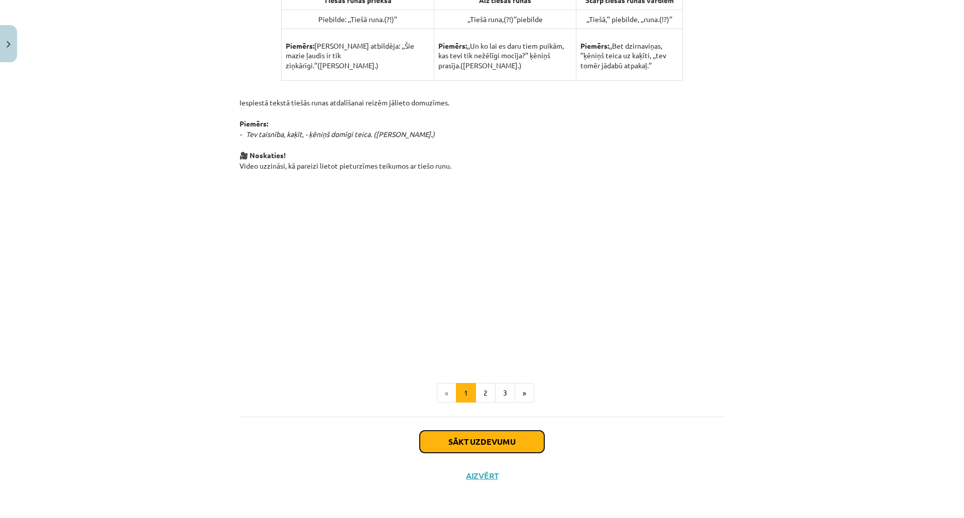
click at [420, 431] on button "Sākt uzdevumu" at bounding box center [482, 442] width 125 height 22
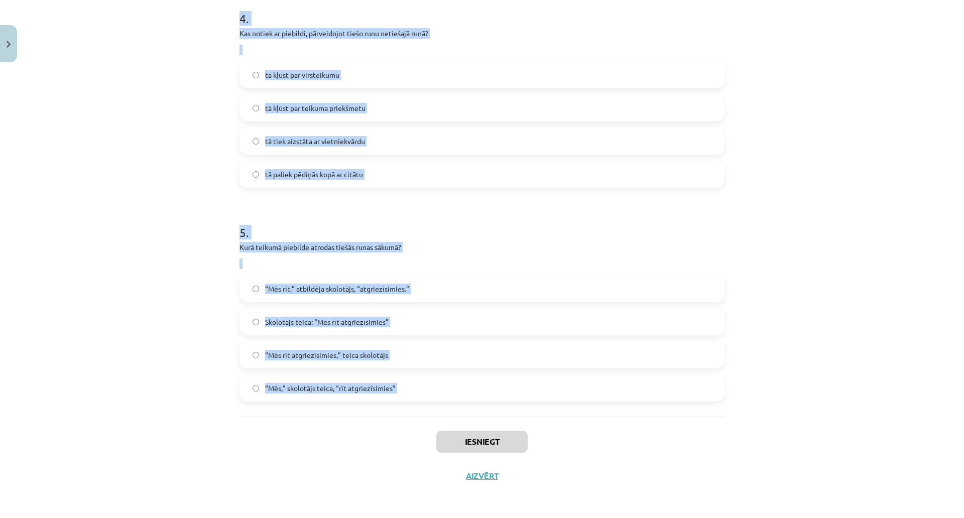
scroll to position [892, 0]
copy form "1 . Kas ir citāts? jautājums, kas uzdots tekstā paša autora domas pārstāstījums…"
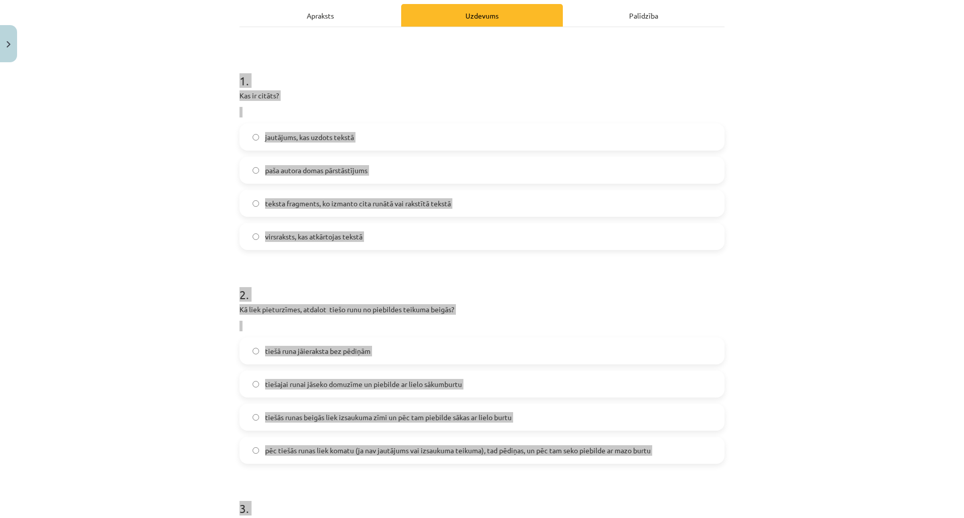
scroll to position [139, 0]
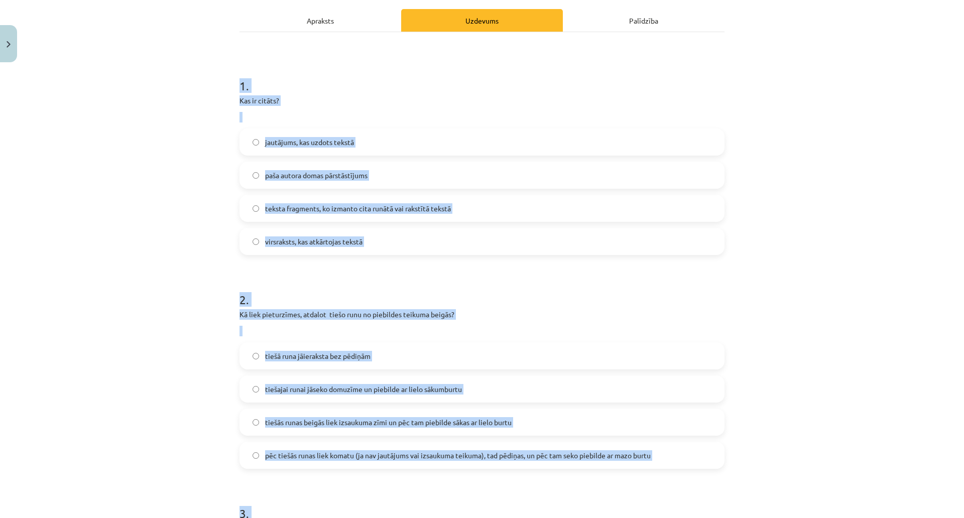
click at [265, 206] on span "teksta fragments, ko izmanto cita runātā vai rakstītā tekstā" at bounding box center [358, 208] width 186 height 11
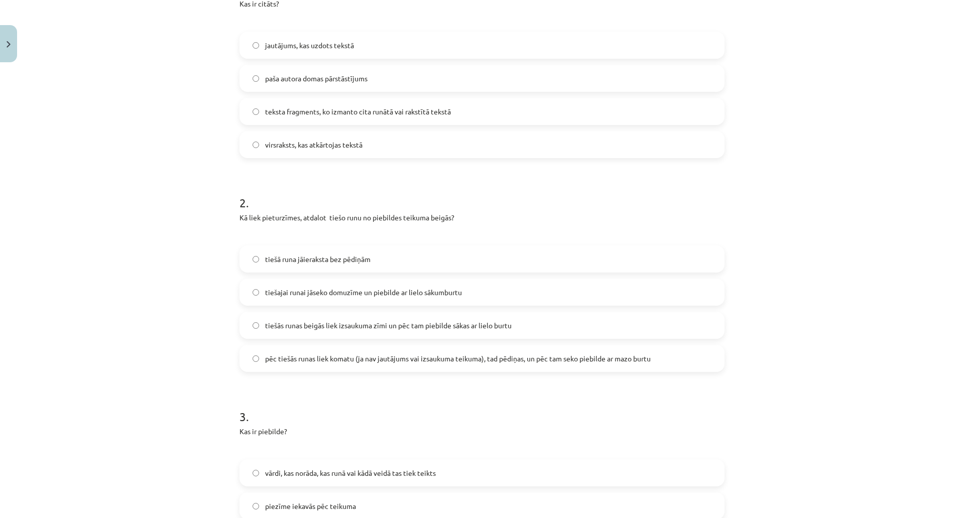
scroll to position [239, 0]
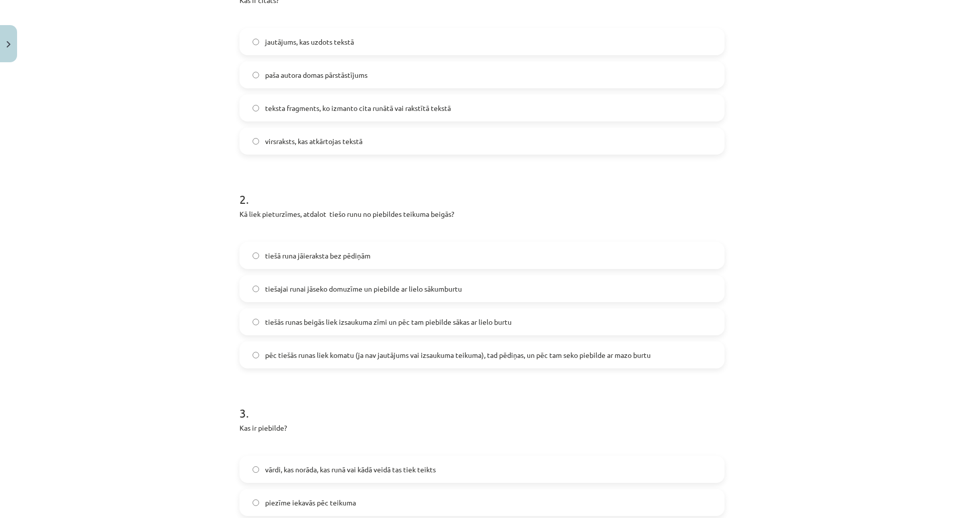
click at [240, 342] on div "pēc tiešās runas liek komatu (ja nav jautājums vai izsaukuma teikuma), tad pēdi…" at bounding box center [482, 355] width 485 height 27
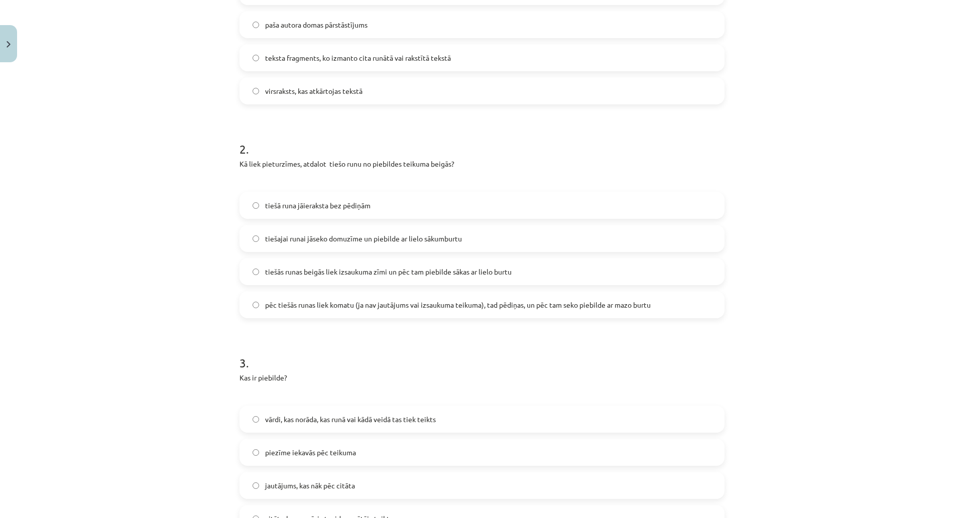
click at [265, 306] on span "pēc tiešās runas liek komatu (ja nav jautājums vai izsaukuma teikuma), tad pēdi…" at bounding box center [458, 305] width 386 height 11
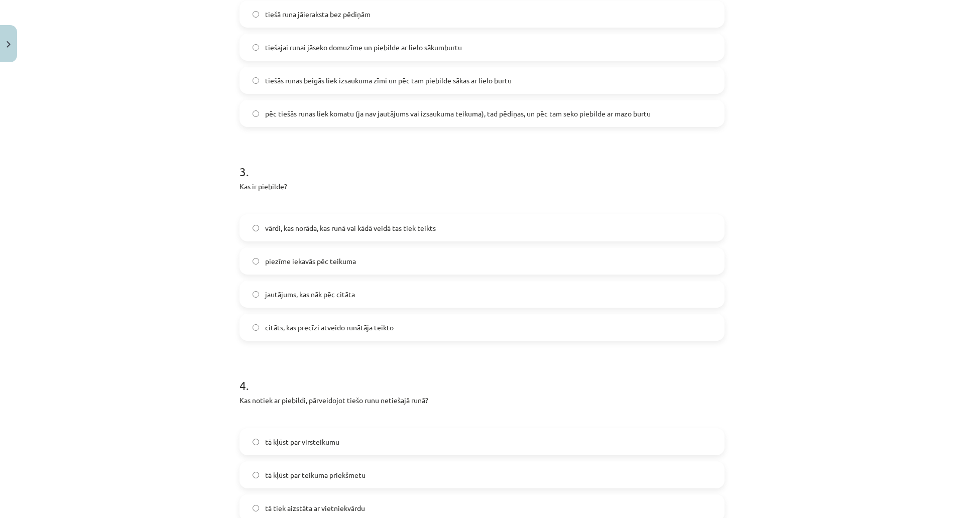
scroll to position [490, 0]
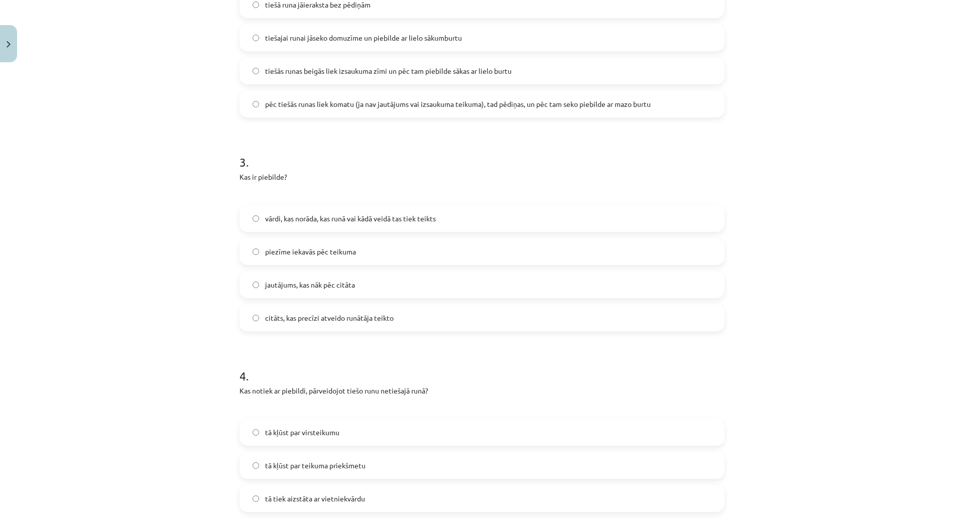
click at [265, 221] on span "vārdi, kas norāda, kas runā vai kādā veidā tas tiek teikts" at bounding box center [350, 218] width 171 height 11
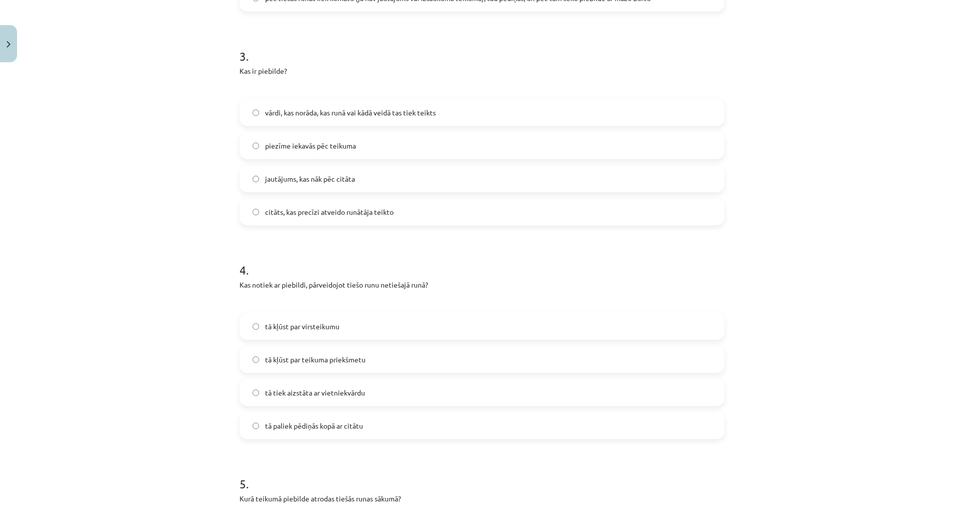
scroll to position [641, 0]
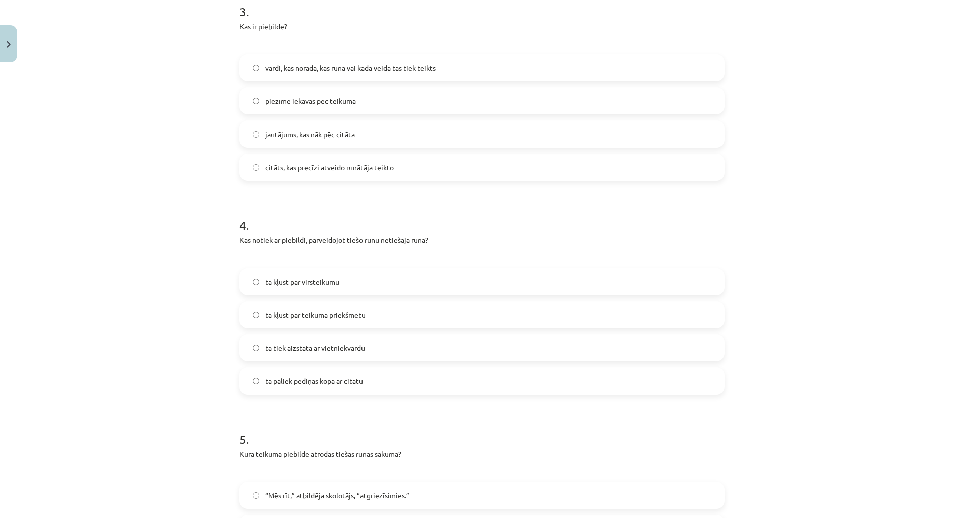
click at [241, 290] on label "tā kļūst par virsteikumu" at bounding box center [482, 281] width 483 height 25
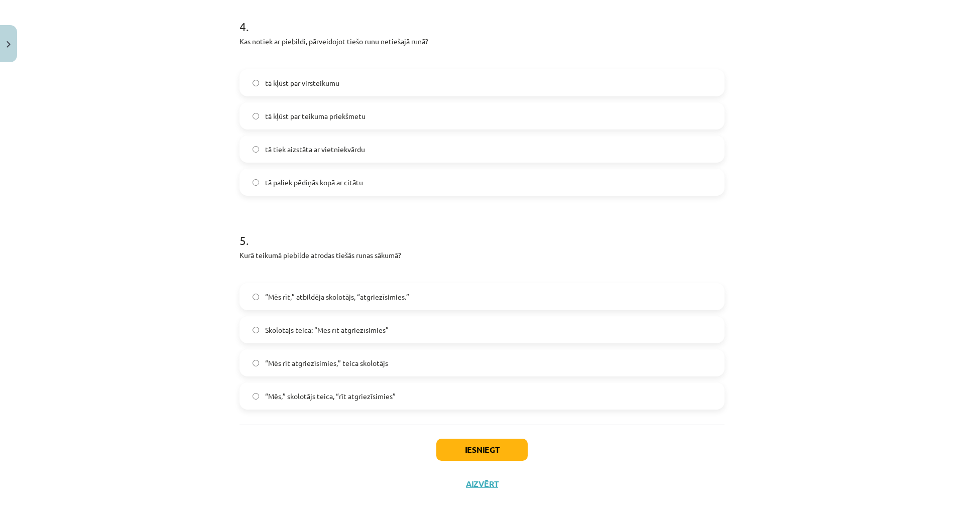
scroll to position [842, 0]
click at [265, 327] on span "Skolotājs teica: “Mēs rīt atgriezīsimies”" at bounding box center [327, 328] width 124 height 11
click at [437, 447] on button "Iesniegt" at bounding box center [482, 448] width 91 height 22
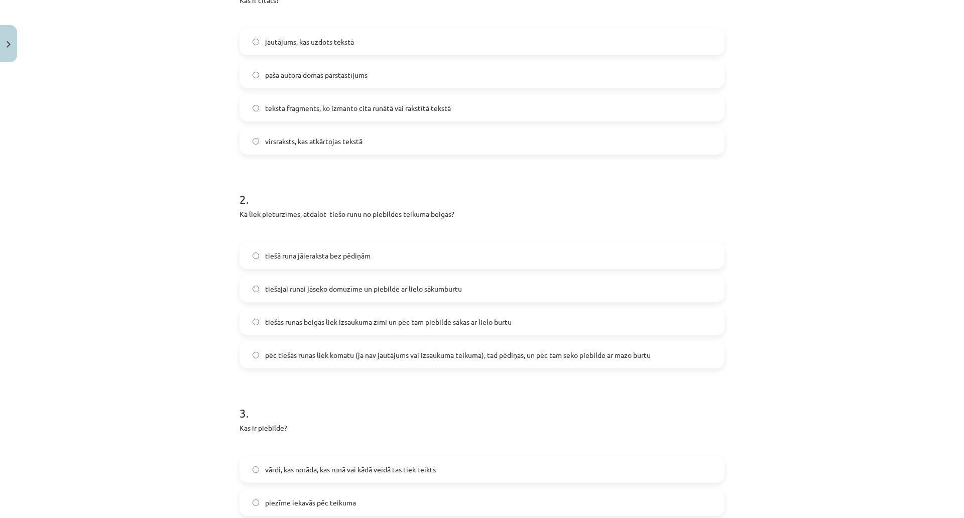
scroll to position [0, 0]
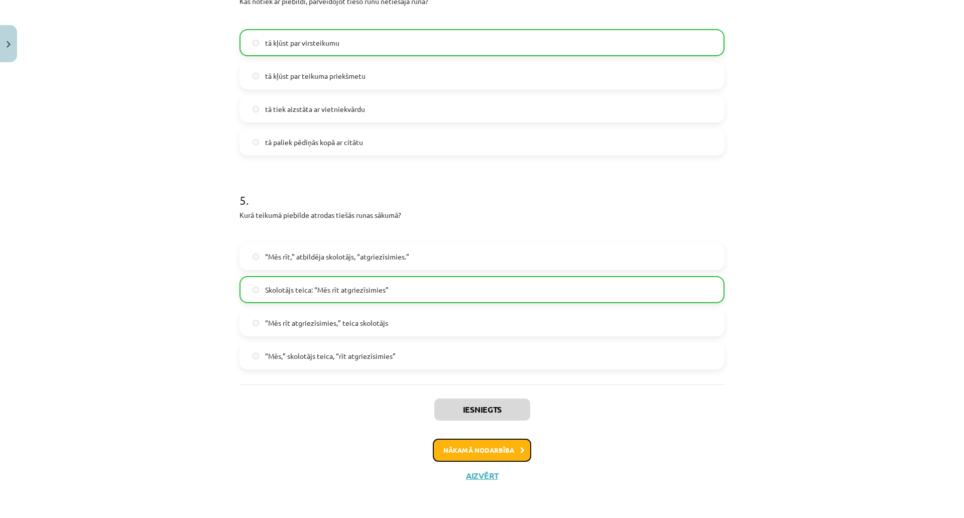
click at [433, 439] on button "Nākamā nodarbība" at bounding box center [482, 450] width 98 height 23
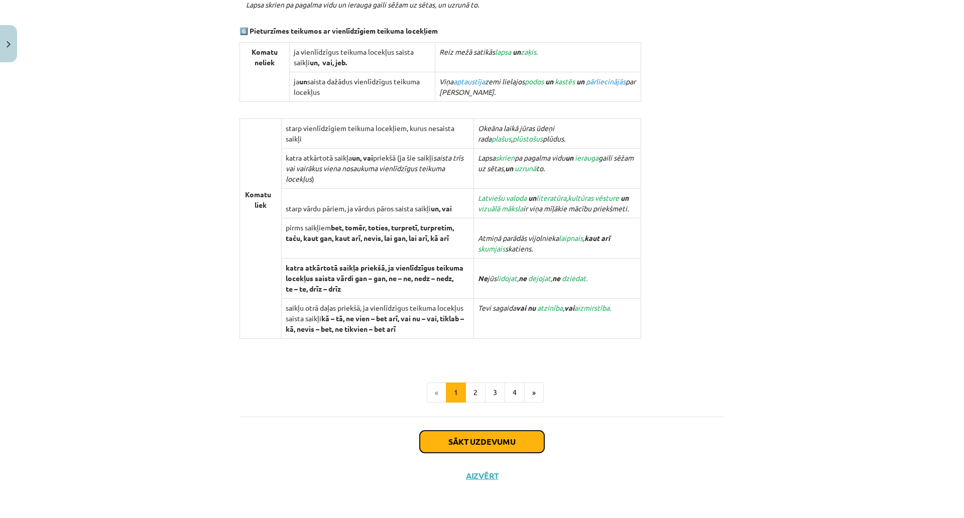
click at [420, 436] on button "Sākt uzdevumu" at bounding box center [482, 442] width 125 height 22
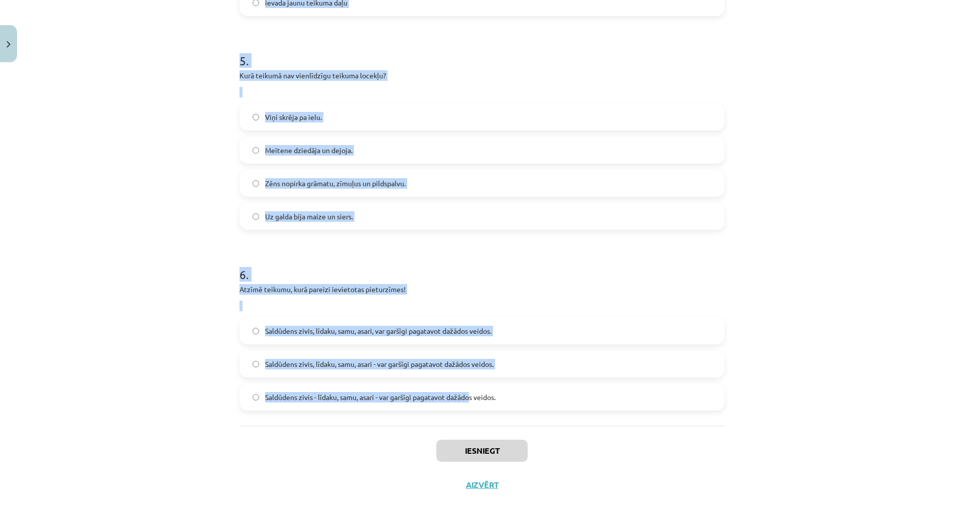
scroll to position [990, 0]
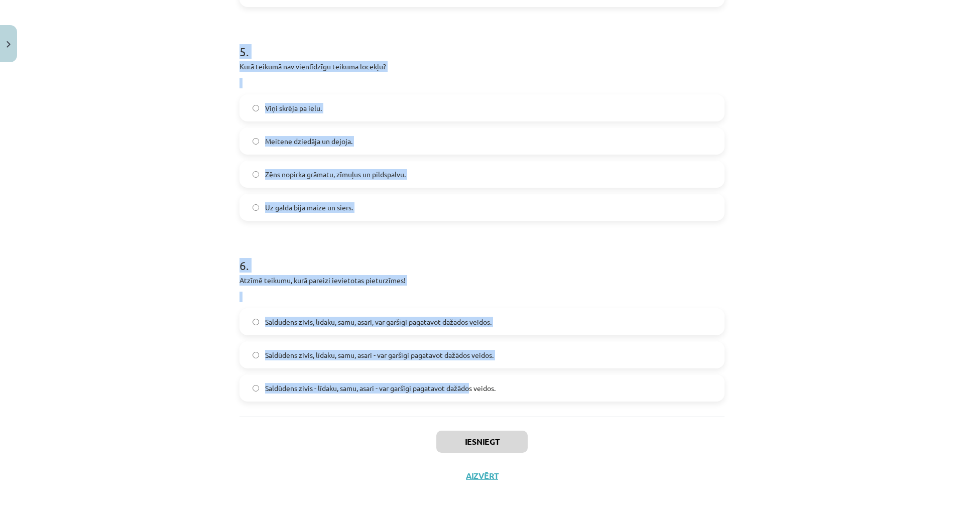
drag, startPoint x: 34, startPoint y: 211, endPoint x: 282, endPoint y: 367, distance: 292.5
click at [282, 367] on div "Mācību tēma: Latviešu valodas i - 12. klases 1.ieskaites mācību materiāls (c) #…" at bounding box center [482, 259] width 964 height 518
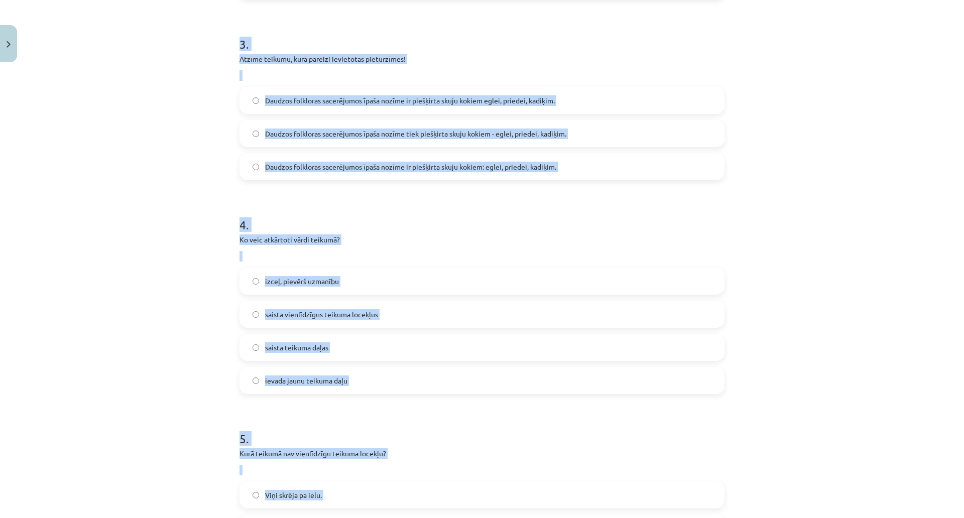
scroll to position [0, 0]
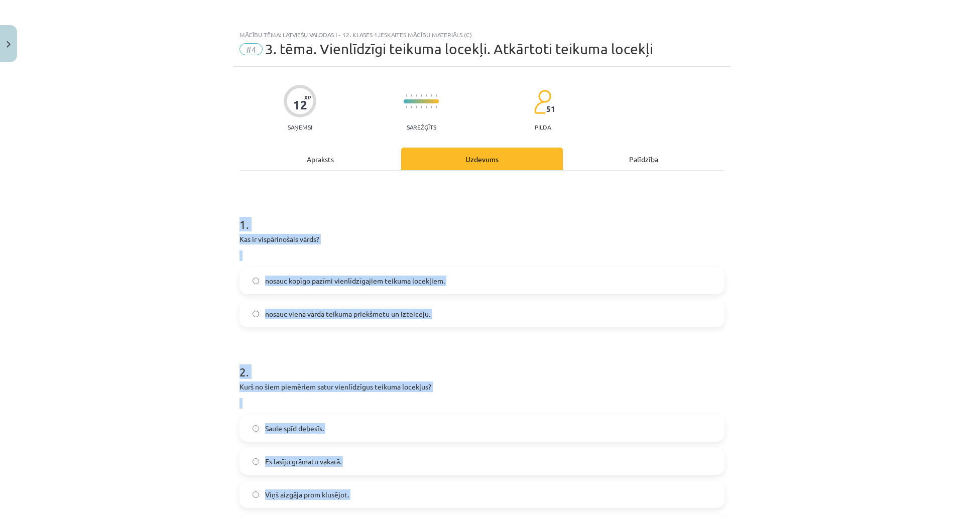
drag, startPoint x: 314, startPoint y: 353, endPoint x: 42, endPoint y: 234, distance: 297.6
click at [42, 234] on div "Mācību tēma: Latviešu valodas i - 12. klases 1.ieskaites mācību materiāls (c) #…" at bounding box center [482, 259] width 964 height 518
copy form "1 . Kas ir vispārinošais vārds? nosauc kopīgo pazīmi vienlīdzīgajiem teikuma lo…"
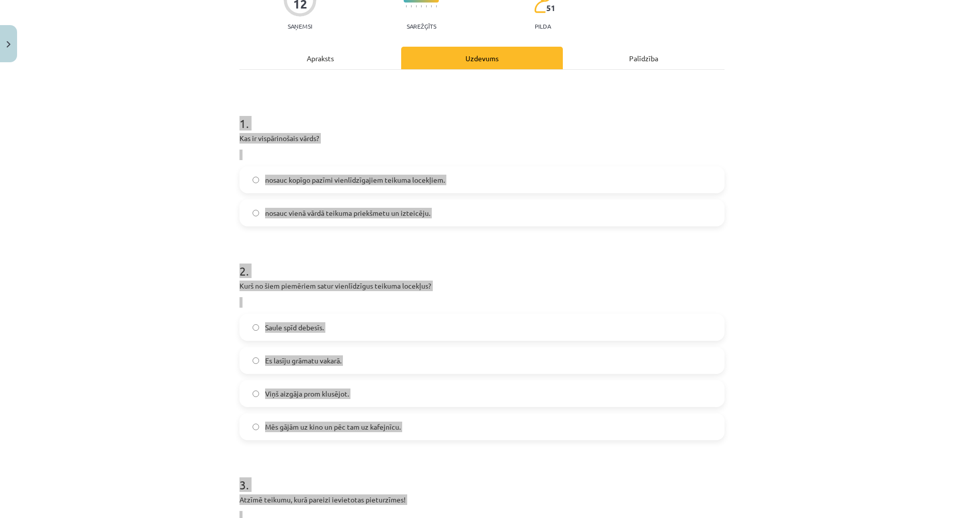
scroll to position [50, 0]
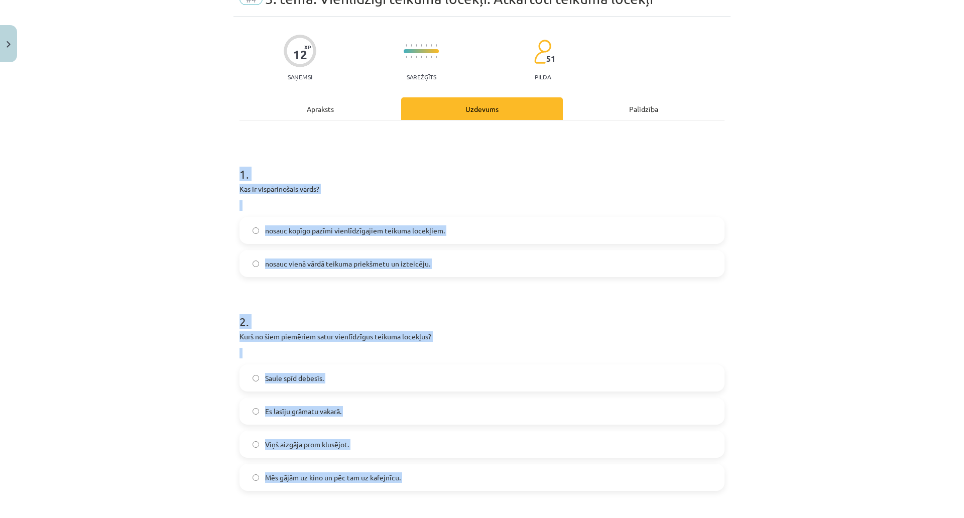
click at [257, 194] on p "Kas ir vispārinošais vārds?" at bounding box center [482, 189] width 485 height 11
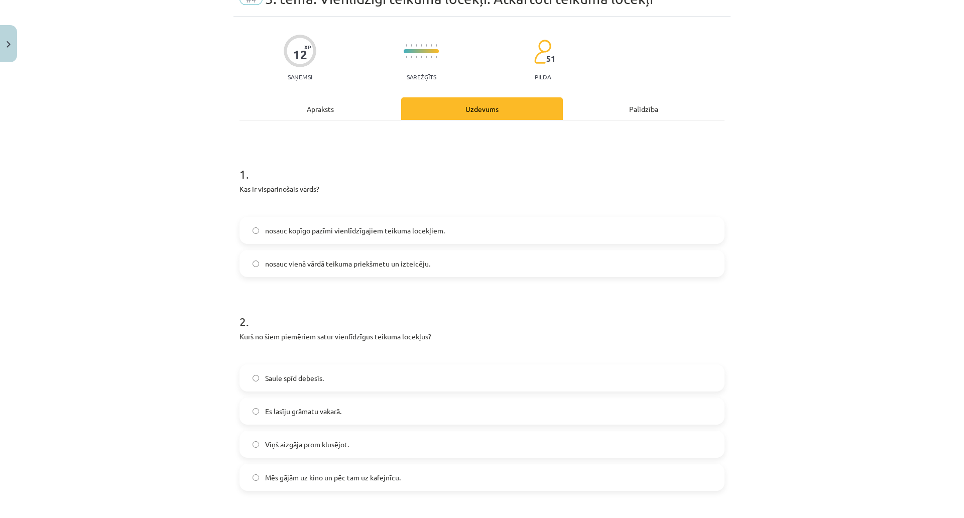
click at [265, 236] on span "nosauc kopīgo pazīmi vienlīdzīgajiem teikuma locekļiem." at bounding box center [355, 231] width 180 height 11
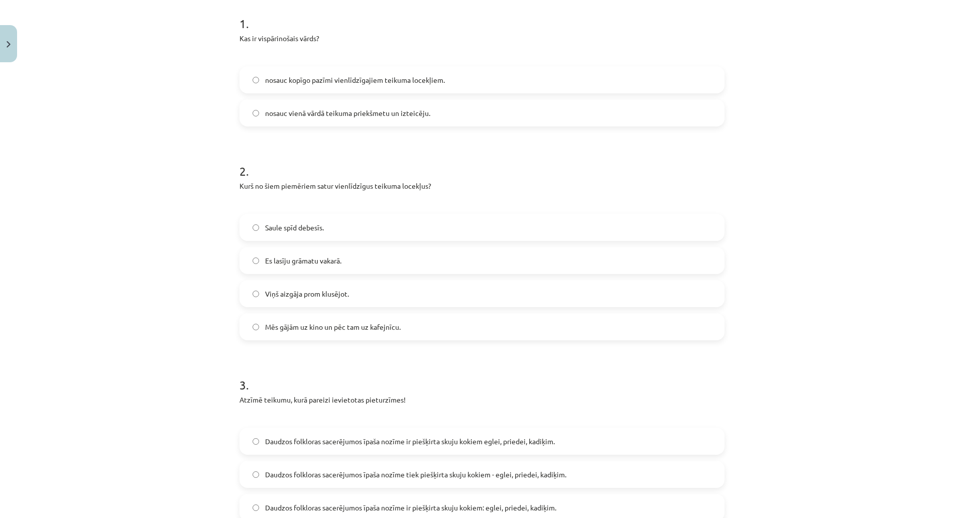
click at [265, 333] on span "Mēs gājām uz kino un pēc tam uz kafejnīcu." at bounding box center [333, 327] width 136 height 11
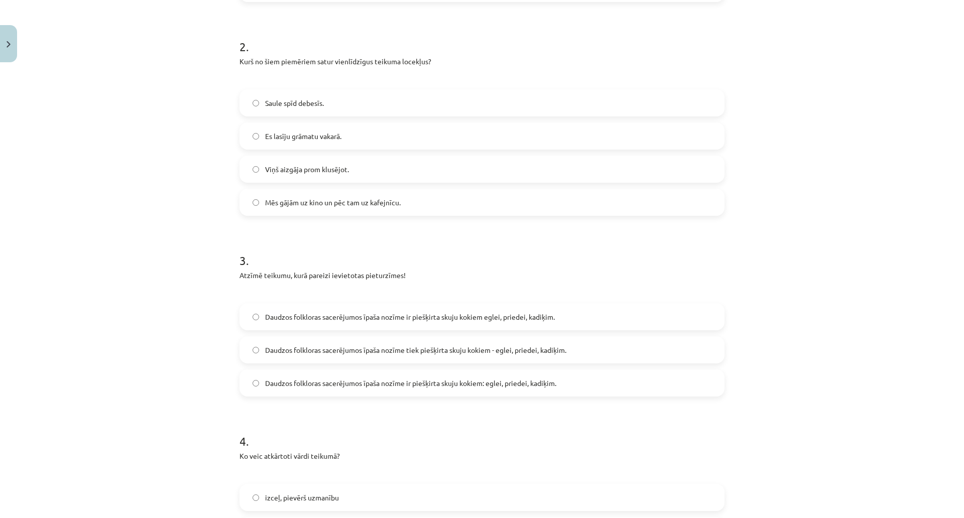
scroll to position [352, 0]
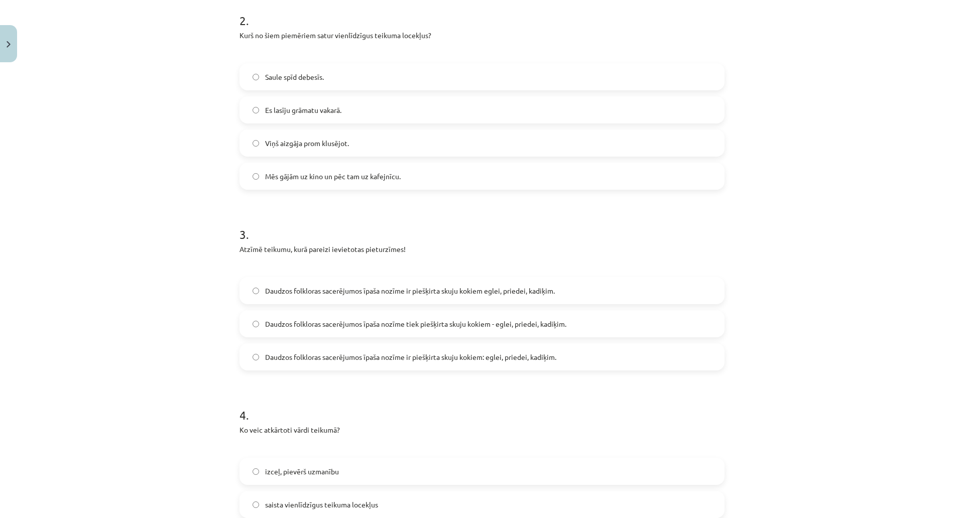
click at [306, 363] on span "Daudzos folkloras sacerējumos īpaša nozīme ir piešķirta skuju kokiem: eglei, pr…" at bounding box center [410, 357] width 291 height 11
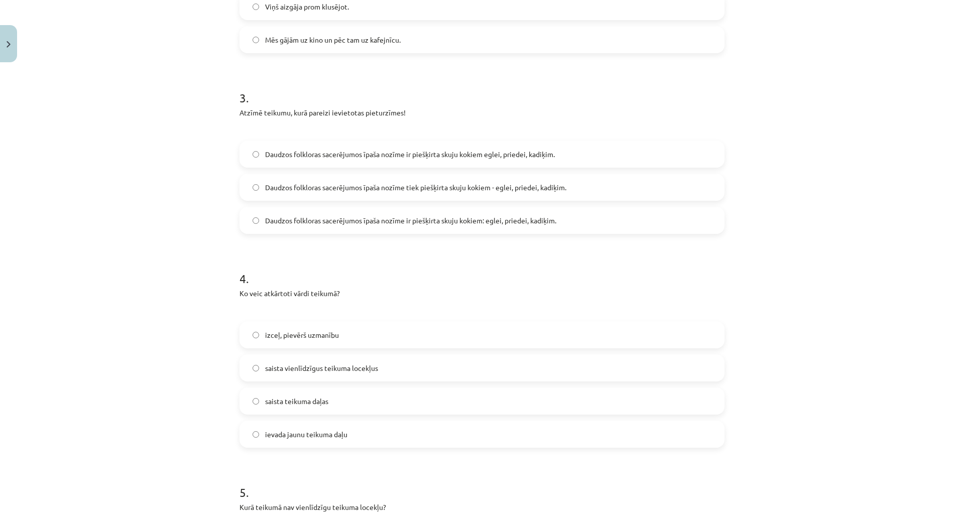
scroll to position [553, 0]
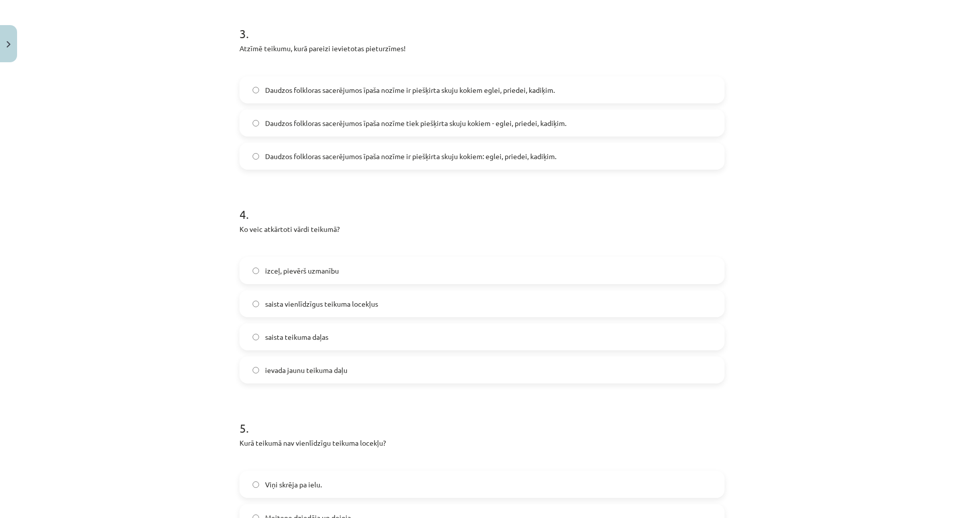
click at [265, 276] on span "izceļ, pievērš uzmanību" at bounding box center [302, 271] width 74 height 11
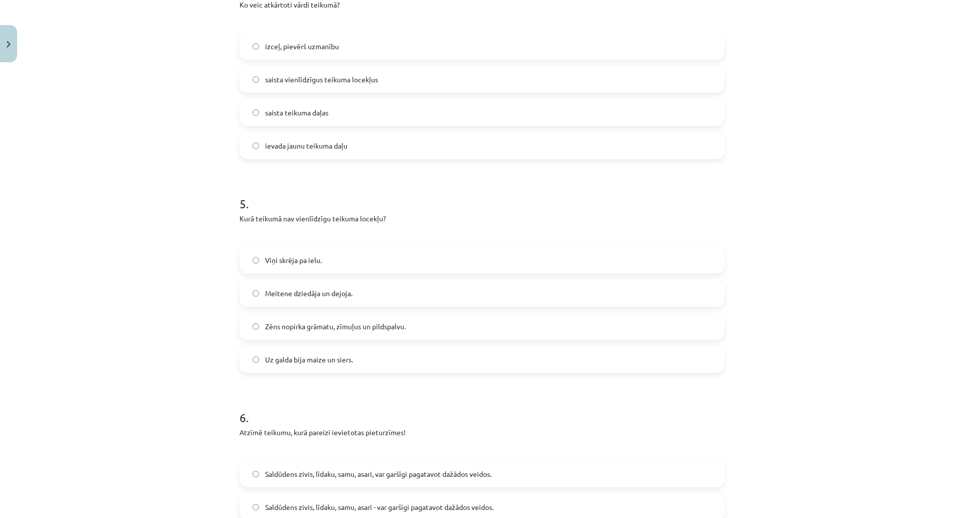
scroll to position [804, 0]
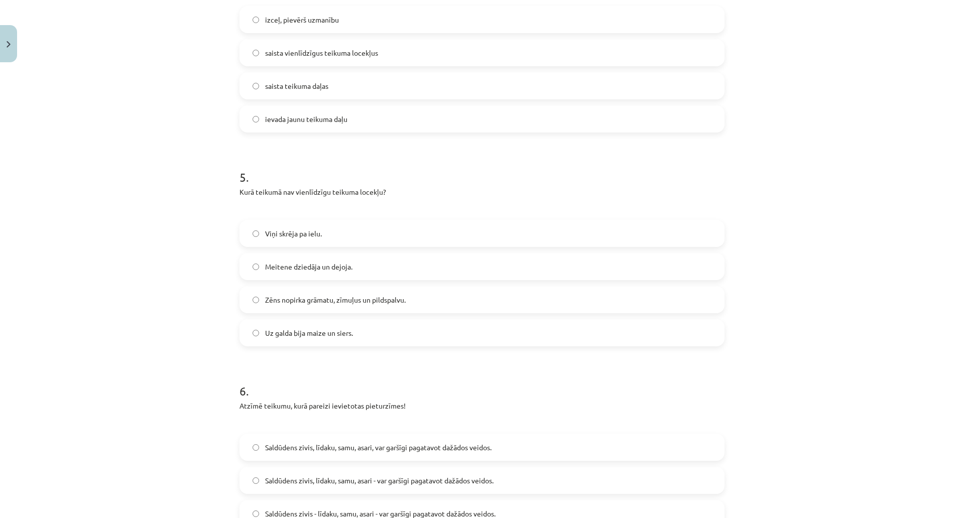
click at [241, 246] on label "Viņi skrēja pa ielu." at bounding box center [482, 233] width 483 height 25
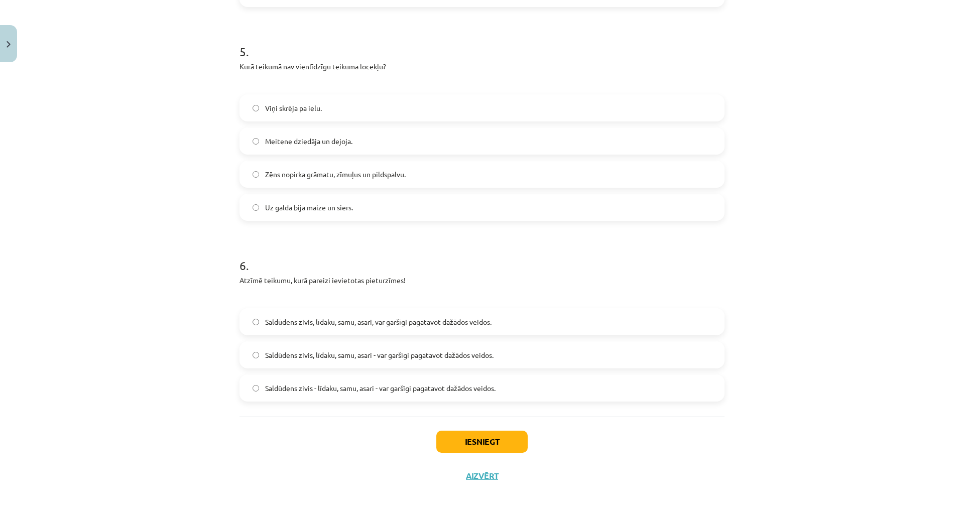
scroll to position [954, 0]
click at [241, 385] on label "Saldūdens zivis - līdaku, samu, asari - var garšīgi pagatavot dažādos veidos." at bounding box center [482, 388] width 483 height 25
click at [437, 435] on button "Iesniegt" at bounding box center [482, 442] width 91 height 22
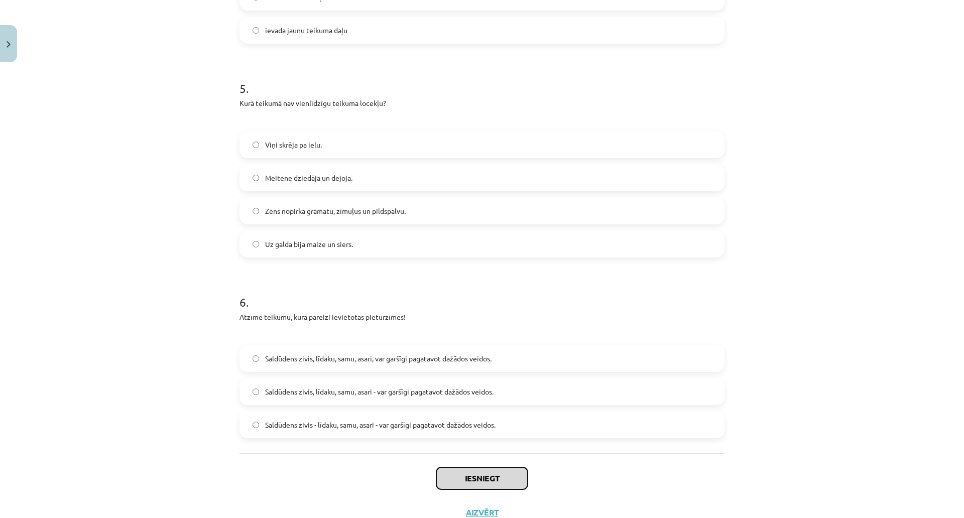
scroll to position [990, 0]
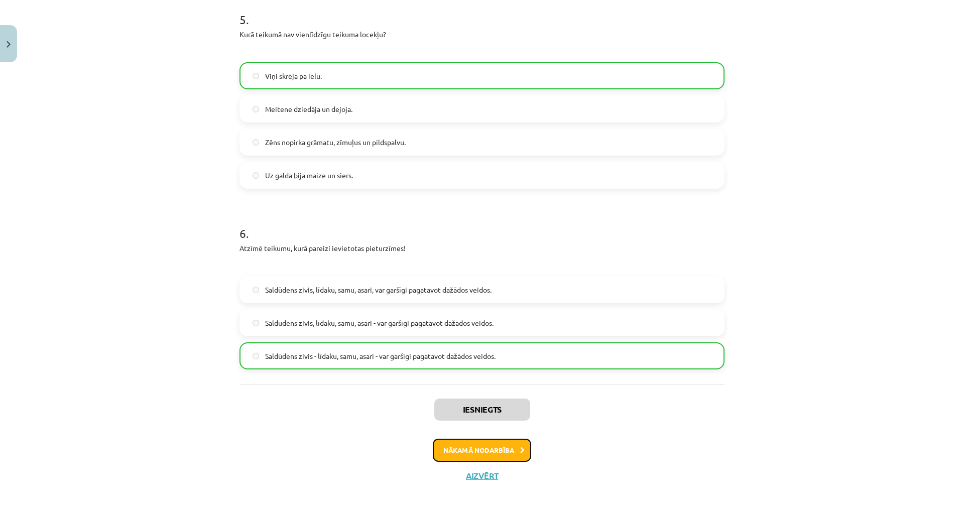
click at [433, 439] on button "Nākamā nodarbība" at bounding box center [482, 450] width 98 height 23
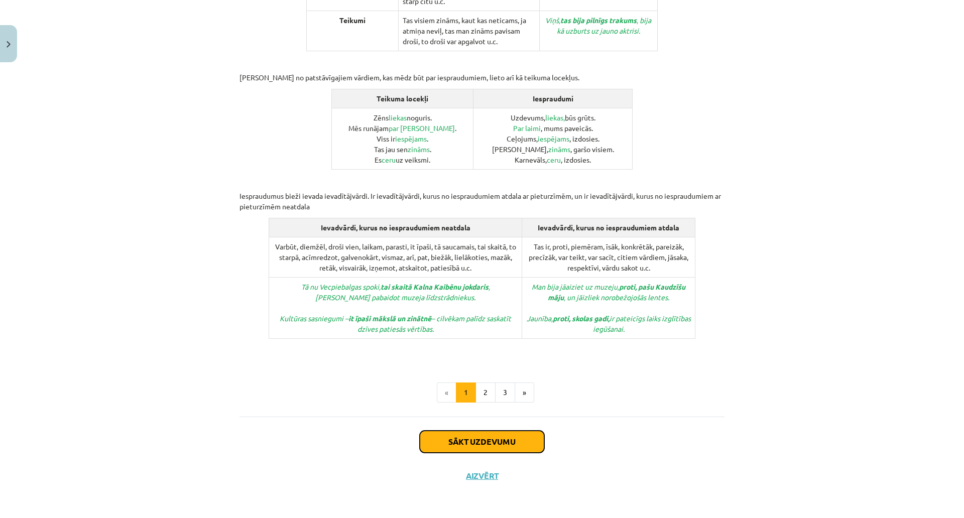
click at [420, 431] on button "Sākt uzdevumu" at bounding box center [482, 442] width 125 height 22
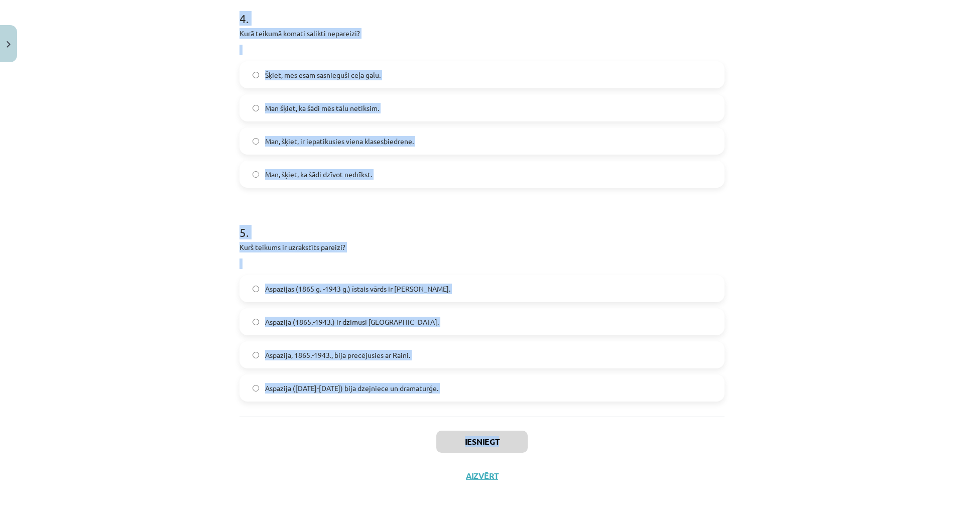
scroll to position [892, 0]
drag, startPoint x: 48, startPoint y: 197, endPoint x: 287, endPoint y: 339, distance: 278.3
copy form "1 . Kurš no šiem nav iesprauduma vārds? Pirmkārt Manuprāt Domājams Galvenokārt …"
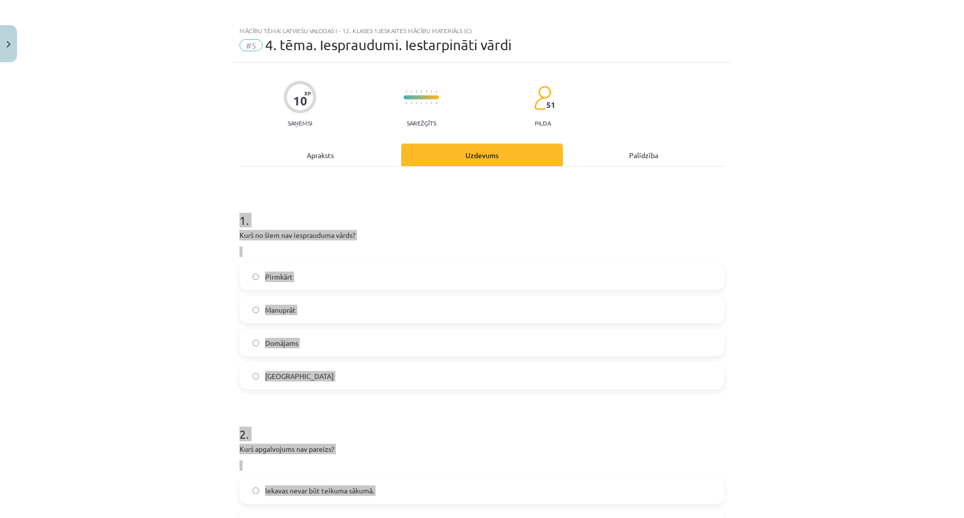
scroll to position [0, 0]
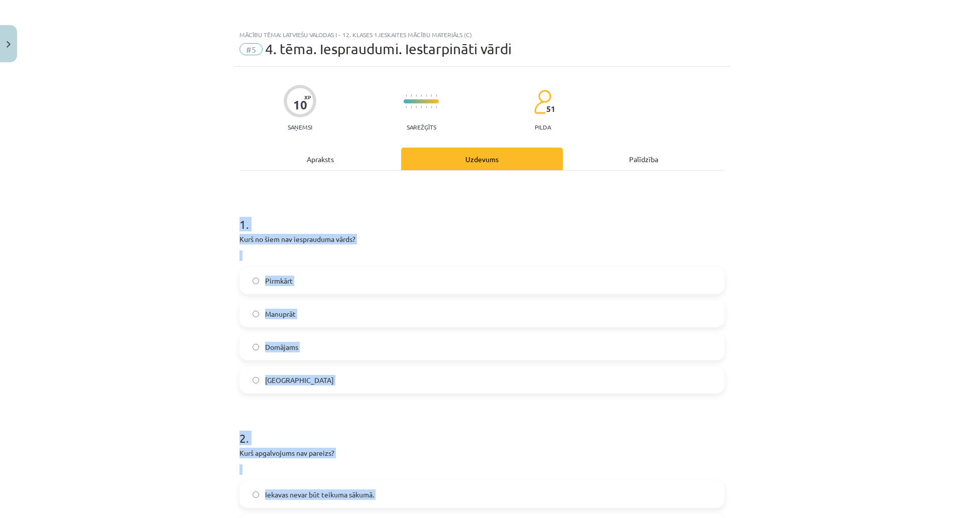
click at [240, 203] on h1 "1 ." at bounding box center [482, 215] width 485 height 31
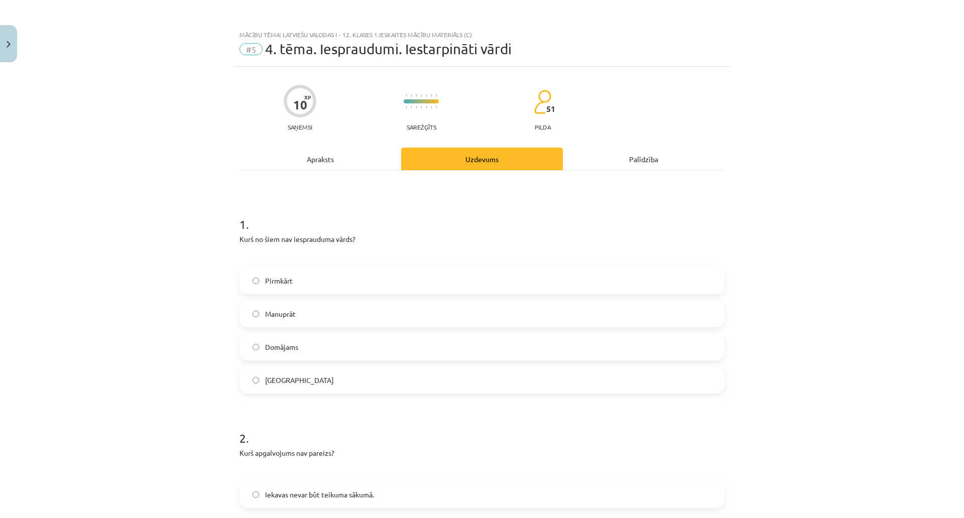
click at [241, 281] on label "Pirmkārt" at bounding box center [482, 280] width 483 height 25
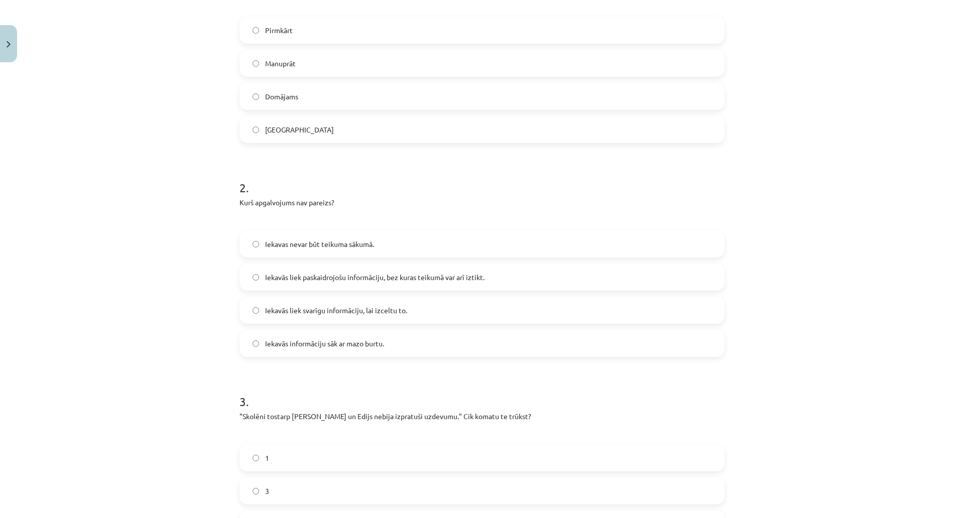
scroll to position [251, 0]
click at [265, 313] on span "Iekavās liek svarīgu informāciju, lai izceltu to." at bounding box center [336, 310] width 142 height 11
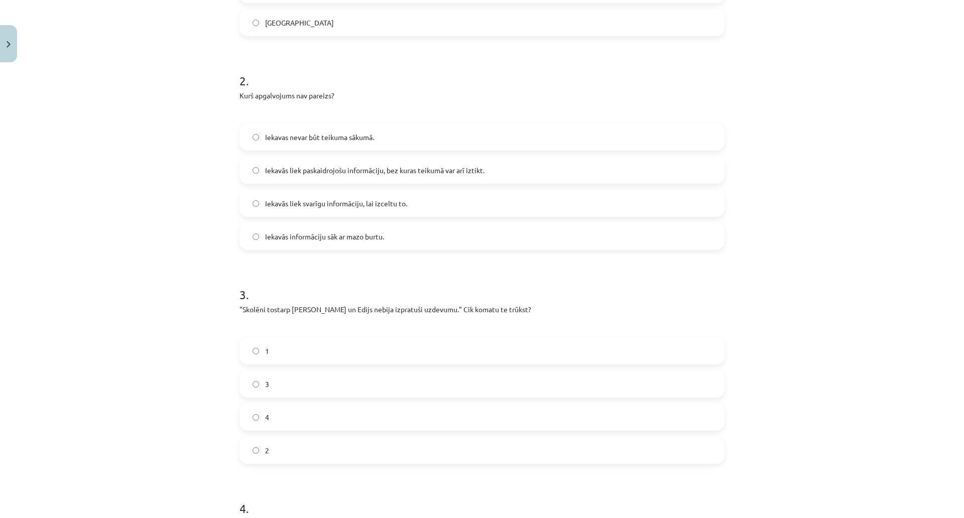
scroll to position [402, 0]
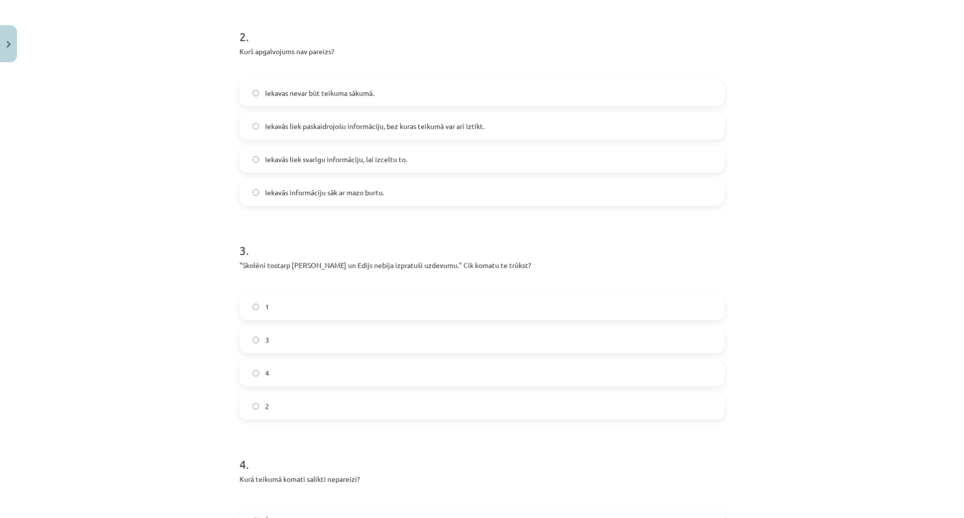
click at [241, 340] on label "3" at bounding box center [482, 340] width 483 height 25
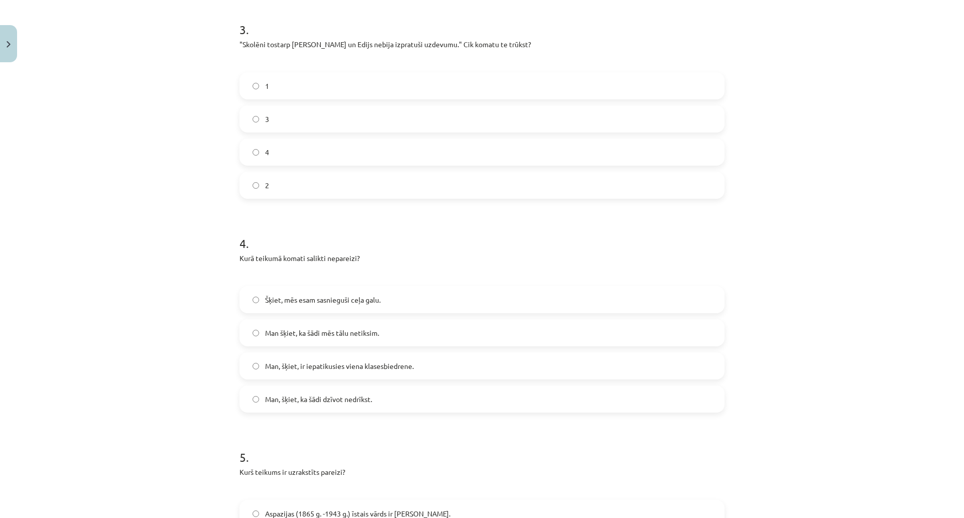
scroll to position [653, 0]
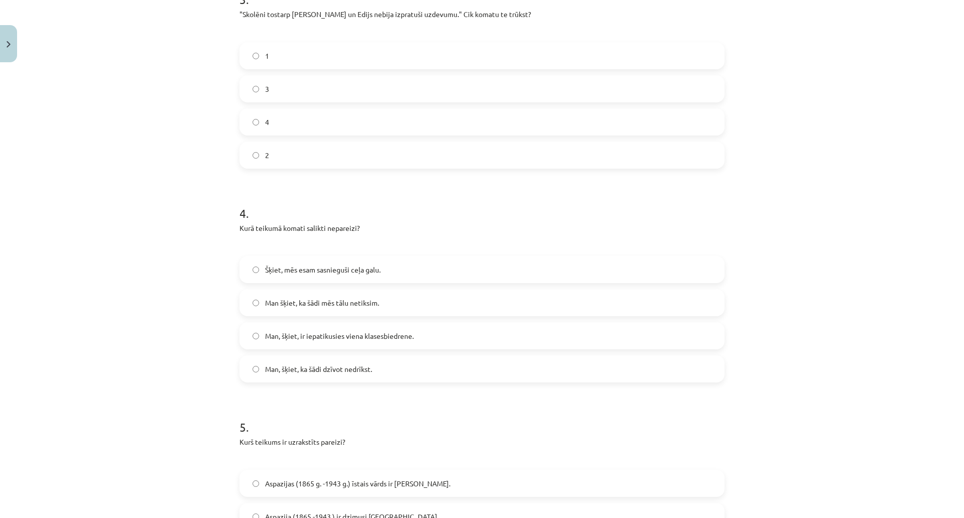
click at [241, 375] on label "Man, šķiet, ka šādi dzīvot nedrīkst." at bounding box center [482, 369] width 483 height 25
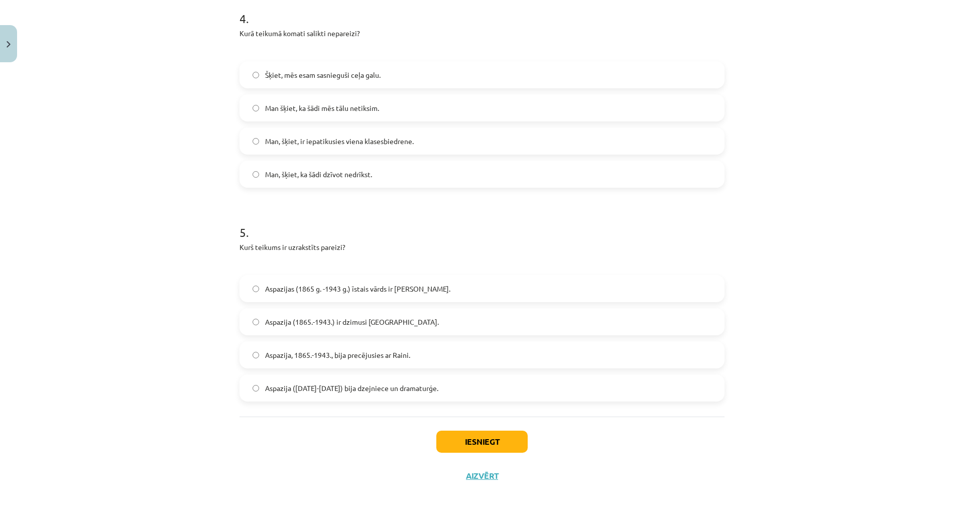
scroll to position [892, 0]
click at [265, 383] on span "Aspazija (1865-1943) bija dzejniece un dramaturģe." at bounding box center [351, 388] width 173 height 11
click at [240, 417] on div "Iesniegt Aizvērt" at bounding box center [482, 452] width 485 height 70
click at [437, 431] on button "Iesniegt" at bounding box center [482, 442] width 91 height 22
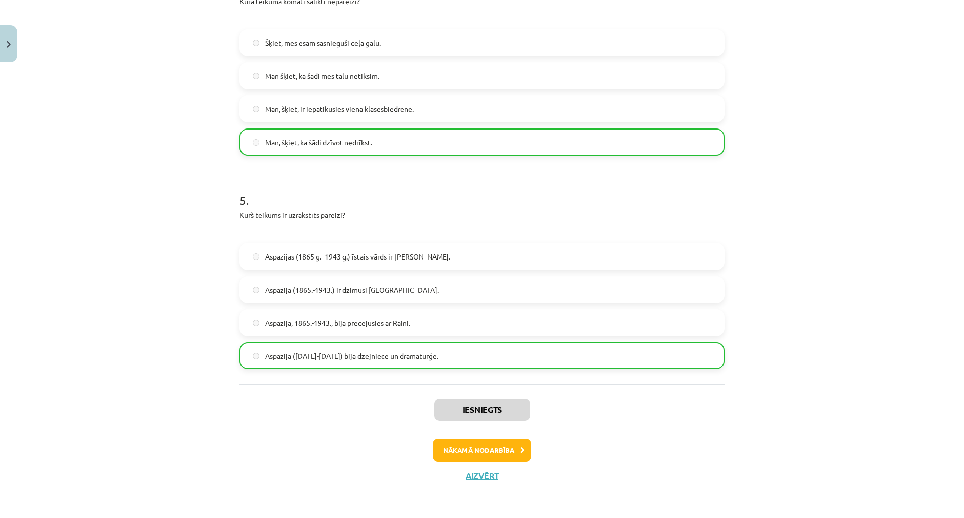
scroll to position [924, 0]
click at [433, 439] on button "Nākamā nodarbība" at bounding box center [482, 450] width 98 height 23
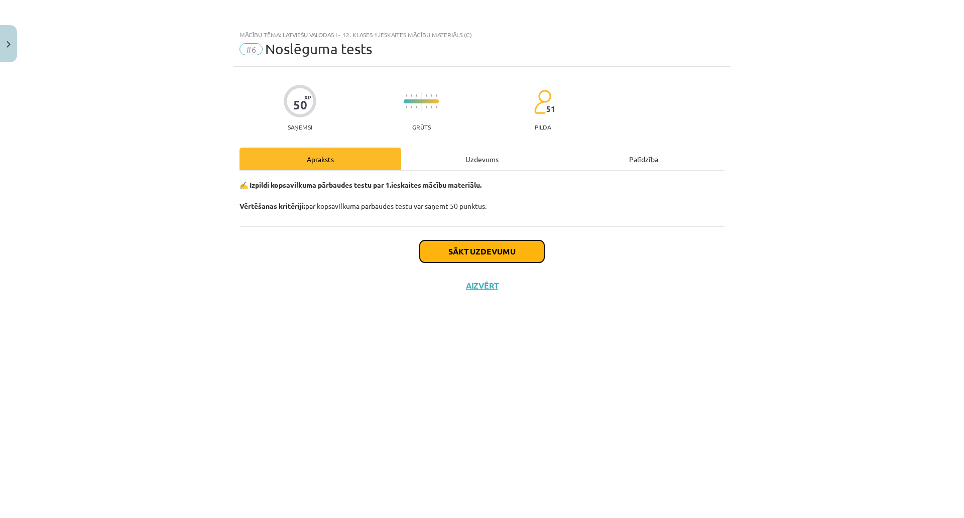
click at [420, 260] on button "Sākt uzdevumu" at bounding box center [482, 252] width 125 height 22
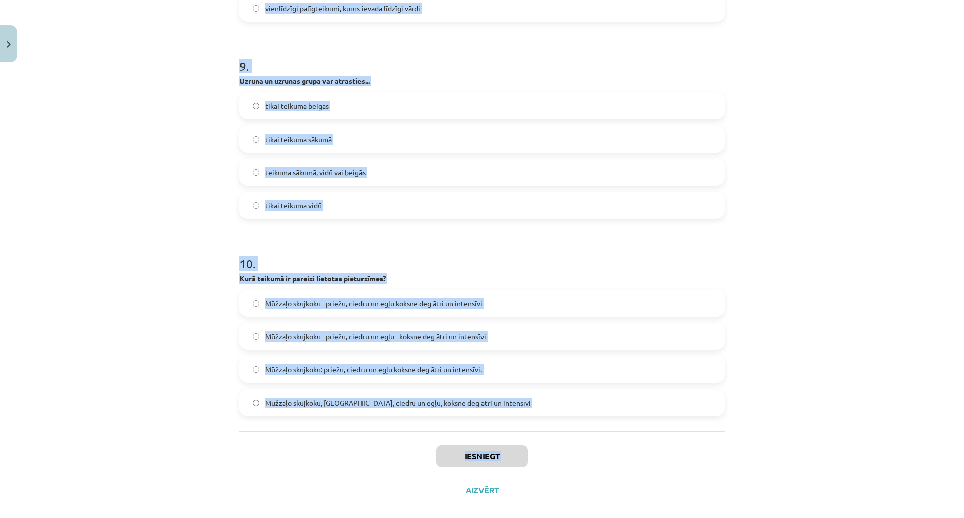
scroll to position [1796, 0]
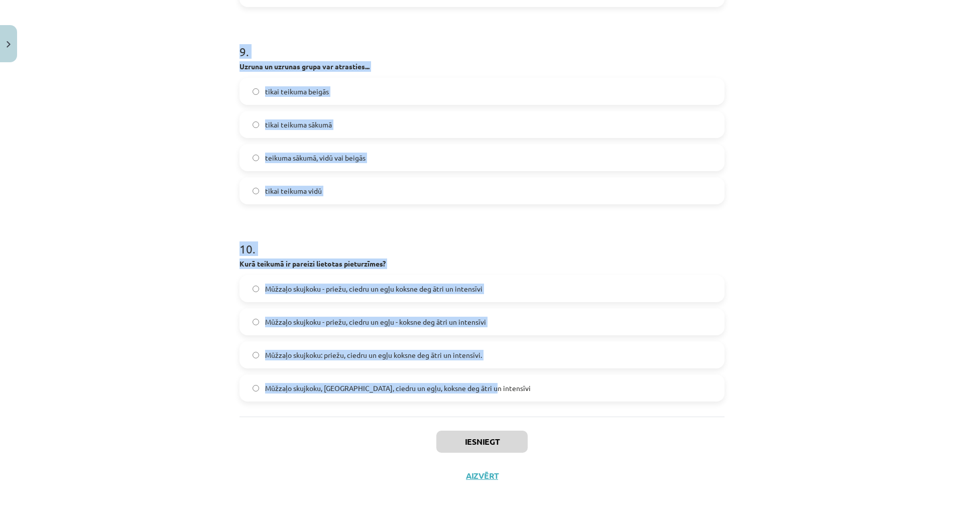
drag, startPoint x: 43, startPoint y: 215, endPoint x: 303, endPoint y: 346, distance: 290.5
copy form "1 . Izvēlies pareizi uzrakstītu teikumu! Es nezinu, kā, mīļo, labo māmiņ, man t…"
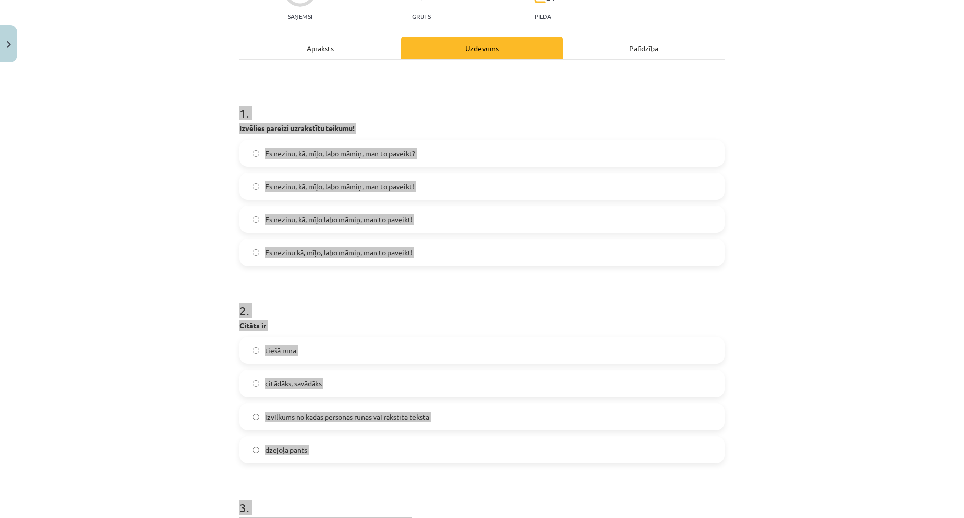
scroll to position [88, 0]
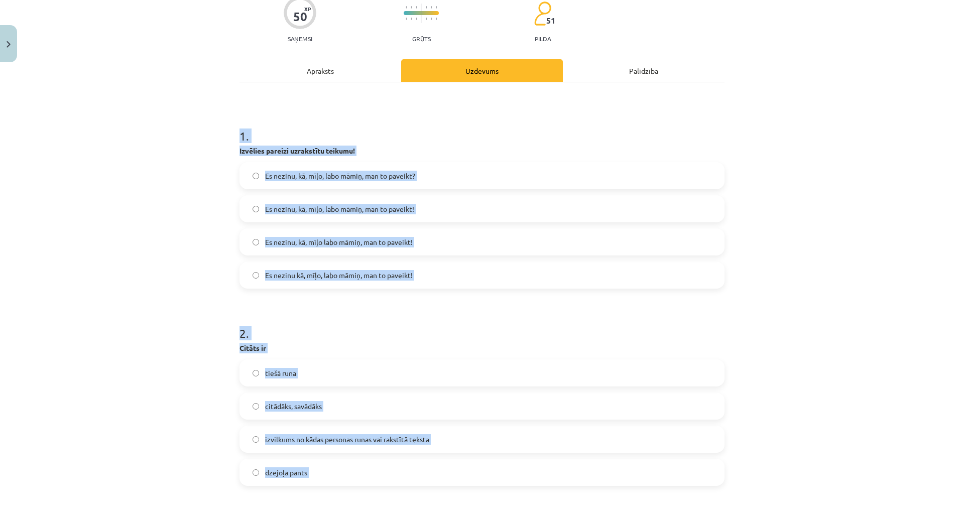
drag, startPoint x: 217, startPoint y: 243, endPoint x: 201, endPoint y: 239, distance: 16.2
click at [265, 239] on span "Es nezinu, kā, mīļo labo māmiņ, man to paveikt!" at bounding box center [339, 242] width 148 height 11
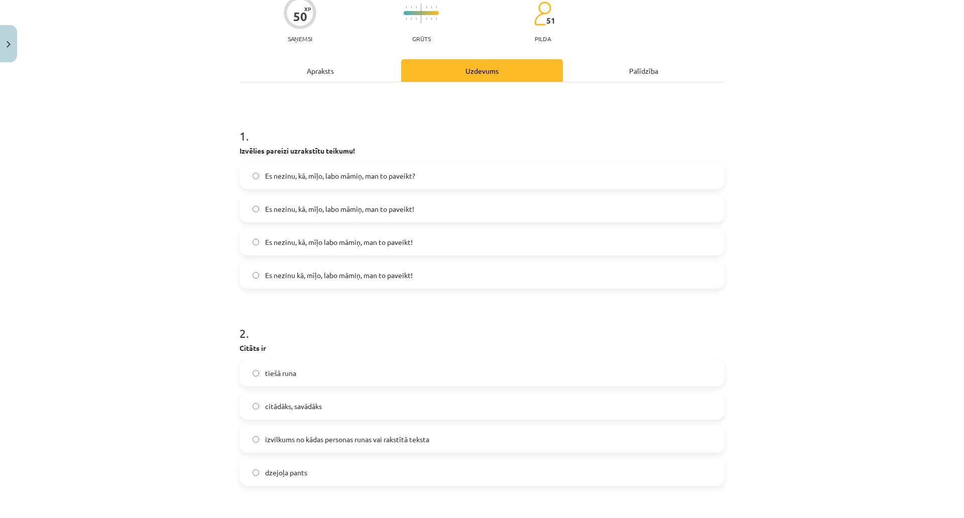
click at [265, 204] on span "Es nezinu, kā, mīļo, labo māmiņ, man to paveikt!" at bounding box center [339, 209] width 149 height 11
click at [265, 241] on span "Es nezinu, kā, mīļo labo māmiņ, man to paveikt!" at bounding box center [339, 242] width 148 height 11
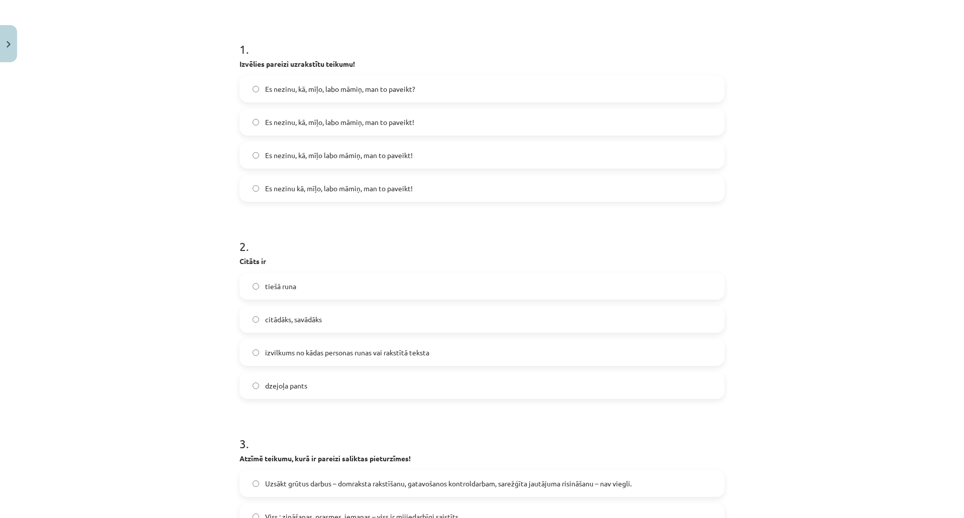
scroll to position [189, 0]
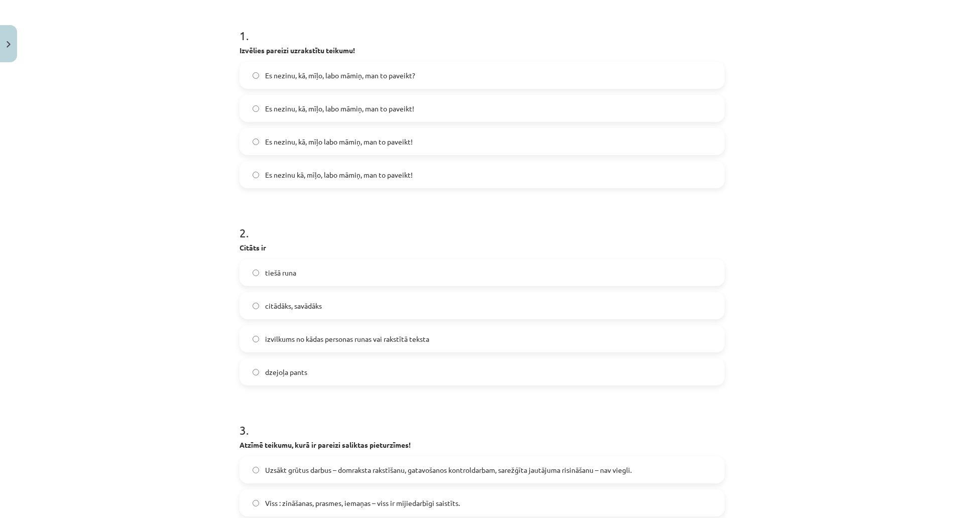
click at [265, 344] on span "izvilkums no kādas personas runas vai rakstītā teksta" at bounding box center [347, 339] width 164 height 11
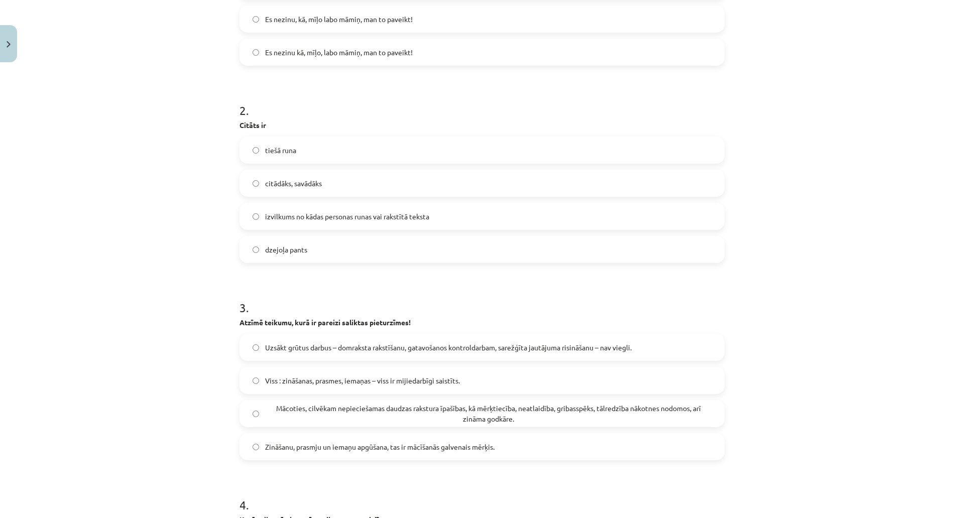
scroll to position [340, 0]
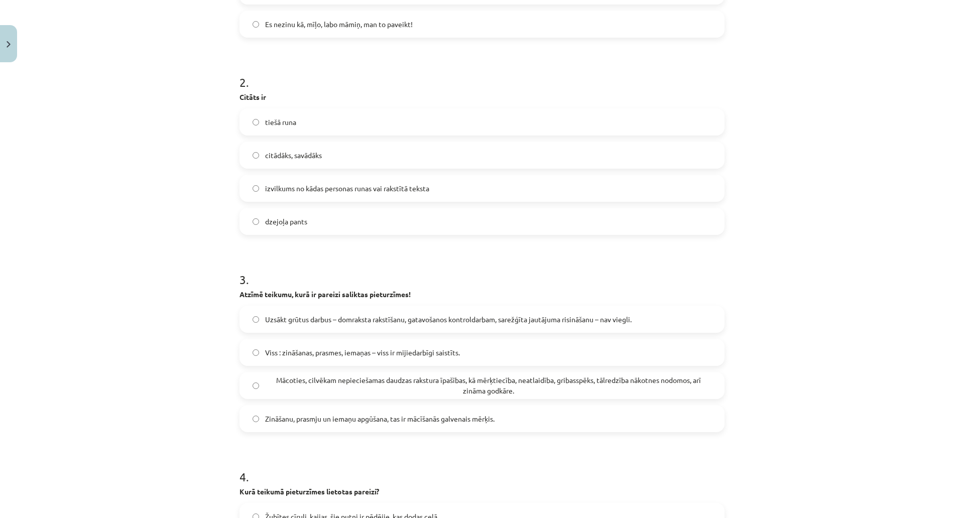
click at [265, 321] on span "Uzsākt grūtus darbus – domraksta rakstīšanu, gatavošanos kontroldarbam, sarežģī…" at bounding box center [448, 319] width 367 height 11
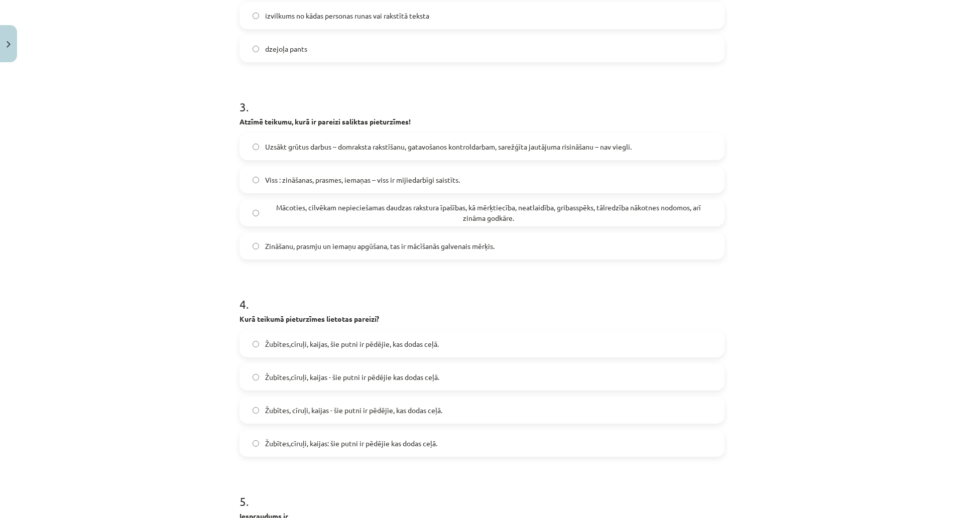
scroll to position [540, 0]
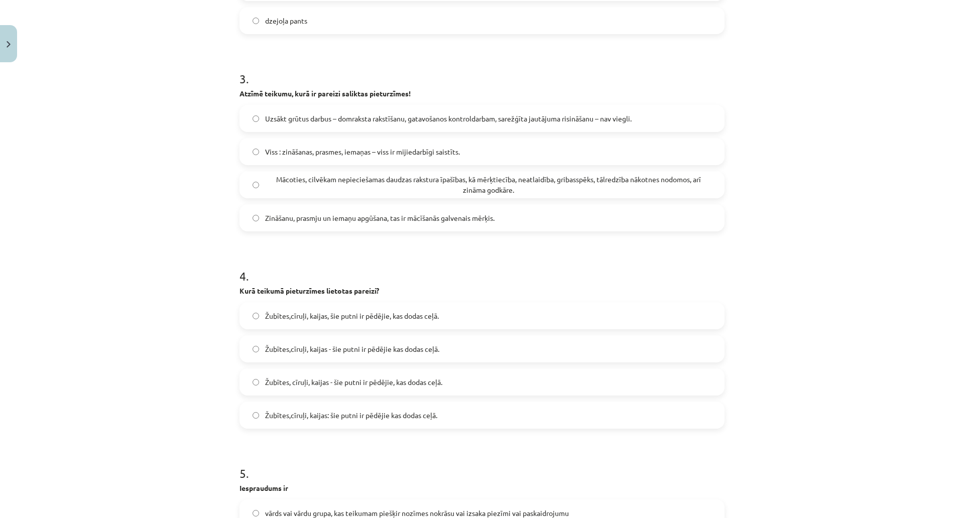
click at [255, 387] on label "Žubītes, cīruļi, kaijas - šie putni ir pēdējie, kas dodas ceļā." at bounding box center [482, 382] width 483 height 25
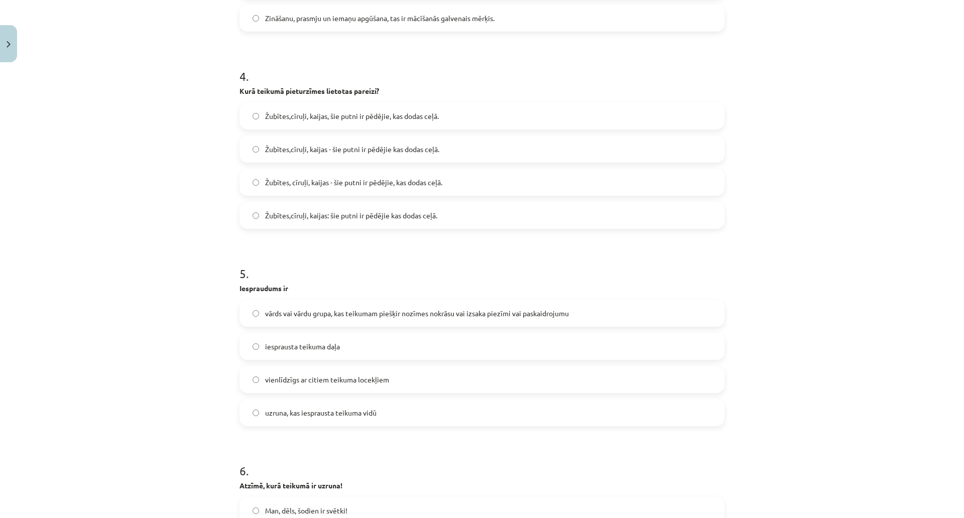
scroll to position [741, 0]
click at [406, 322] on label "vārds vai vārdu grupa, kas teikumam piešķir nozīmes nokrāsu vai izsaka piezīmi …" at bounding box center [482, 312] width 483 height 25
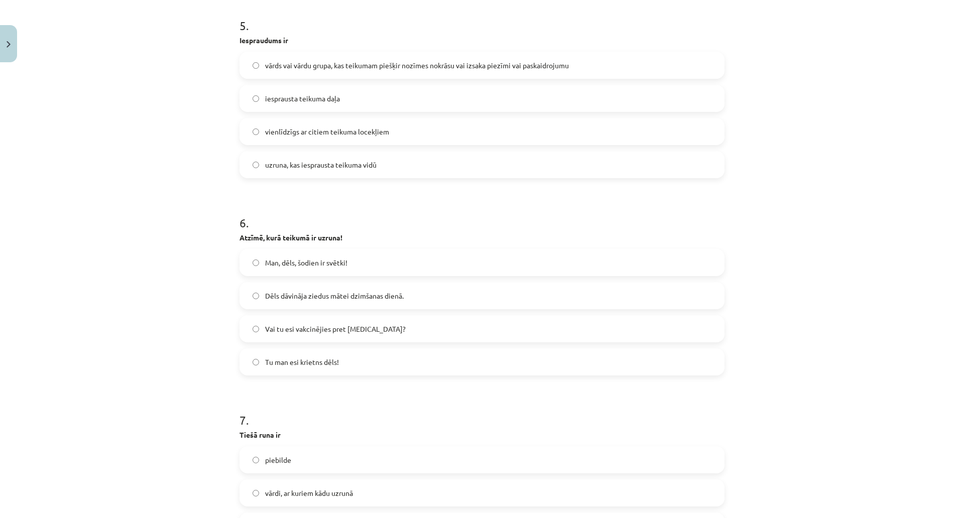
scroll to position [993, 0]
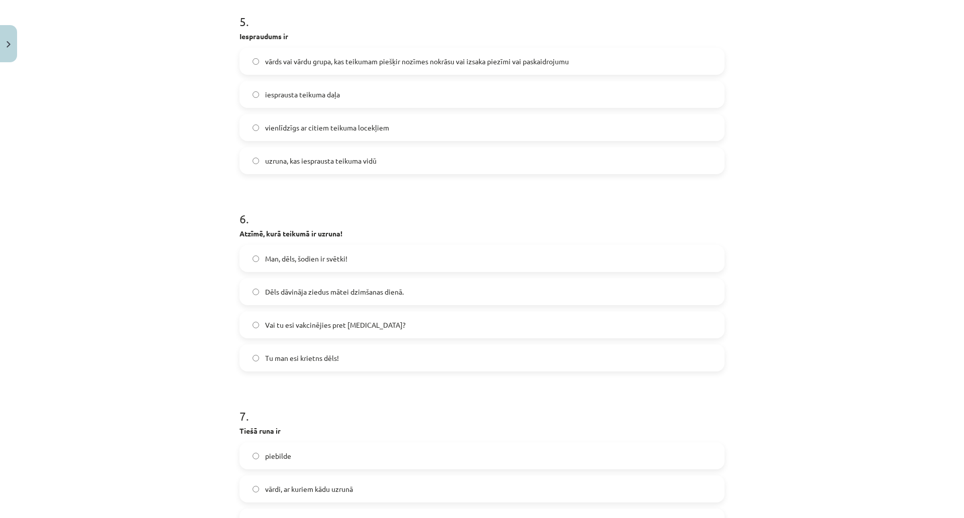
click at [241, 257] on label "Man, dēls, šodien ir svētki!" at bounding box center [482, 258] width 483 height 25
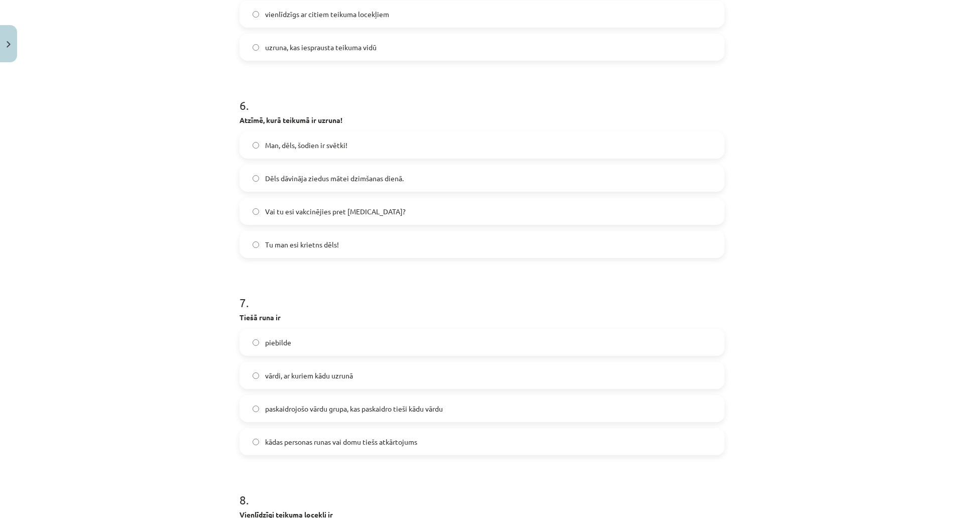
scroll to position [1143, 0]
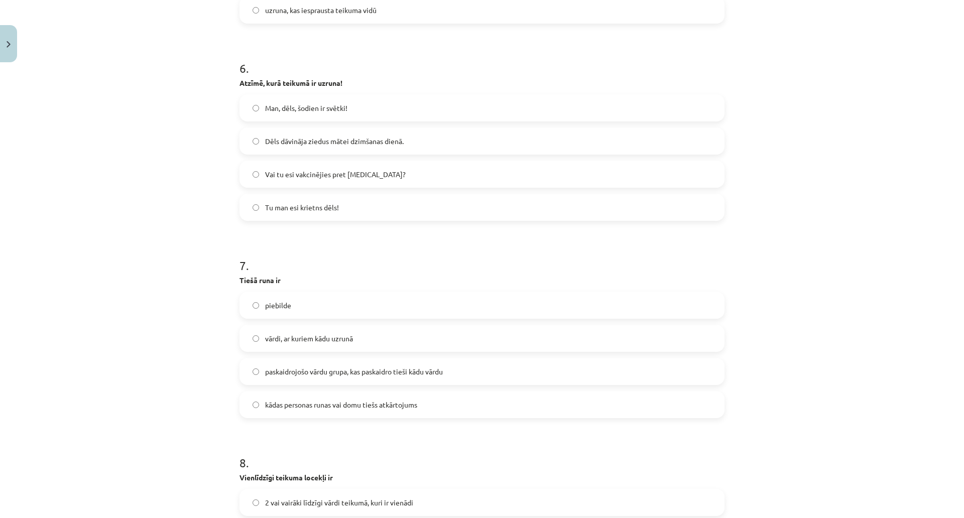
click at [241, 398] on label "kādas personas runas vai domu tiešs atkārtojums" at bounding box center [482, 404] width 483 height 25
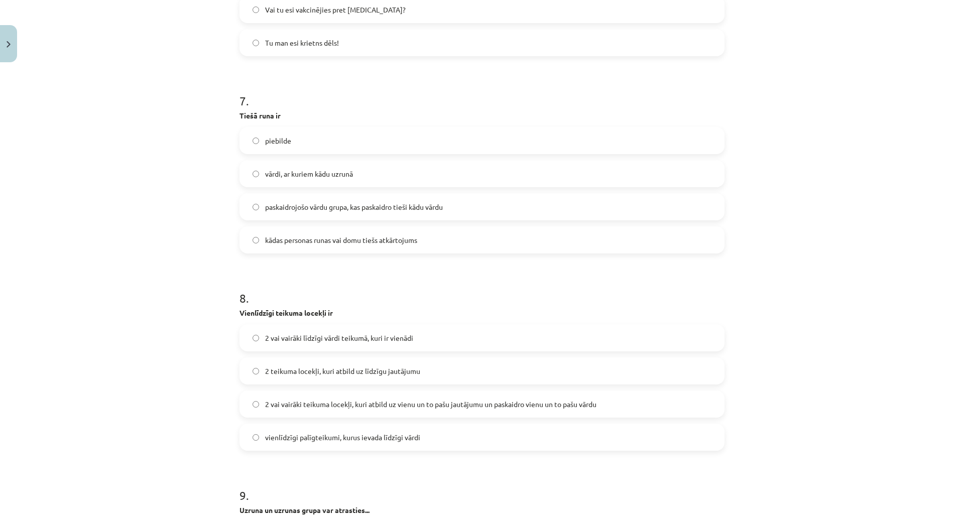
scroll to position [1445, 0]
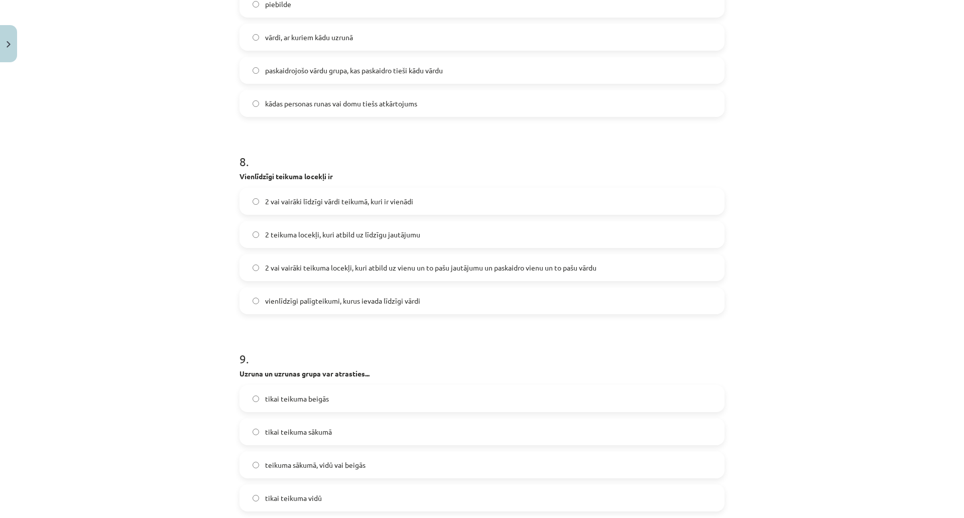
click at [265, 267] on span "2 vai vairāki teikuma locekļi, kuri atbild uz vienu un to pašu jautājumu un pas…" at bounding box center [431, 268] width 332 height 11
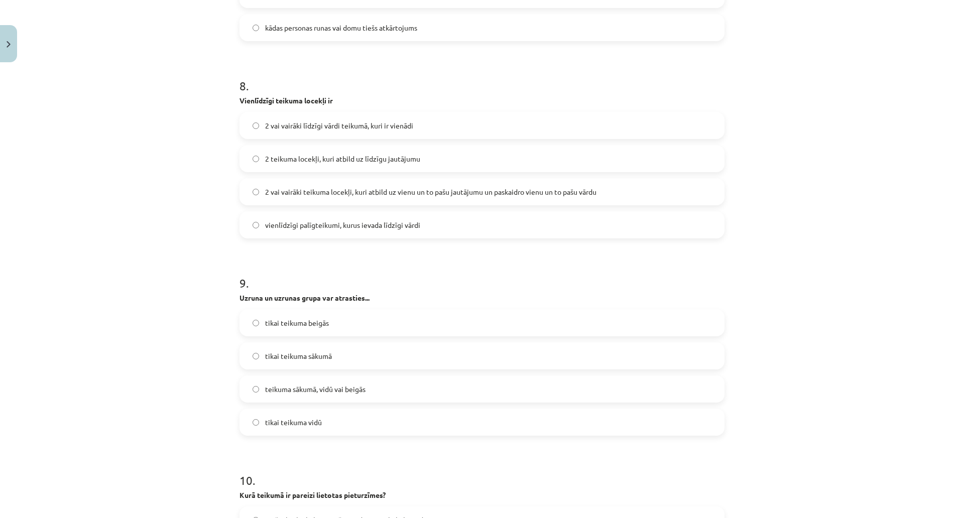
scroll to position [1595, 0]
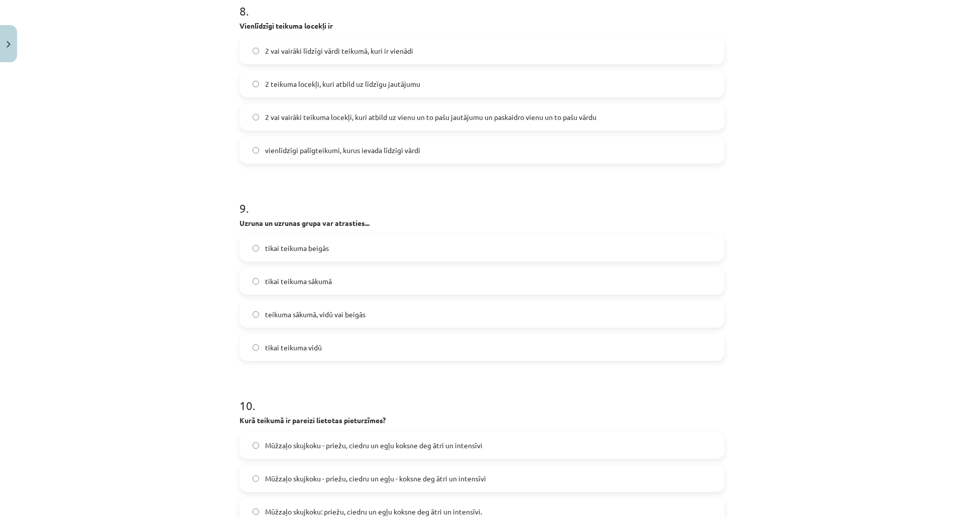
click at [241, 321] on label "teikuma sākumā, vidū vai beigās" at bounding box center [482, 314] width 483 height 25
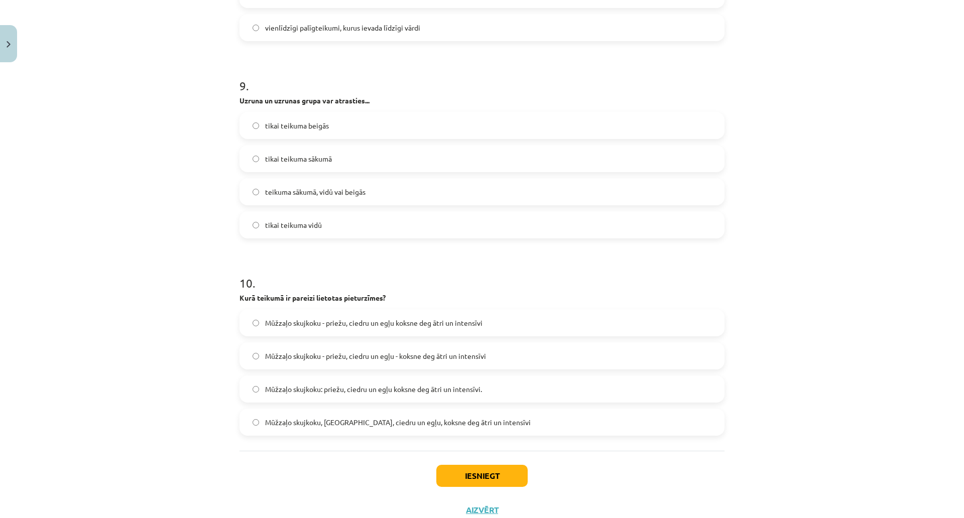
scroll to position [1746, 0]
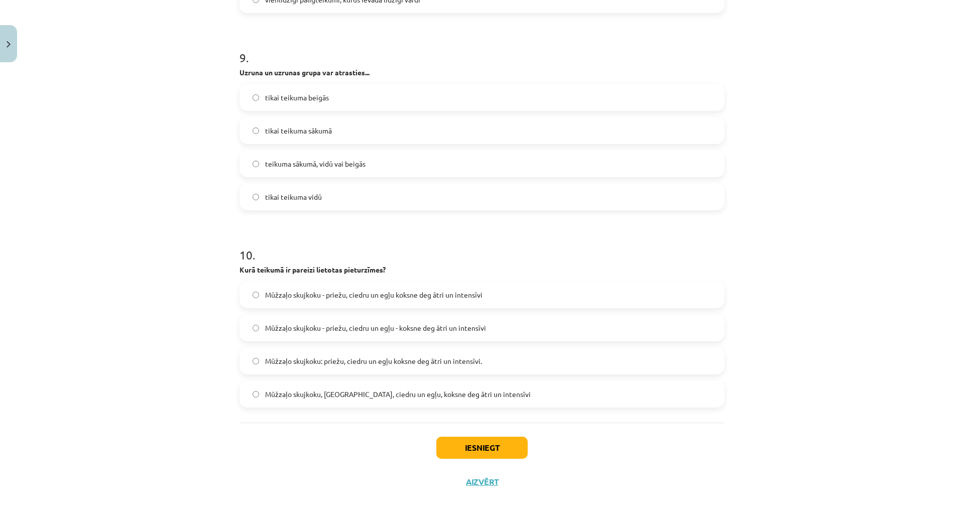
click at [265, 329] on span "Mūžzaļo skujkoku - priežu, ciedru un egļu - koksne deg ātri un intensīvi" at bounding box center [375, 328] width 221 height 11
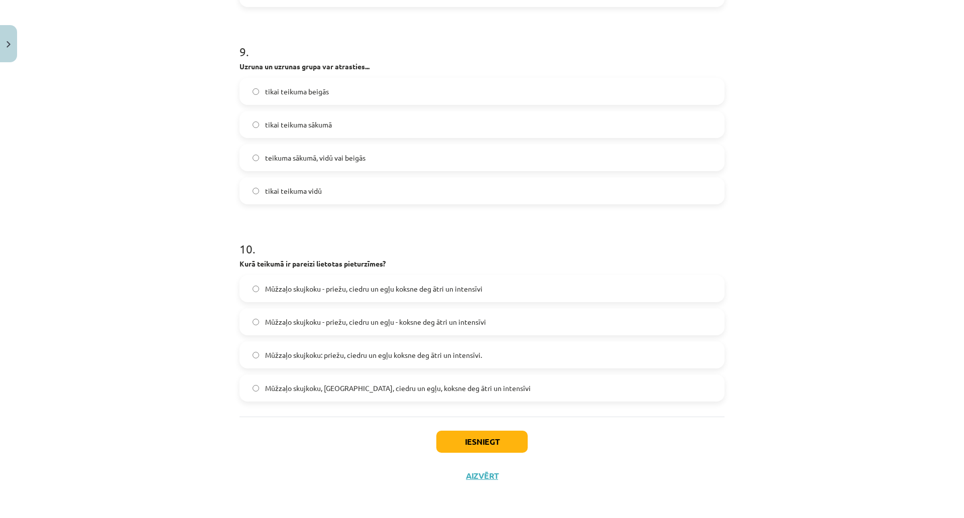
scroll to position [1796, 0]
click at [255, 417] on div "Iesniegt Aizvērt" at bounding box center [482, 452] width 485 height 70
click at [437, 431] on button "Iesniegt" at bounding box center [482, 442] width 91 height 22
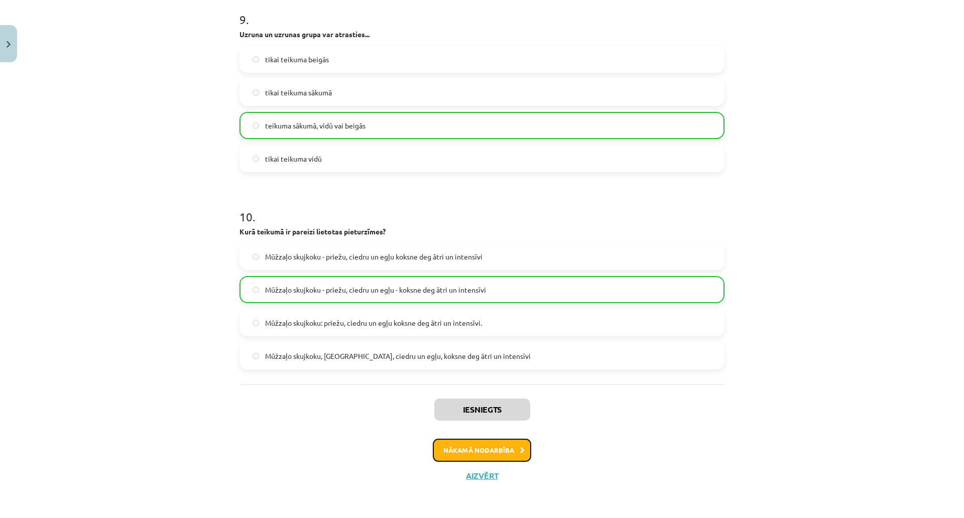
click at [433, 439] on button "Nākamā nodarbība" at bounding box center [482, 450] width 98 height 23
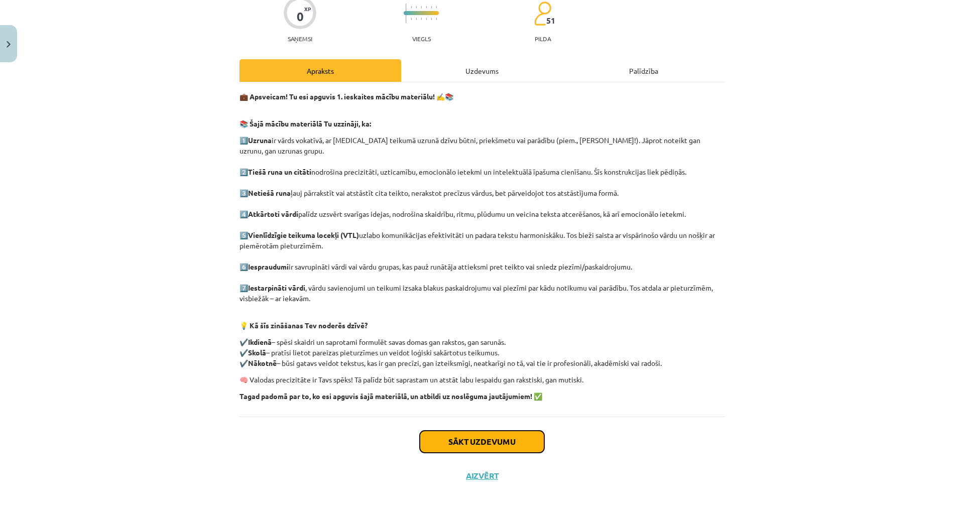
click at [420, 431] on button "Sākt uzdevumu" at bounding box center [482, 442] width 125 height 22
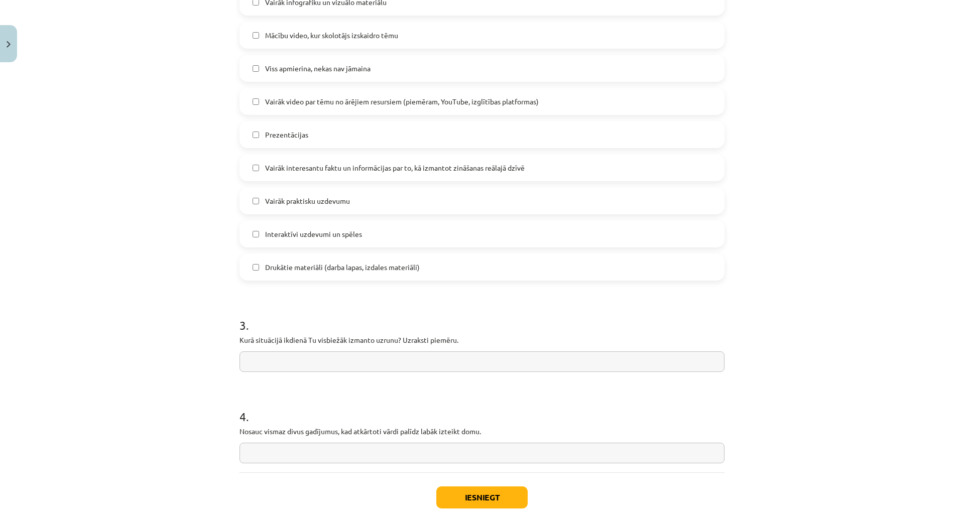
scroll to position [703, 0]
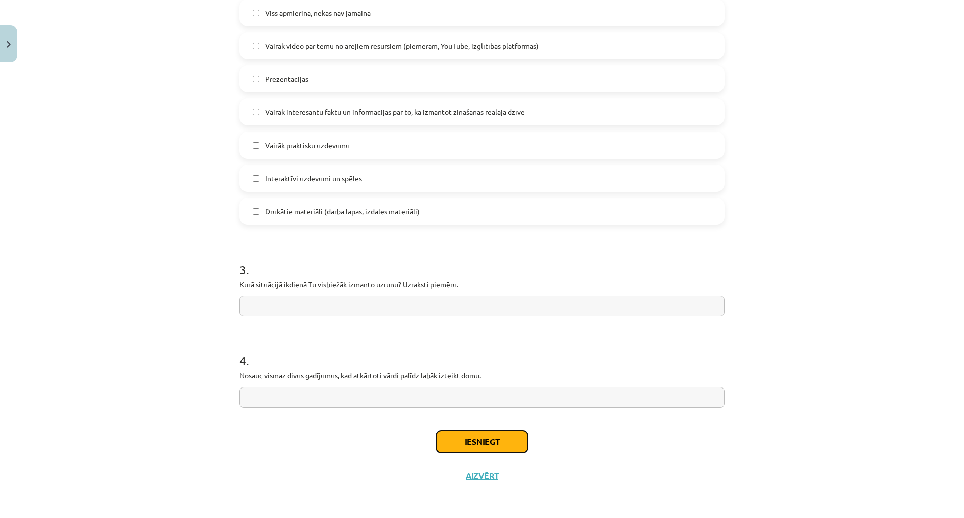
click at [437, 431] on button "Iesniegt" at bounding box center [482, 442] width 91 height 22
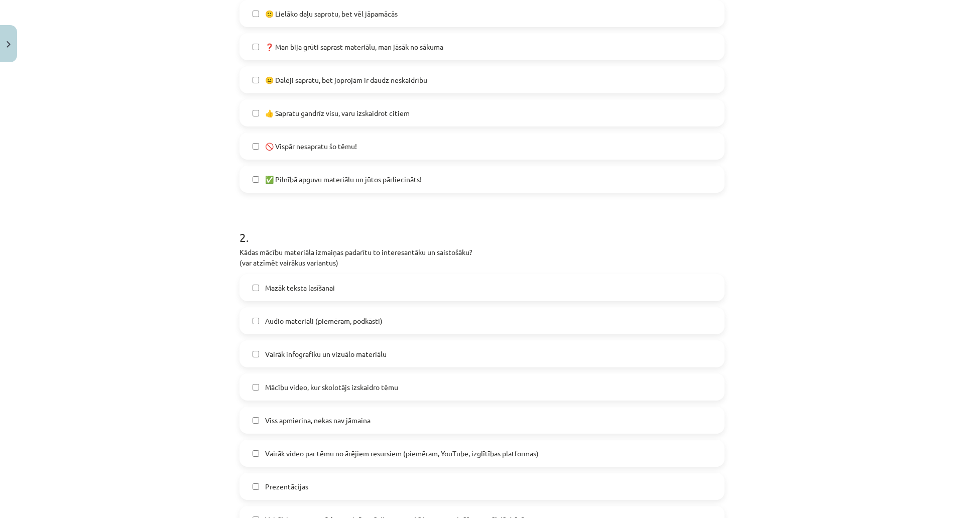
scroll to position [0, 0]
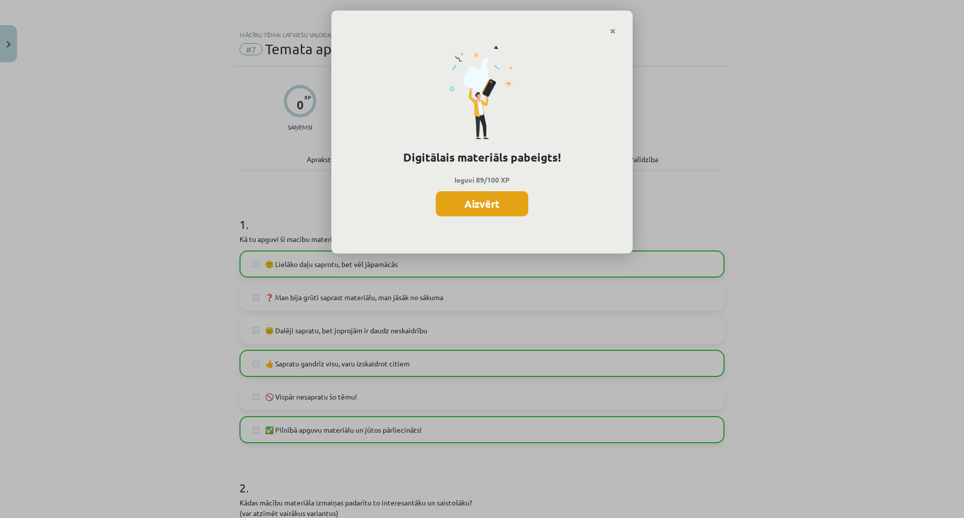
click at [436, 211] on button "Aizvērt" at bounding box center [482, 203] width 92 height 25
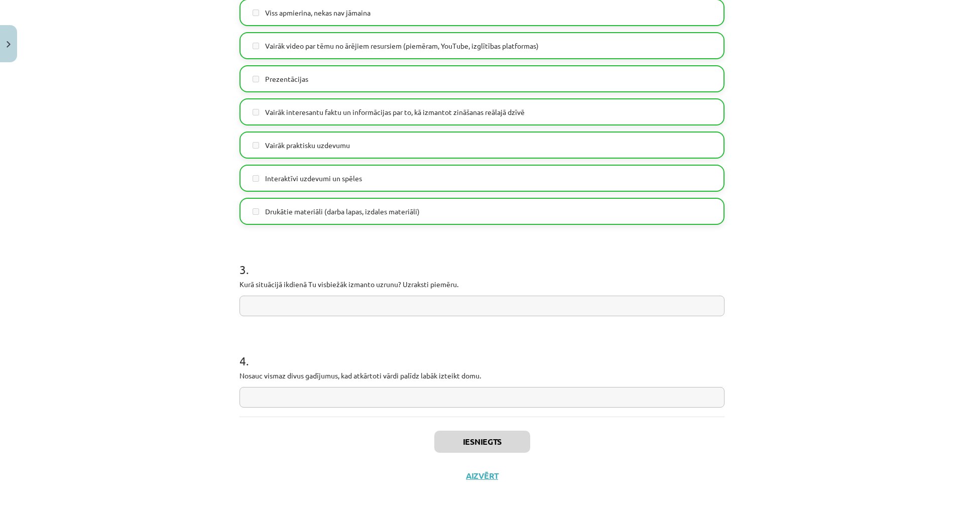
scroll to position [384, 0]
click at [463, 471] on button "Aizvērt" at bounding box center [482, 476] width 38 height 10
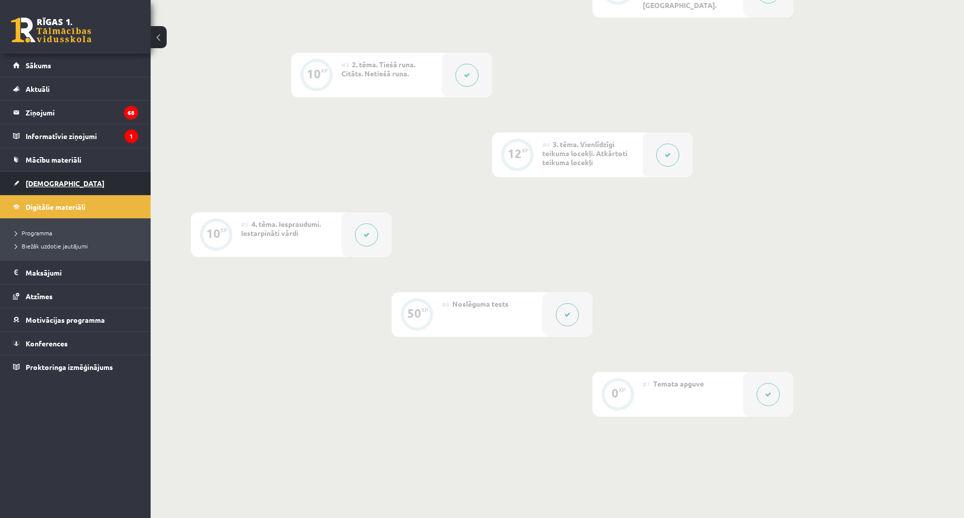
click at [47, 189] on link "[DEMOGRAPHIC_DATA]" at bounding box center [75, 183] width 125 height 23
